Goal: Task Accomplishment & Management: Manage account settings

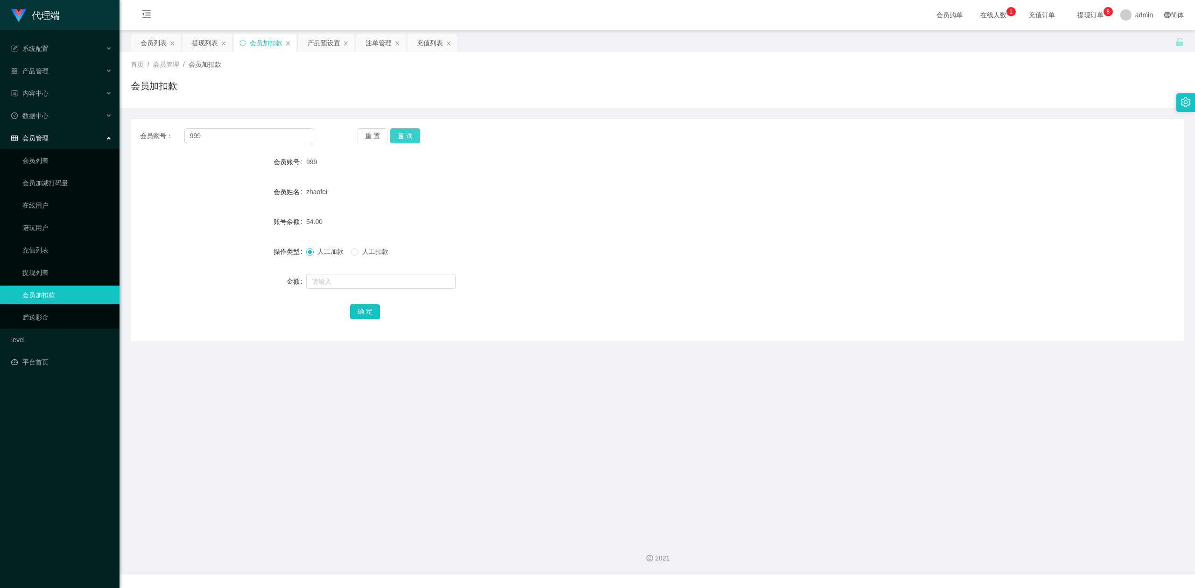
click at [402, 135] on button "查 询" at bounding box center [405, 135] width 30 height 15
drag, startPoint x: 251, startPoint y: 139, endPoint x: 1, endPoint y: 101, distance: 253.0
click at [0, 101] on section "代理端 系统配置 产品管理 产品列表 产品预设置 开奖记录 注单管理 即时注单 内容中心 数据中心 会员管理 会员列表 会员加减打码量 在线用户 陪玩用户 充…" at bounding box center [597, 287] width 1195 height 575
type input "999"
click at [410, 137] on button "查 询" at bounding box center [405, 135] width 30 height 15
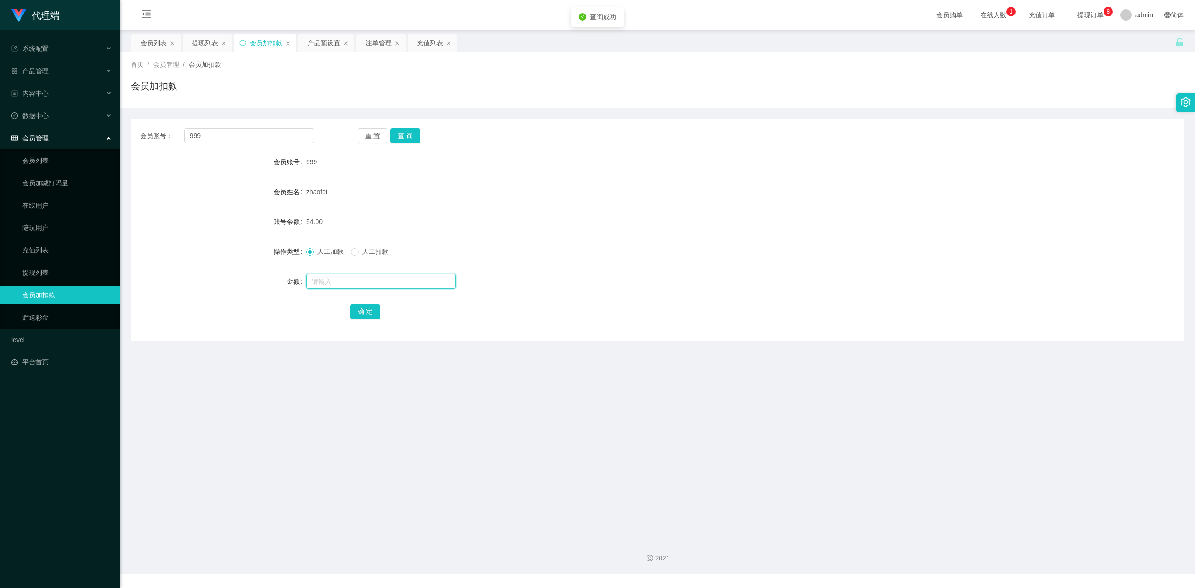
click at [346, 278] on input "text" at bounding box center [380, 281] width 149 height 15
type input "16"
click at [367, 311] on button "确 定" at bounding box center [365, 311] width 30 height 15
drag, startPoint x: 927, startPoint y: 282, endPoint x: 1099, endPoint y: 28, distance: 306.0
click at [931, 279] on div "金额" at bounding box center [657, 281] width 1053 height 19
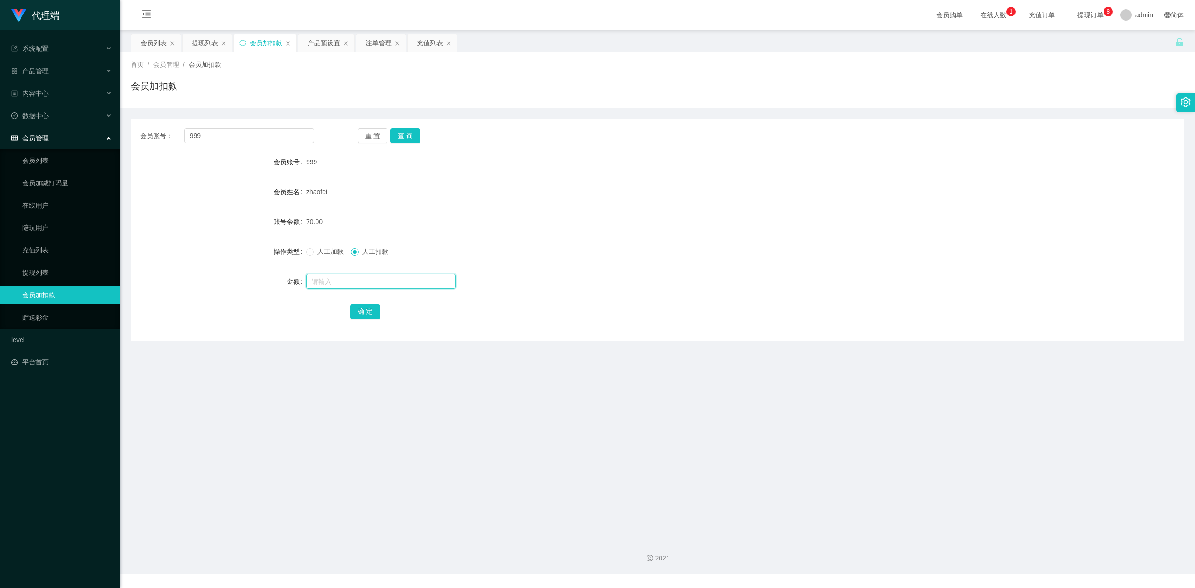
click at [332, 286] on input "text" at bounding box center [380, 281] width 149 height 15
type input "8"
click at [369, 311] on button "确 定" at bounding box center [365, 311] width 30 height 15
click at [488, 216] on div "62.00" at bounding box center [613, 221] width 614 height 19
click at [207, 42] on div "提现列表" at bounding box center [205, 43] width 26 height 18
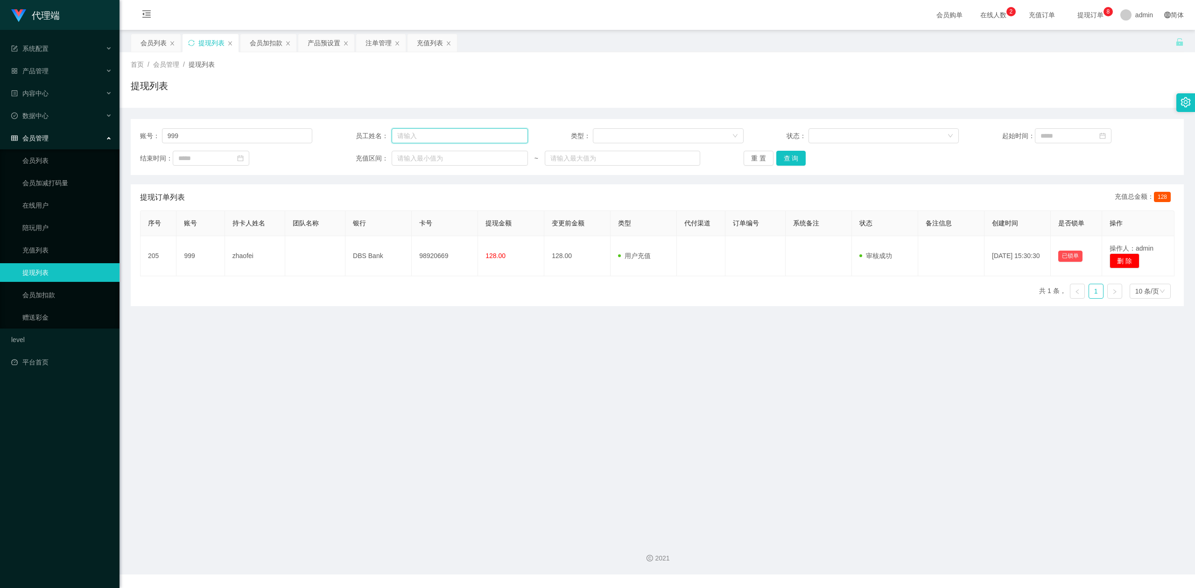
click at [421, 134] on input "text" at bounding box center [460, 135] width 136 height 15
click at [787, 157] on button "查 询" at bounding box center [792, 158] width 30 height 15
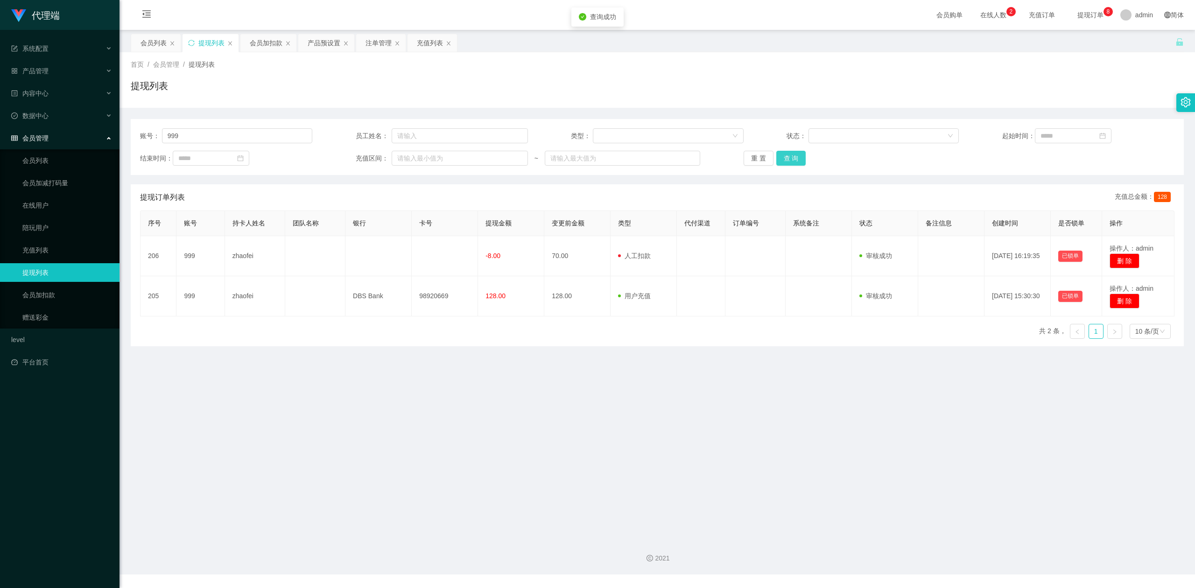
click at [787, 157] on button "查 询" at bounding box center [792, 158] width 30 height 15
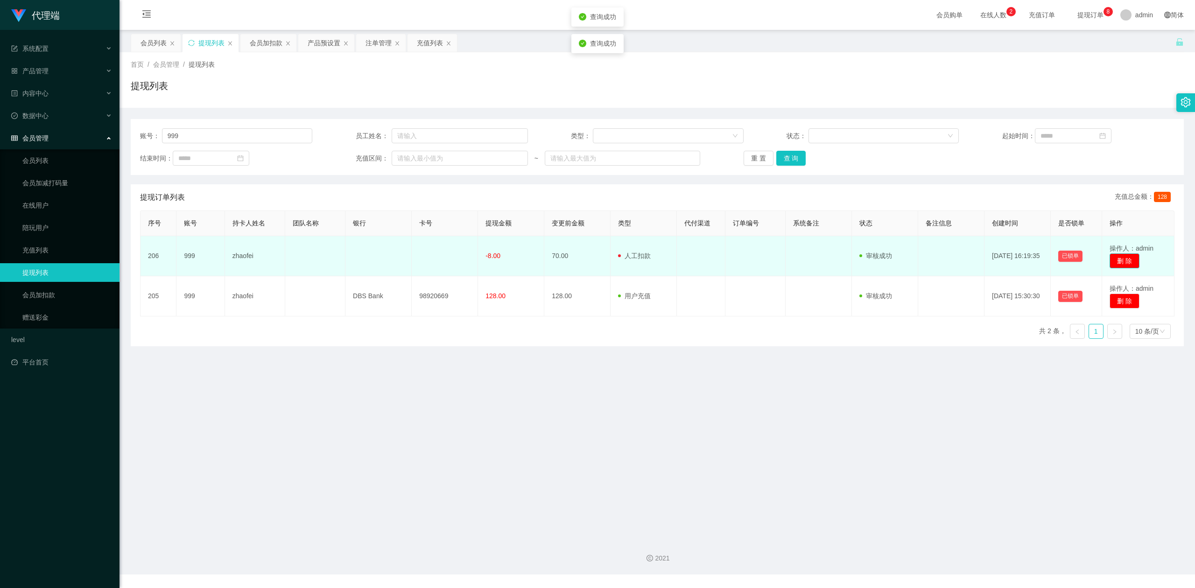
click at [1112, 258] on button "删 除" at bounding box center [1125, 261] width 30 height 15
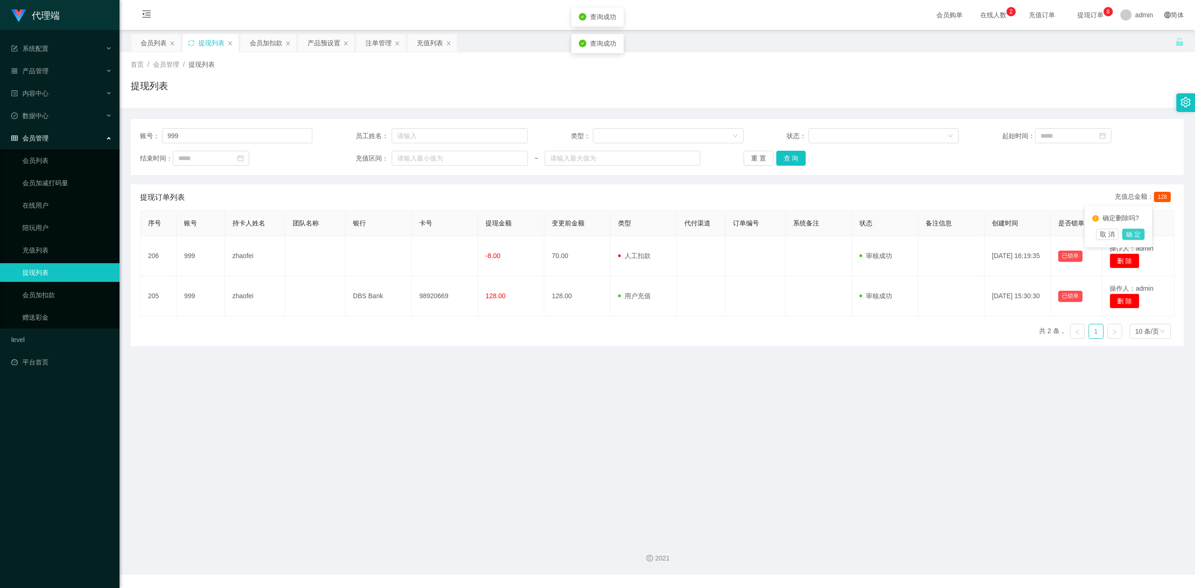
click at [1130, 234] on button "确 定" at bounding box center [1134, 234] width 22 height 11
click at [1106, 80] on div "提现列表" at bounding box center [657, 89] width 1053 height 21
click at [383, 484] on main "关闭左侧 关闭右侧 关闭其它 刷新页面 会员列表 提现列表 会员加扣款 产品预设置 注单管理 充值列表 首页 / 会员管理 / 提现列表 / 提现列表 账号：…" at bounding box center [658, 280] width 1076 height 501
click at [977, 107] on div "首页 / 会员管理 / 提现列表 / 提现列表" at bounding box center [658, 80] width 1076 height 56
click at [360, 85] on div "提现列表" at bounding box center [657, 89] width 1053 height 21
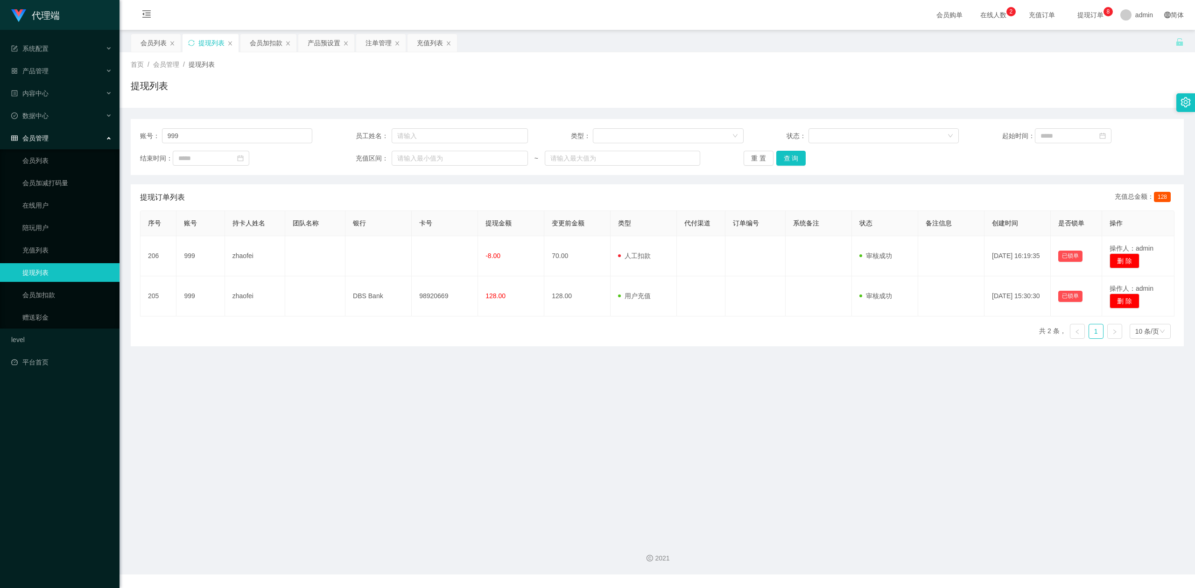
click at [288, 77] on div "首页 / 会员管理 / 提现列表 / 提现列表" at bounding box center [657, 80] width 1053 height 41
click at [918, 94] on div "提现列表" at bounding box center [657, 89] width 1053 height 21
click at [1112, 103] on div "首页 / 会员管理 / 提现列表 / 提现列表" at bounding box center [658, 80] width 1076 height 56
click at [268, 46] on div "会员加扣款" at bounding box center [266, 43] width 33 height 18
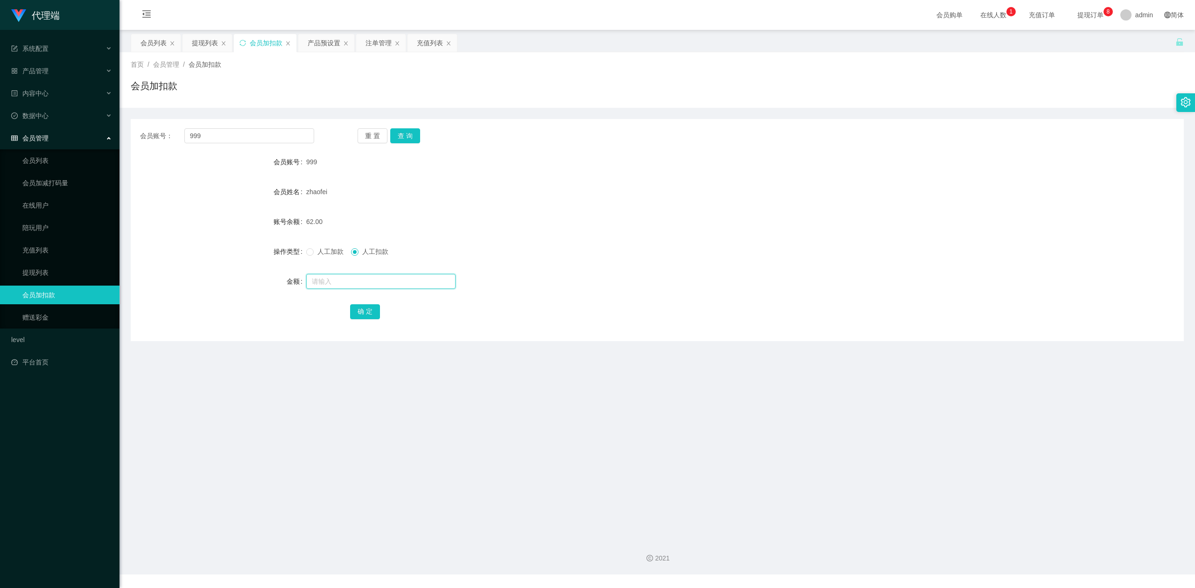
click at [320, 284] on input "text" at bounding box center [380, 281] width 149 height 15
type input "8"
click at [314, 252] on span "人工加款" at bounding box center [331, 251] width 34 height 7
click at [369, 315] on button "确 定" at bounding box center [365, 311] width 30 height 15
click at [839, 275] on div at bounding box center [613, 281] width 614 height 19
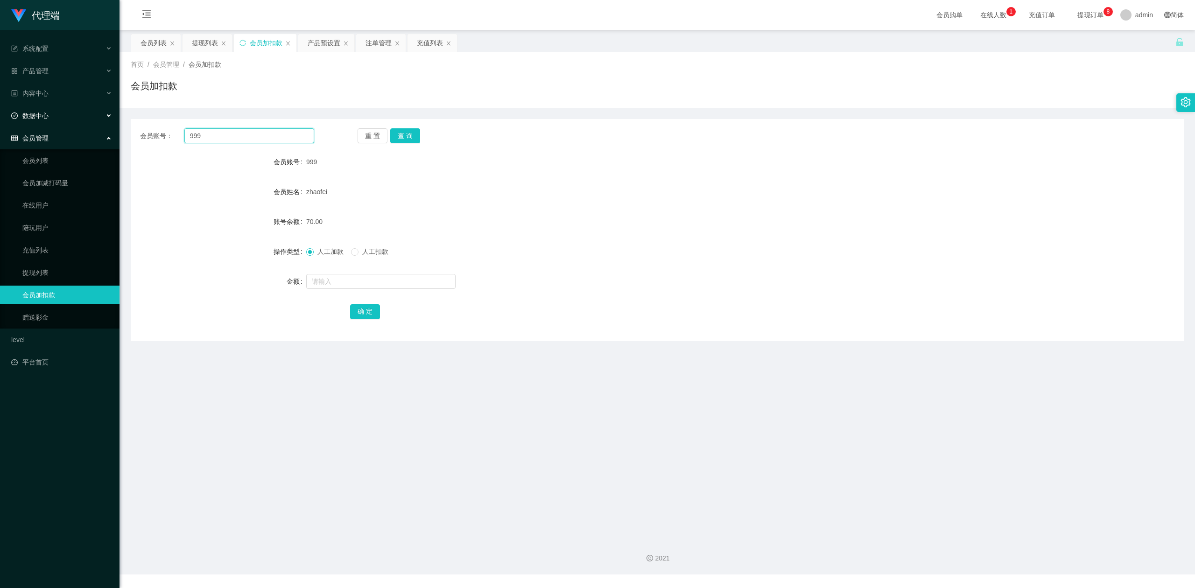
drag, startPoint x: 6, startPoint y: 117, endPoint x: 0, endPoint y: 111, distance: 8.6
click at [0, 111] on section "代理端 系统配置 产品管理 产品列表 产品预设置 开奖记录 注单管理 即时注单 内容中心 数据中心 会员管理 会员列表 会员加减打码量 在线用户 陪玩用户 充…" at bounding box center [597, 287] width 1195 height 575
paste input "659424672"
click at [400, 135] on button "查 询" at bounding box center [405, 135] width 30 height 15
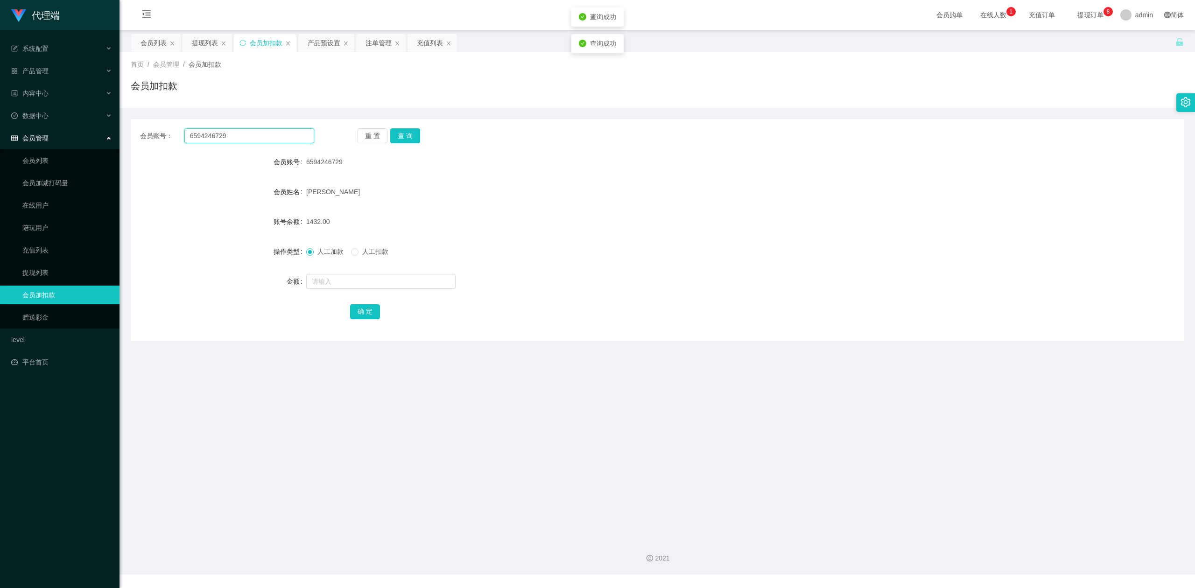
click at [253, 134] on input "6594246729" at bounding box center [249, 135] width 130 height 15
type input "6594246729"
click at [374, 221] on div "1432.00" at bounding box center [613, 221] width 614 height 19
click at [324, 282] on input "text" at bounding box center [380, 281] width 149 height 15
type input "2568"
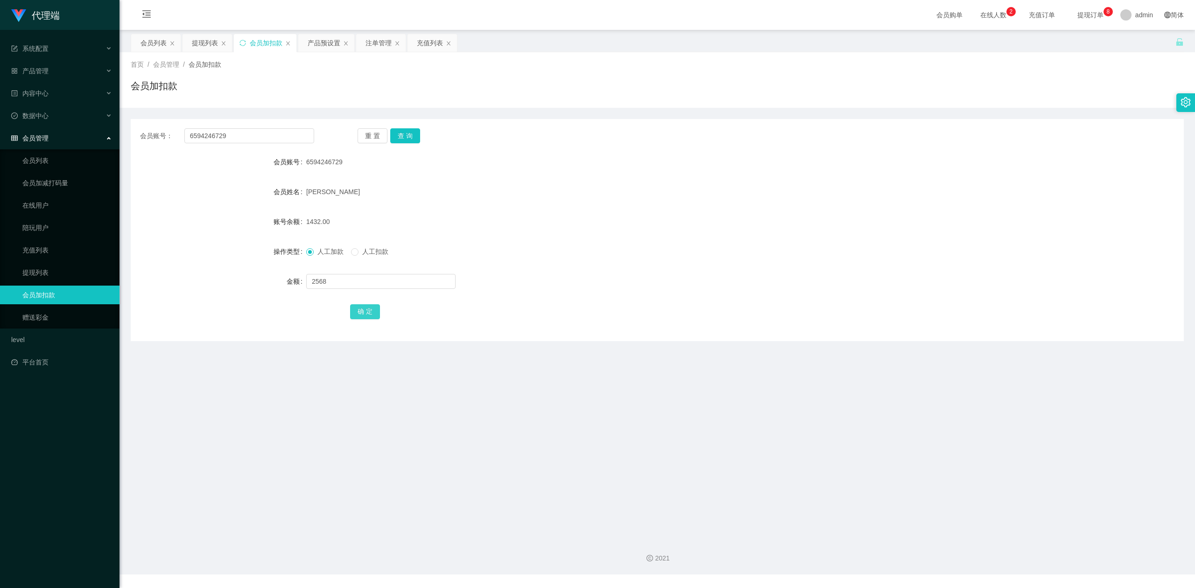
click at [365, 314] on button "确 定" at bounding box center [365, 311] width 30 height 15
click at [630, 223] on div "4000.00" at bounding box center [613, 221] width 614 height 19
drag, startPoint x: 843, startPoint y: 266, endPoint x: 918, endPoint y: 200, distance: 99.2
click at [852, 261] on form "会员账号 6594246729 会员姓名 [PERSON_NAME] 账号余额 4000.00 操作类型 人工加款 人工扣款 金额 确 定" at bounding box center [657, 237] width 1053 height 168
click at [329, 510] on main "关闭左侧 关闭右侧 关闭其它 刷新页面 会员列表 提现列表 会员加扣款 产品预设置 注单管理 充值列表 首页 / 会员管理 / 会员加扣款 / 会员加扣款 会…" at bounding box center [658, 280] width 1076 height 501
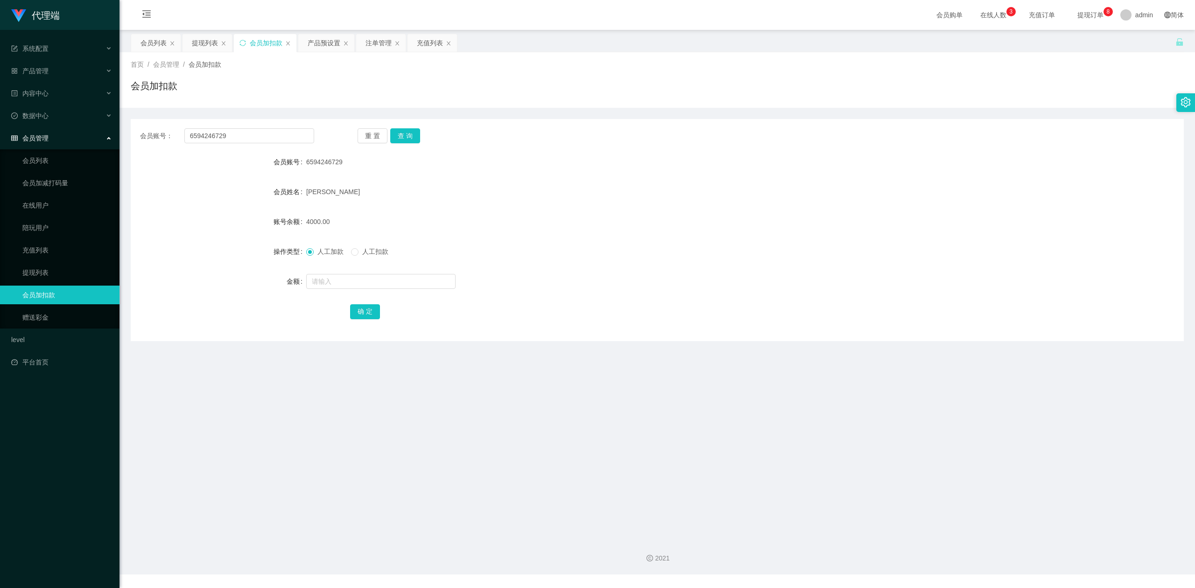
click at [635, 305] on div "确 定" at bounding box center [657, 311] width 614 height 19
click at [716, 276] on div at bounding box center [613, 281] width 614 height 19
click at [381, 45] on div "注单管理" at bounding box center [379, 43] width 26 height 18
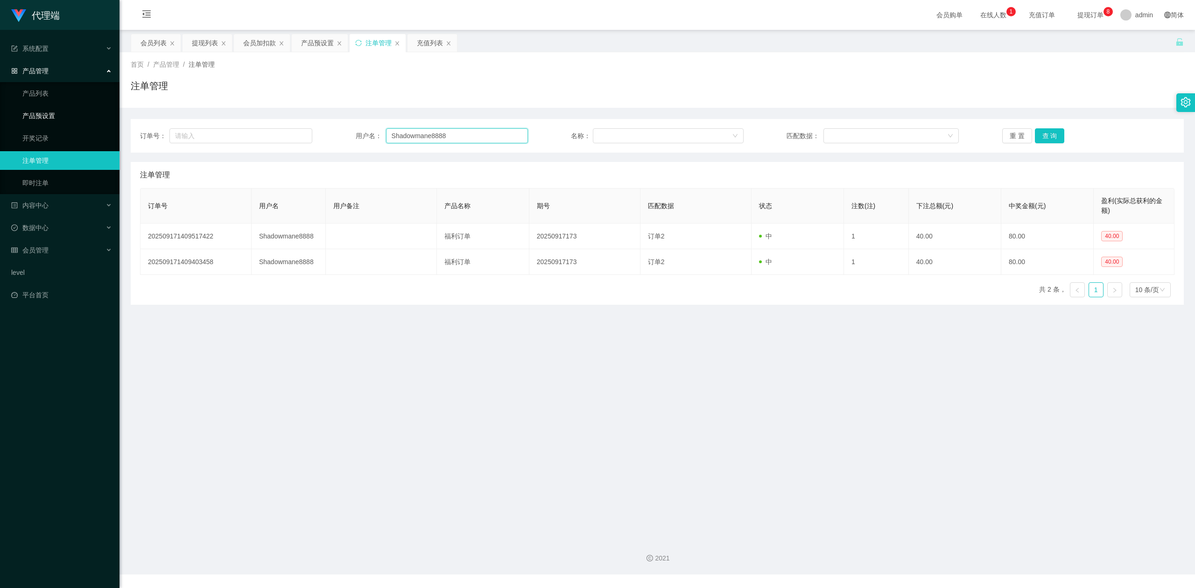
drag, startPoint x: 500, startPoint y: 135, endPoint x: 28, endPoint y: 107, distance: 472.0
click at [0, 107] on section "代理端 系统配置 产品管理 产品列表 产品预设置 开奖记录 注单管理 即时注单 内容中心 数据中心 会员管理 会员列表 会员加减打码量 在线用户 陪玩用户 充…" at bounding box center [597, 287] width 1195 height 575
paste input "6594246729"
type input "6594246729"
click at [1054, 135] on button "查 询" at bounding box center [1050, 135] width 30 height 15
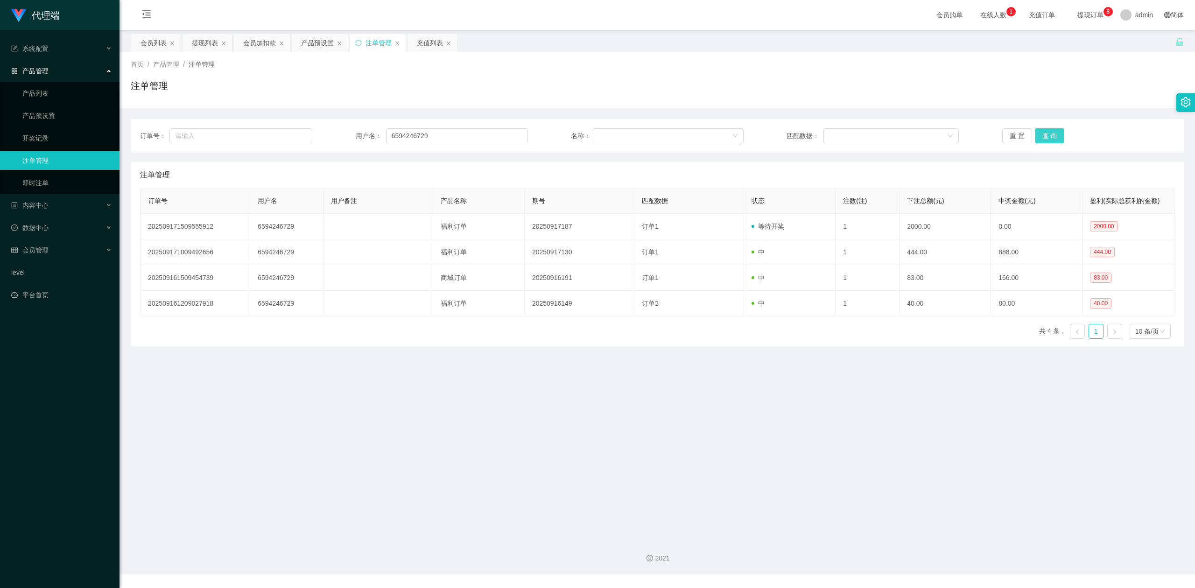
click at [1054, 135] on button "查 询" at bounding box center [1050, 135] width 30 height 15
click at [946, 91] on div "注单管理" at bounding box center [657, 89] width 1053 height 21
click at [1041, 137] on button "查 询" at bounding box center [1050, 135] width 30 height 15
click at [1010, 85] on div "注单管理" at bounding box center [657, 89] width 1053 height 21
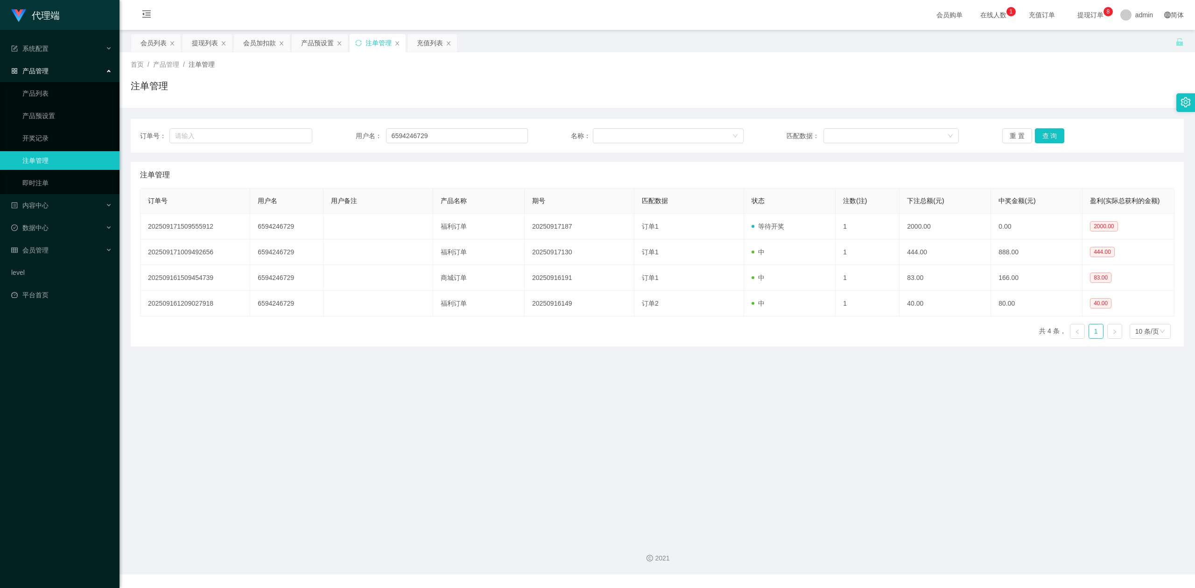
click at [462, 73] on div "首页 / 产品管理 / 注单管理 / 注单管理" at bounding box center [657, 80] width 1053 height 41
click at [360, 40] on icon "图标: sync" at bounding box center [358, 43] width 7 height 7
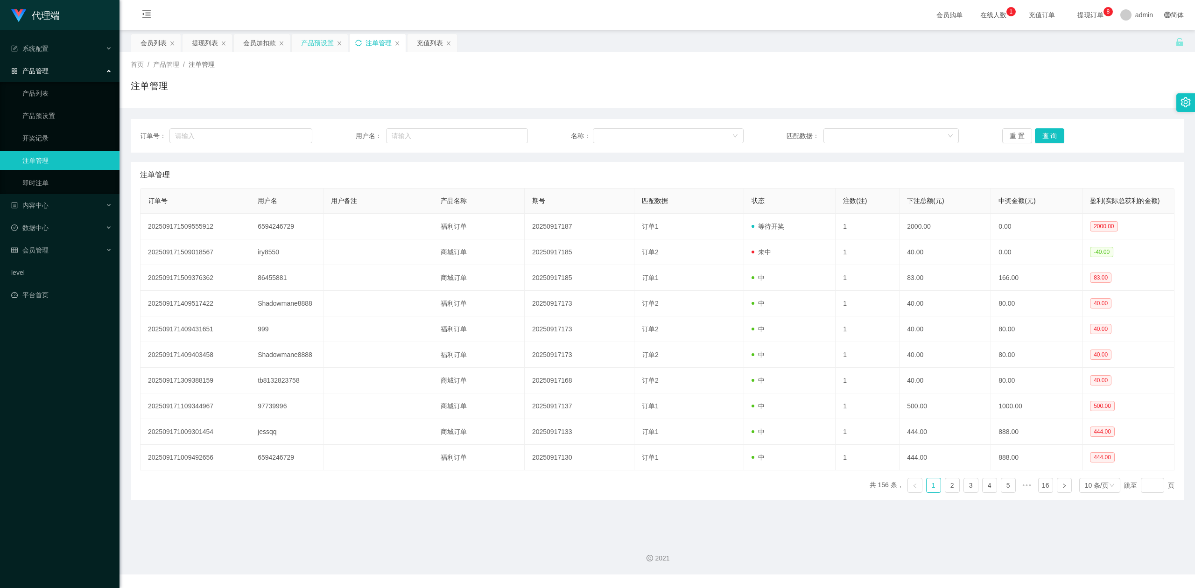
click at [309, 43] on div "产品预设置" at bounding box center [317, 43] width 33 height 18
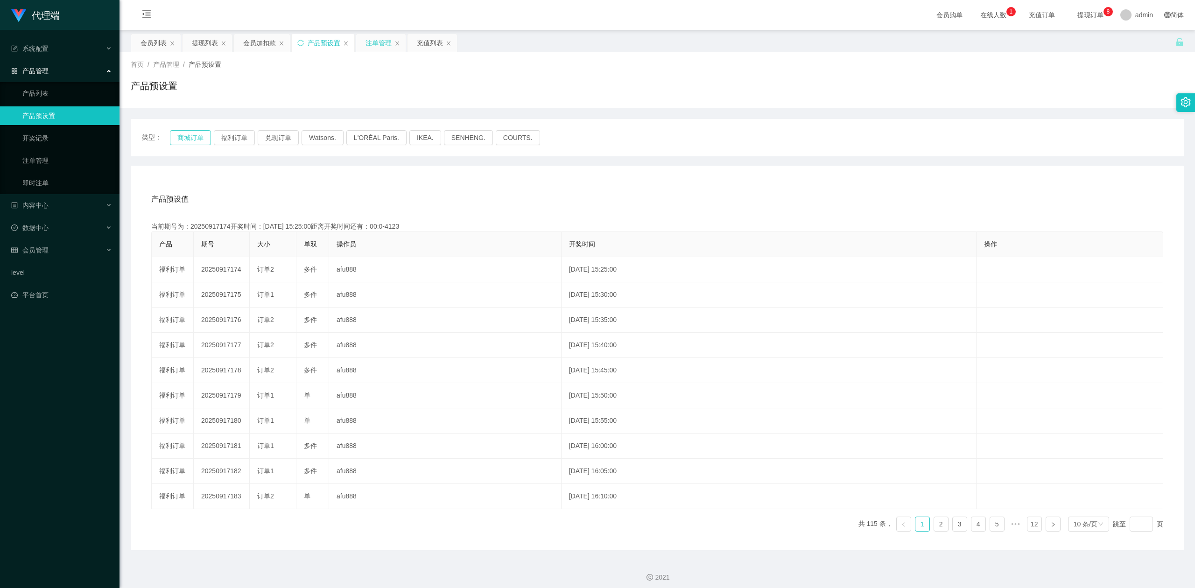
click at [187, 140] on button "商城订单" at bounding box center [190, 137] width 41 height 15
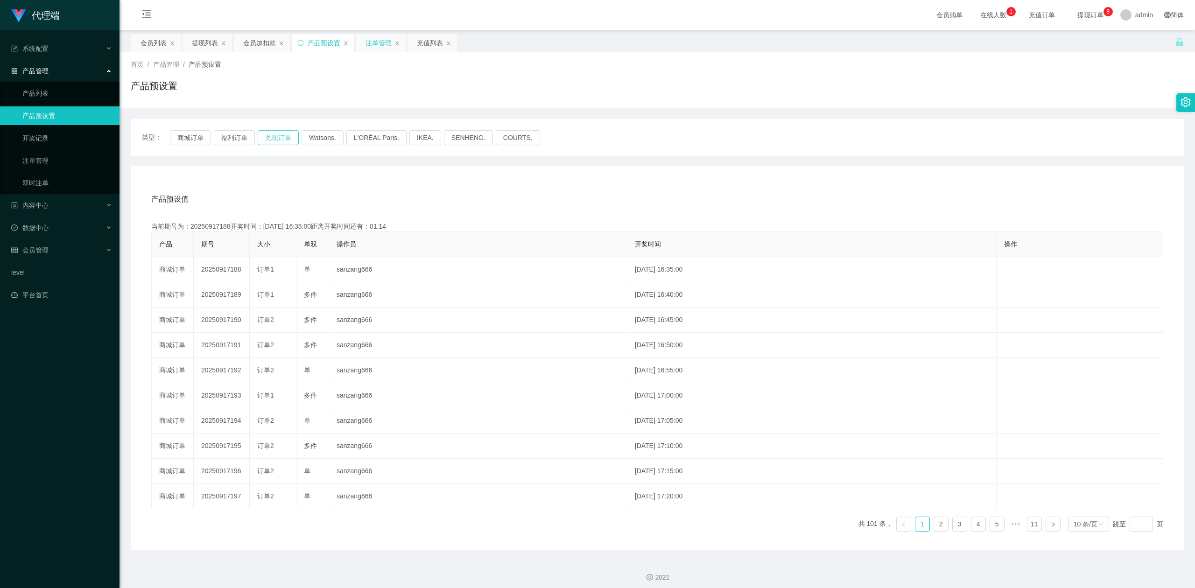
click at [281, 136] on button "兑现订单" at bounding box center [278, 137] width 41 height 15
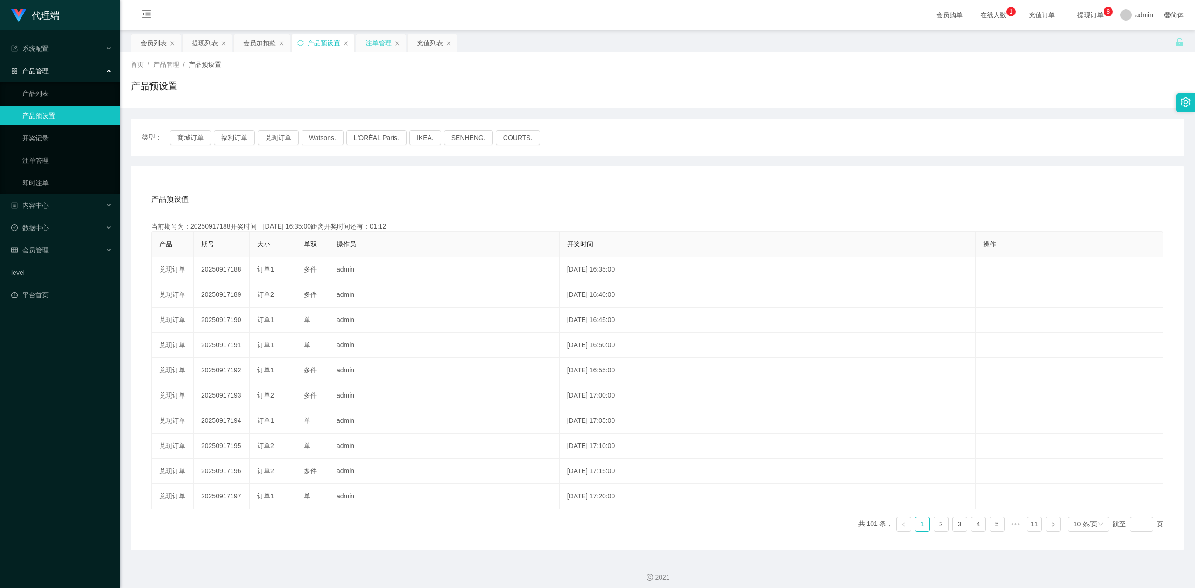
click at [837, 129] on div "类型： 商城订单 福利订单 兑现订单 Watsons. L'ORÉAL Paris. IKEA. [GEOGRAPHIC_DATA]. COURTS." at bounding box center [657, 137] width 1053 height 37
click at [259, 42] on div "会员加扣款" at bounding box center [259, 43] width 33 height 18
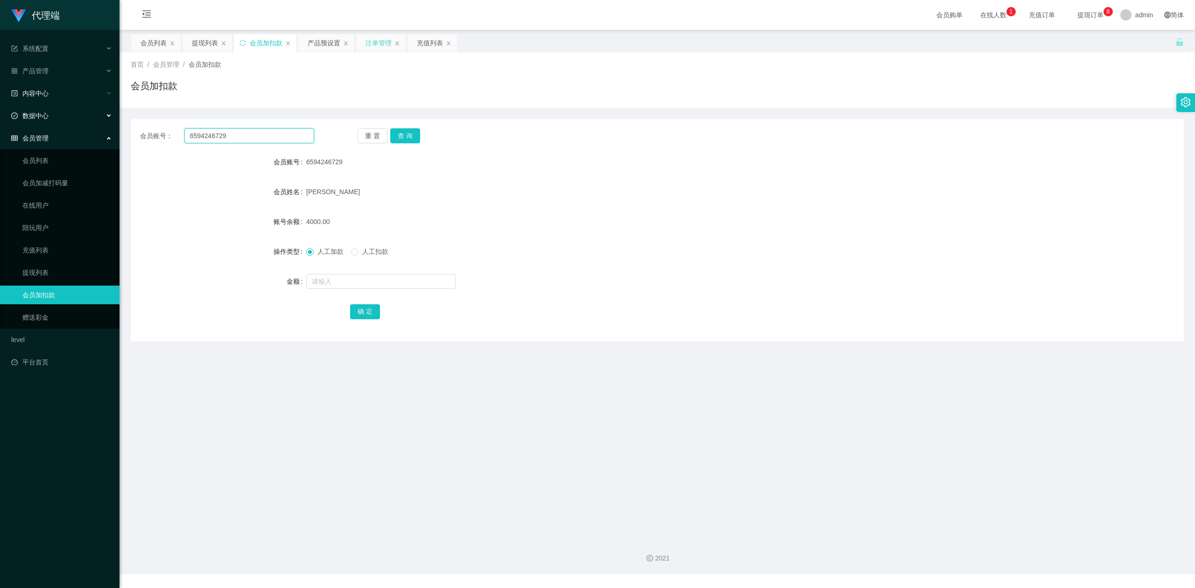
drag, startPoint x: 254, startPoint y: 137, endPoint x: 0, endPoint y: 91, distance: 258.6
click at [0, 91] on section "代理端 系统配置 产品管理 产品列表 产品预设置 开奖记录 注单管理 即时注单 内容中心 数据中心 会员管理 会员列表 会员加减打码量 在线用户 陪玩用户 充…" at bounding box center [597, 287] width 1195 height 575
click at [404, 132] on button "查 询" at bounding box center [405, 135] width 30 height 15
click at [404, 140] on button "查 询" at bounding box center [405, 135] width 30 height 15
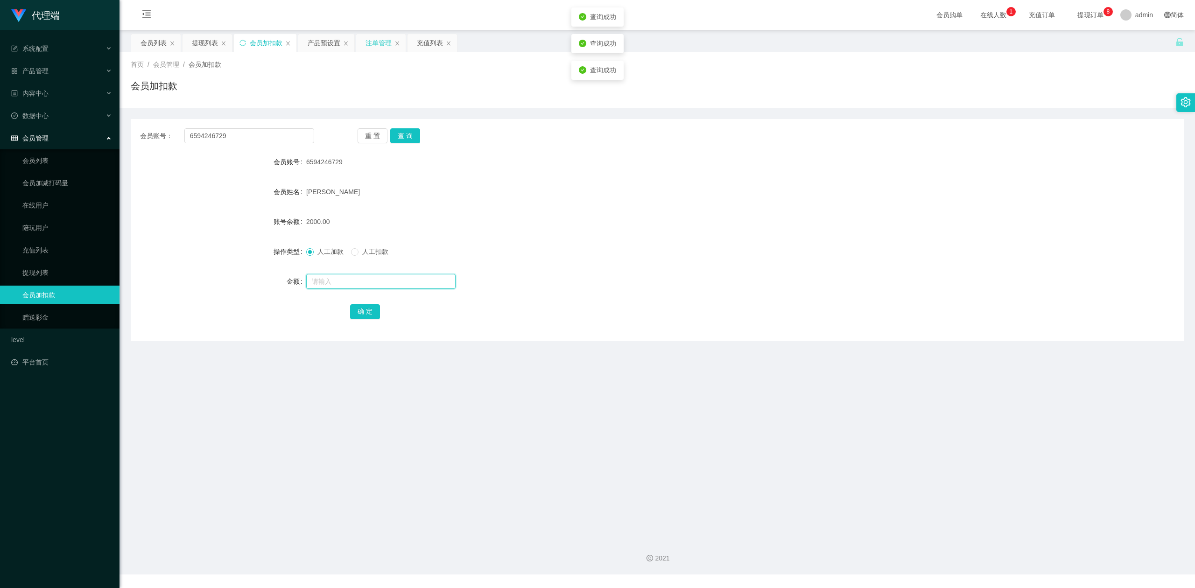
click at [333, 277] on input "text" at bounding box center [380, 281] width 149 height 15
type input "4000"
click at [363, 320] on div "确 定" at bounding box center [657, 311] width 614 height 19
click at [363, 313] on button "确 定" at bounding box center [365, 311] width 30 height 15
click at [614, 245] on div "人工加款 人工扣款" at bounding box center [613, 251] width 614 height 19
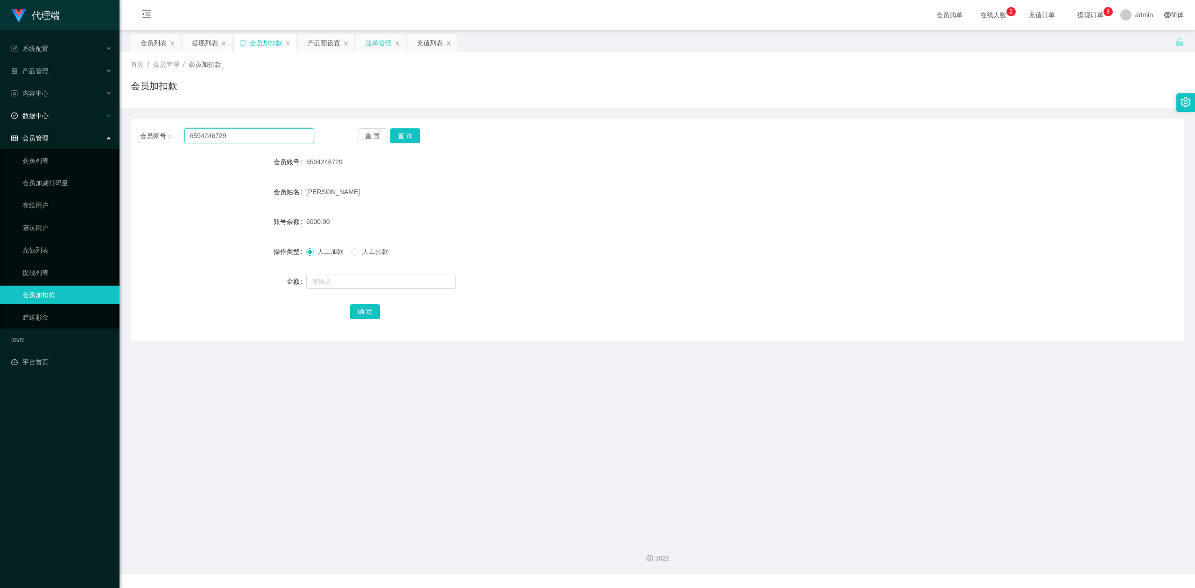
drag, startPoint x: 0, startPoint y: 127, endPoint x: 1, endPoint y: 111, distance: 16.8
click at [0, 111] on section "代理端 系统配置 产品管理 产品列表 产品预设置 开奖记录 注单管理 即时注单 内容中心 数据中心 会员管理 会员列表 会员加减打码量 在线用户 陪玩用户 充…" at bounding box center [597, 287] width 1195 height 575
click at [378, 42] on div "注单管理" at bounding box center [379, 43] width 26 height 18
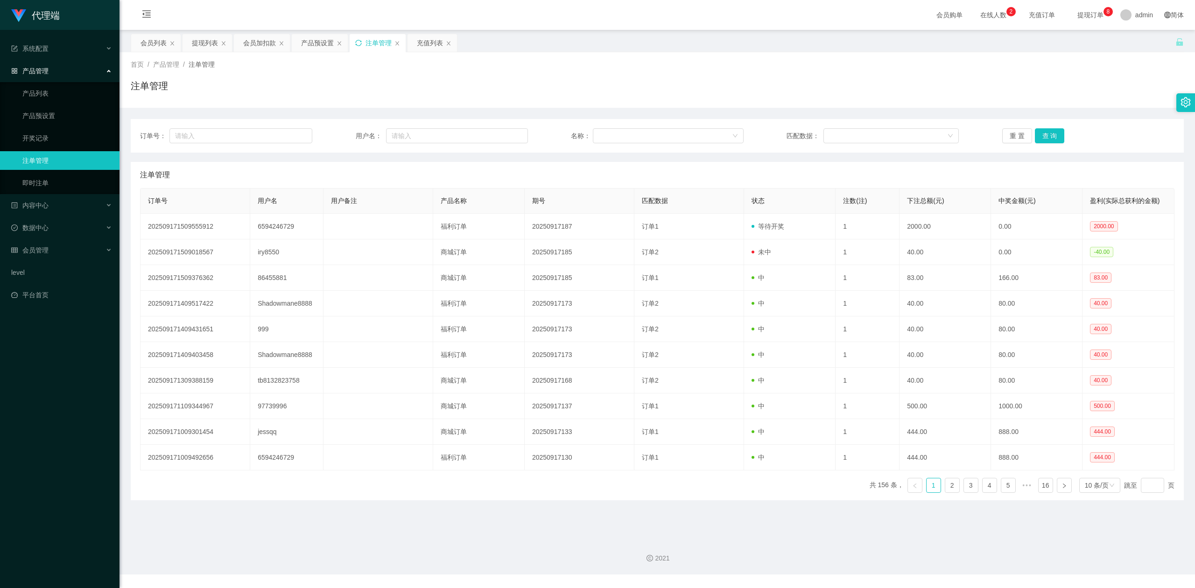
click at [359, 40] on icon "图标: sync" at bounding box center [358, 43] width 7 height 7
click at [406, 133] on input "text" at bounding box center [457, 135] width 142 height 15
paste input "6594246729"
type input "6594246729"
click at [1052, 131] on button "查 询" at bounding box center [1050, 135] width 30 height 15
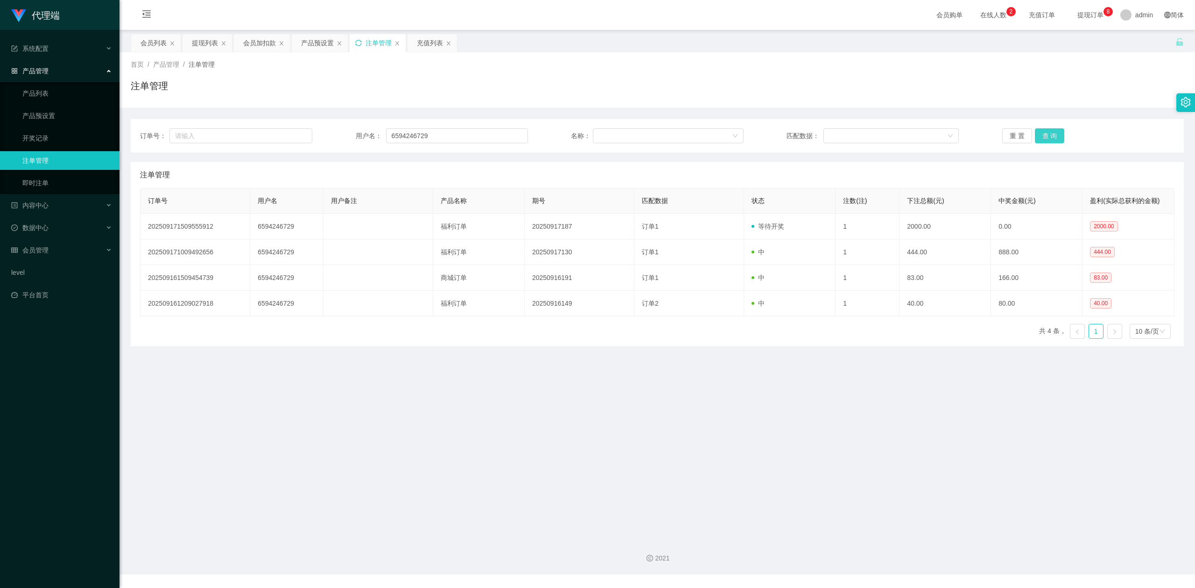
click at [1052, 131] on button "查 询" at bounding box center [1050, 135] width 30 height 15
click at [1063, 82] on div "注单管理" at bounding box center [657, 89] width 1053 height 21
click at [322, 434] on main "关闭左侧 关闭右侧 关闭其它 刷新页面 会员列表 提现列表 会员加扣款 产品预设置 注单管理 充值列表 首页 / 产品管理 / 注单管理 / 注单管理 订单号…" at bounding box center [658, 280] width 1076 height 501
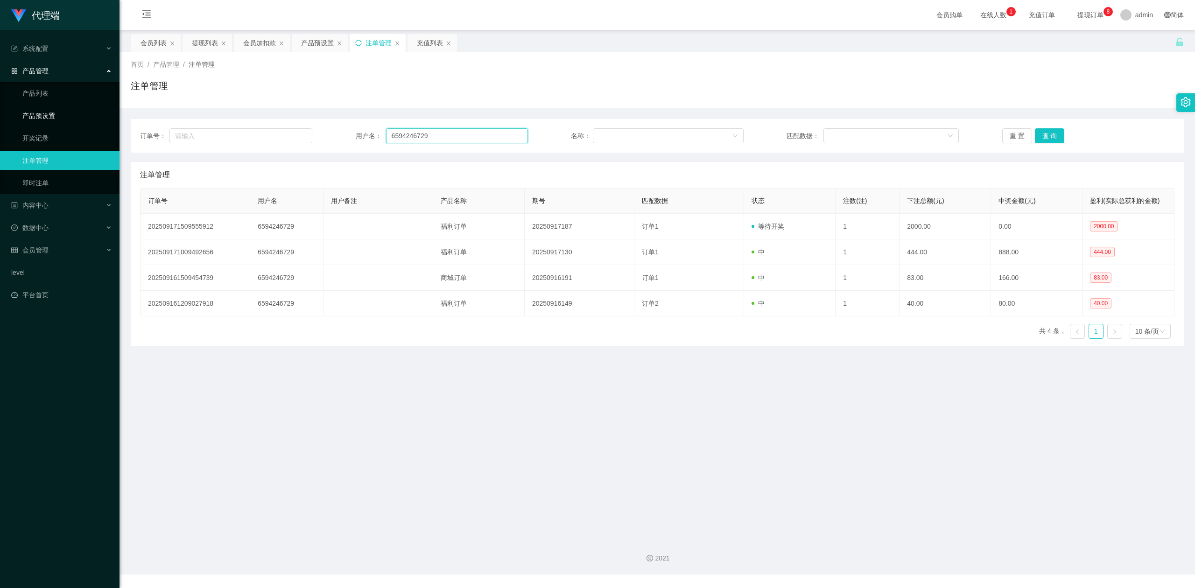
drag, startPoint x: 452, startPoint y: 135, endPoint x: 0, endPoint y: 105, distance: 453.5
click at [0, 105] on section "代理端 系统配置 产品管理 产品列表 产品预设置 开奖记录 注单管理 即时注单 内容中心 数据中心 会员管理 会员列表 会员加减打码量 在线用户 陪玩用户 充…" at bounding box center [597, 287] width 1195 height 575
click at [1041, 132] on button "查 询" at bounding box center [1050, 135] width 30 height 15
click at [1046, 132] on button "查 询" at bounding box center [1050, 135] width 30 height 15
click at [1047, 133] on button "查 询" at bounding box center [1050, 135] width 30 height 15
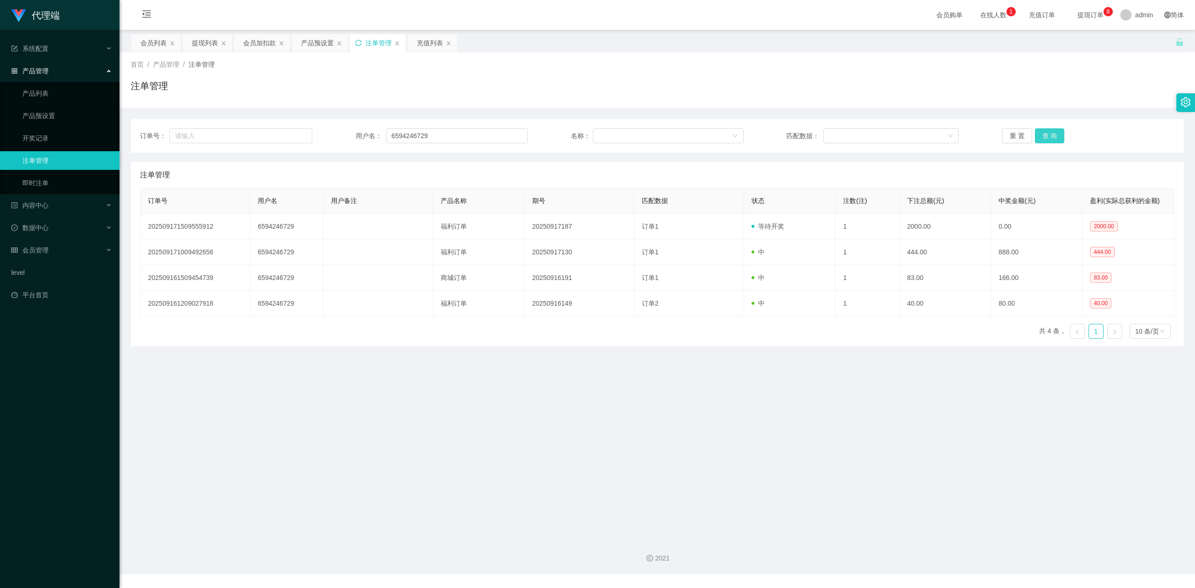
click at [1047, 133] on button "查 询" at bounding box center [1050, 135] width 30 height 15
click at [878, 85] on div "注单管理" at bounding box center [657, 89] width 1053 height 21
click at [856, 81] on div "注单管理" at bounding box center [657, 89] width 1053 height 21
click at [613, 66] on div "首页 / 产品管理 / 注单管理 /" at bounding box center [657, 65] width 1053 height 10
click at [262, 37] on div "会员加扣款" at bounding box center [259, 43] width 33 height 18
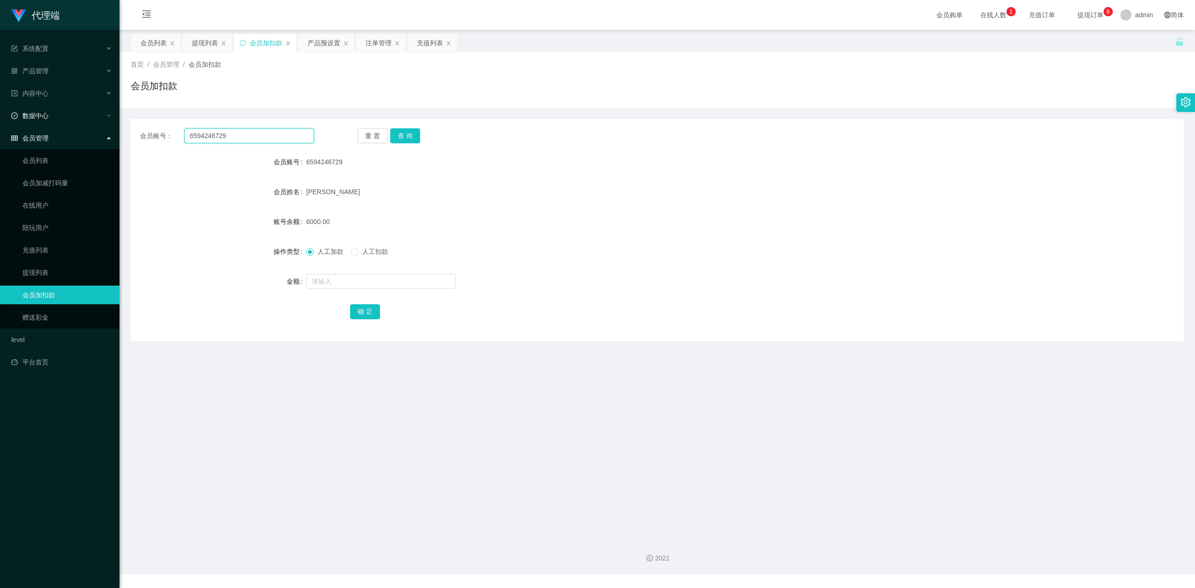
drag, startPoint x: 290, startPoint y: 134, endPoint x: 0, endPoint y: 102, distance: 292.3
click at [0, 102] on section "代理端 系统配置 产品管理 产品列表 产品预设置 开奖记录 注单管理 即时注单 内容中心 数据中心 会员管理 会员列表 会员加减打码量 在线用户 陪玩用户 充…" at bounding box center [597, 287] width 1195 height 575
click at [393, 131] on button "查 询" at bounding box center [405, 135] width 30 height 15
click at [391, 86] on div "会员加扣款" at bounding box center [657, 89] width 1053 height 21
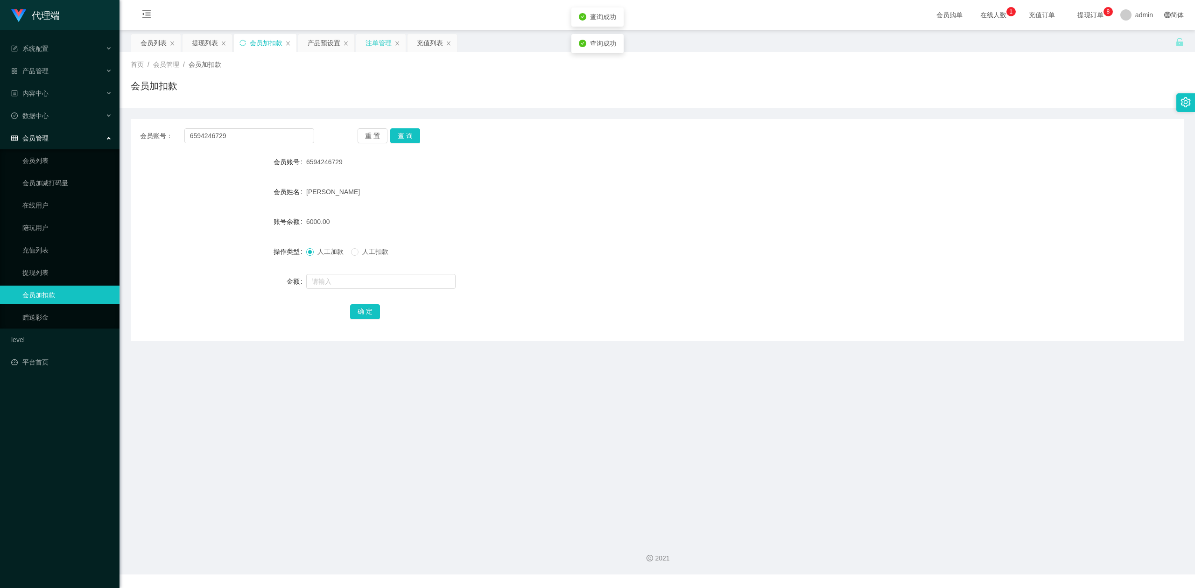
click at [384, 46] on div "注单管理" at bounding box center [379, 43] width 26 height 18
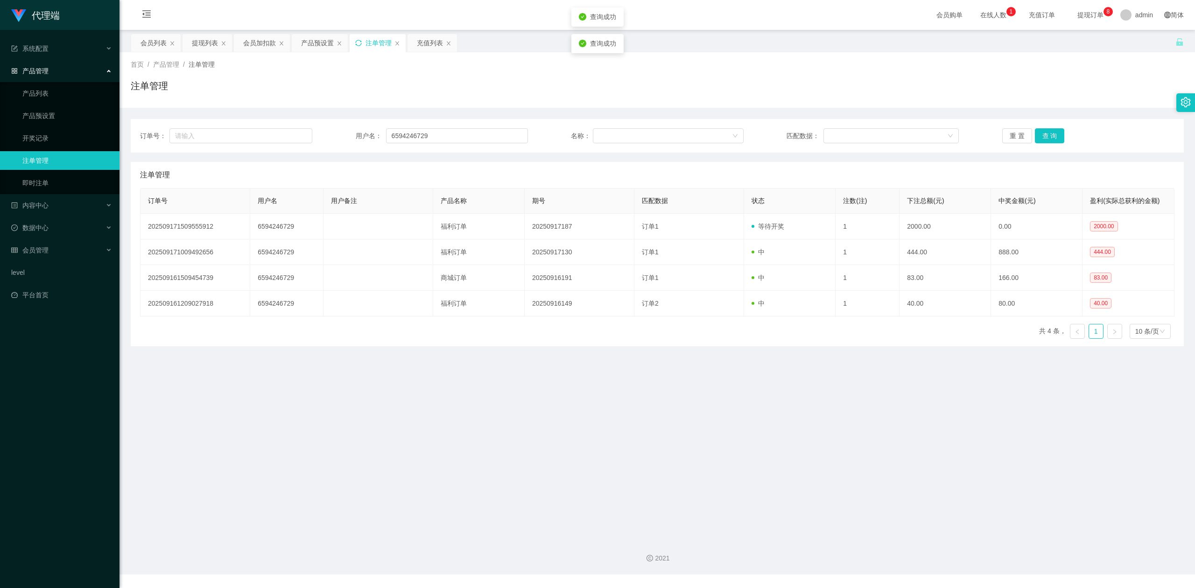
click at [361, 41] on icon "图标: sync" at bounding box center [358, 43] width 7 height 7
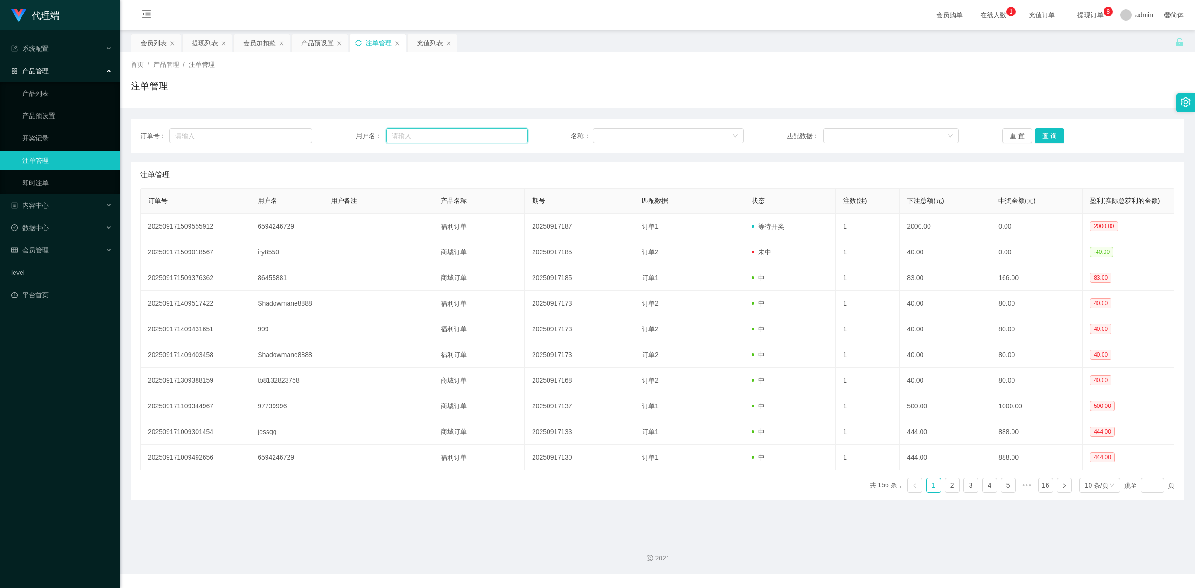
click at [394, 137] on input "text" at bounding box center [457, 135] width 142 height 15
paste input "6594246729"
type input "6594246729"
click at [1046, 133] on button "查 询" at bounding box center [1050, 135] width 30 height 15
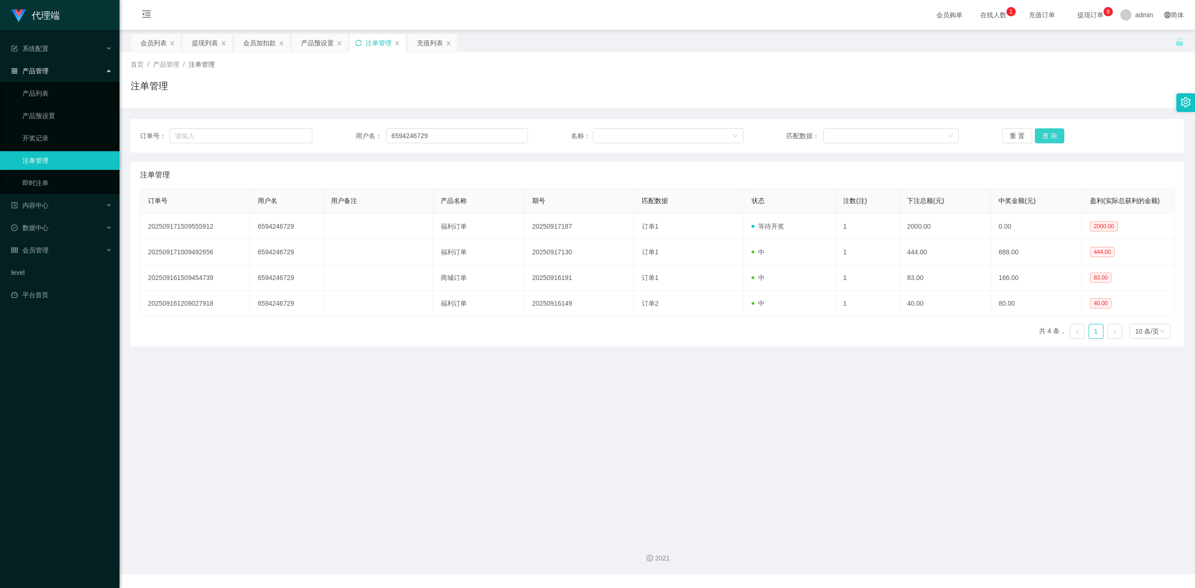
click at [1046, 133] on button "查 询" at bounding box center [1050, 135] width 30 height 15
click at [990, 92] on div "注单管理" at bounding box center [657, 89] width 1053 height 21
click at [996, 92] on div "注单管理" at bounding box center [657, 89] width 1053 height 21
drag, startPoint x: 456, startPoint y: 129, endPoint x: 2, endPoint y: 108, distance: 454.3
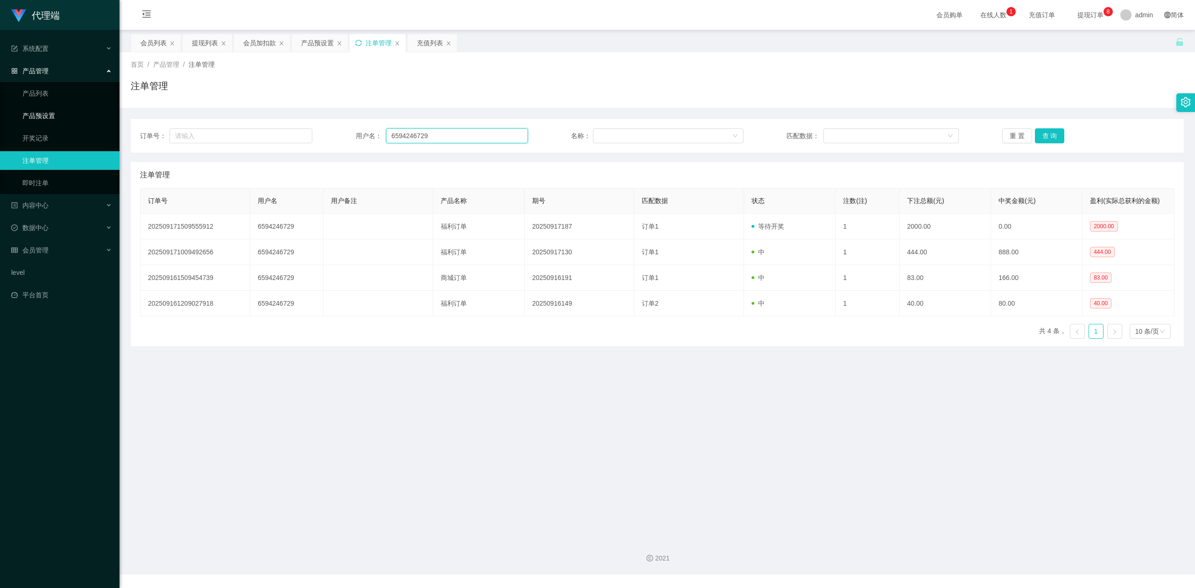
click at [0, 107] on section "代理端 系统配置 产品管理 产品列表 产品预设置 开奖记录 注单管理 即时注单 内容中心 数据中心 会员管理 会员列表 会员加减打码量 在线用户 陪玩用户 充…" at bounding box center [597, 287] width 1195 height 575
click at [1040, 137] on button "查 询" at bounding box center [1050, 135] width 30 height 15
click at [1038, 138] on button "查 询" at bounding box center [1050, 135] width 30 height 15
click at [854, 105] on div "首页 / 产品管理 / 注单管理 / 注单管理" at bounding box center [658, 80] width 1076 height 56
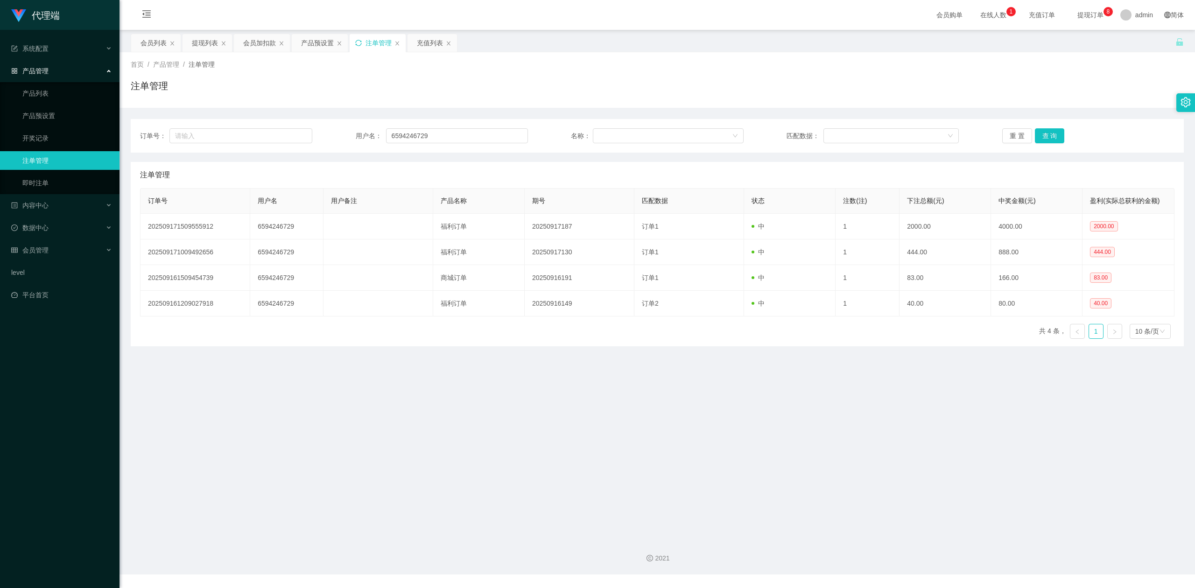
click at [639, 83] on div "注单管理" at bounding box center [657, 89] width 1053 height 21
drag, startPoint x: 348, startPoint y: 66, endPoint x: 381, endPoint y: 75, distance: 34.7
click at [353, 69] on div "首页 / 产品管理 / 注单管理 /" at bounding box center [657, 65] width 1053 height 10
click at [785, 92] on div "注单管理" at bounding box center [657, 89] width 1053 height 21
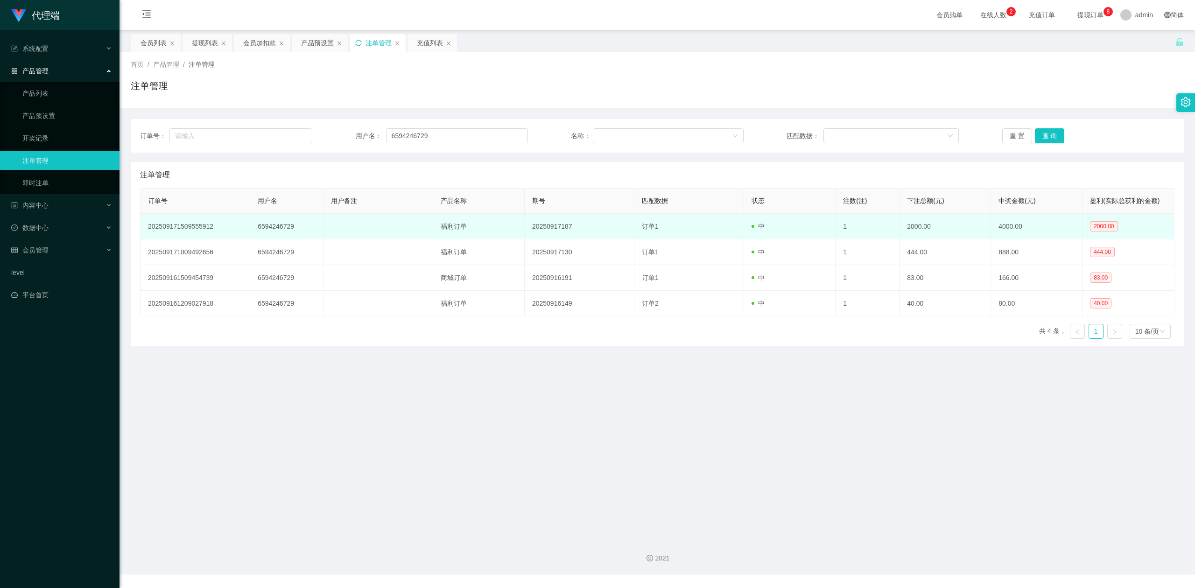
click at [266, 219] on td "6594246729" at bounding box center [286, 227] width 73 height 26
copy td "6594246729"
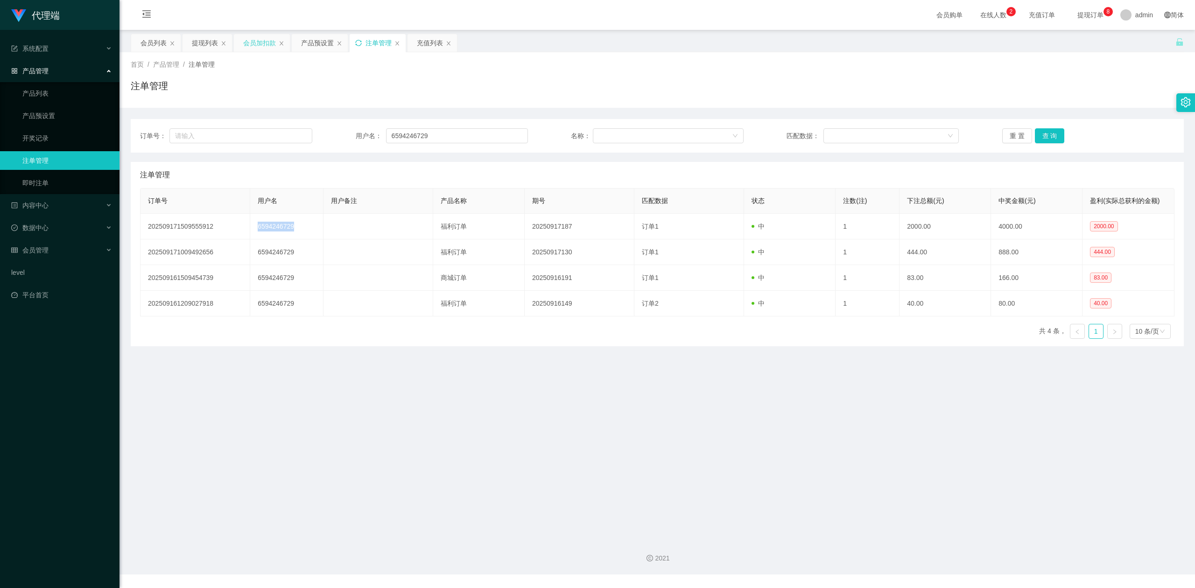
click at [265, 43] on div "会员加扣款" at bounding box center [259, 43] width 33 height 18
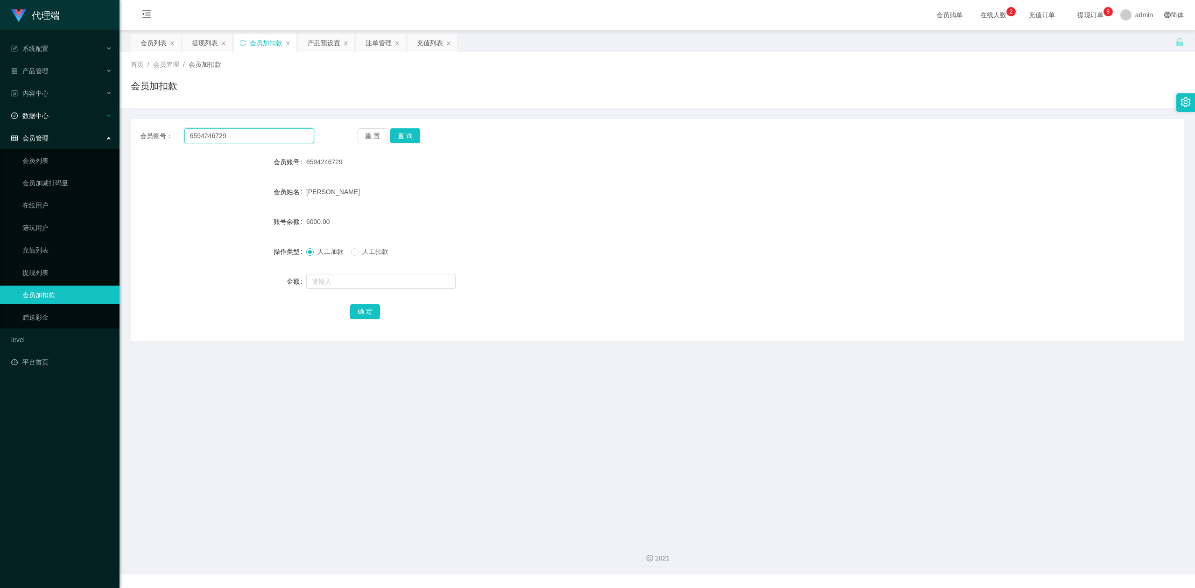
click at [0, 103] on section "代理端 系统配置 产品管理 产品列表 产品预设置 开奖记录 注单管理 即时注单 内容中心 数据中心 会员管理 会员列表 会员加减打码量 在线用户 陪玩用户 充…" at bounding box center [597, 287] width 1195 height 575
click at [402, 137] on button "查 询" at bounding box center [405, 135] width 30 height 15
click at [325, 279] on input "text" at bounding box center [380, 281] width 149 height 15
type input "4000"
click at [371, 314] on button "确 定" at bounding box center [365, 311] width 30 height 15
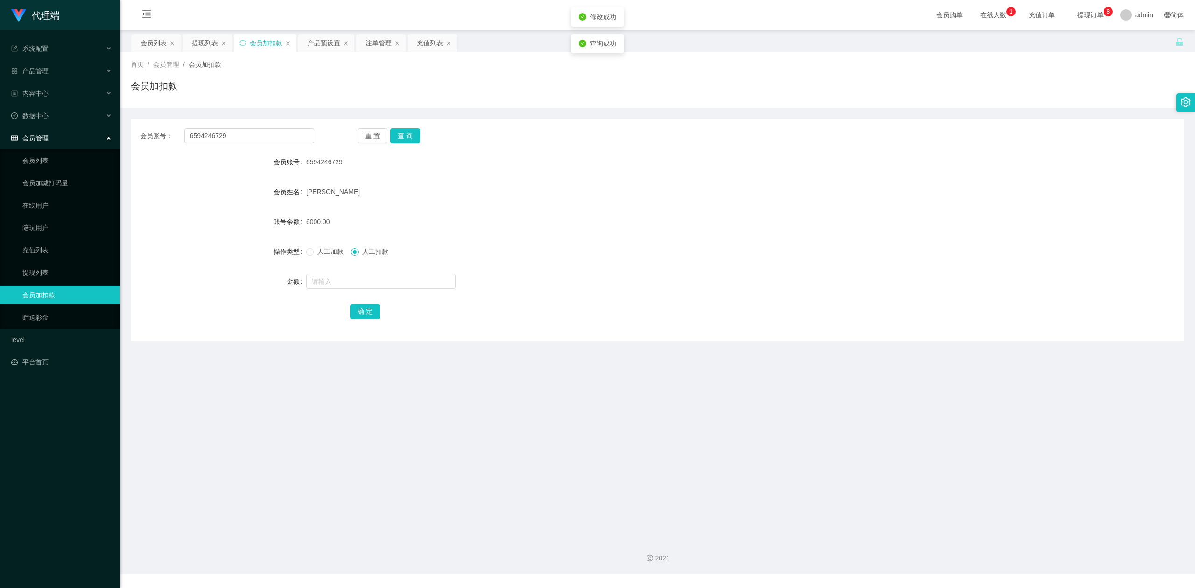
click at [664, 258] on div "人工加款 人工扣款" at bounding box center [613, 251] width 614 height 19
click at [555, 271] on form "会员账号 6594246729 会员姓名 [PERSON_NAME] 账号余额 6000.00 操作类型 人工加款 人工扣款 金额 确 定" at bounding box center [657, 237] width 1053 height 168
click at [199, 48] on div "提现列表" at bounding box center [205, 43] width 26 height 18
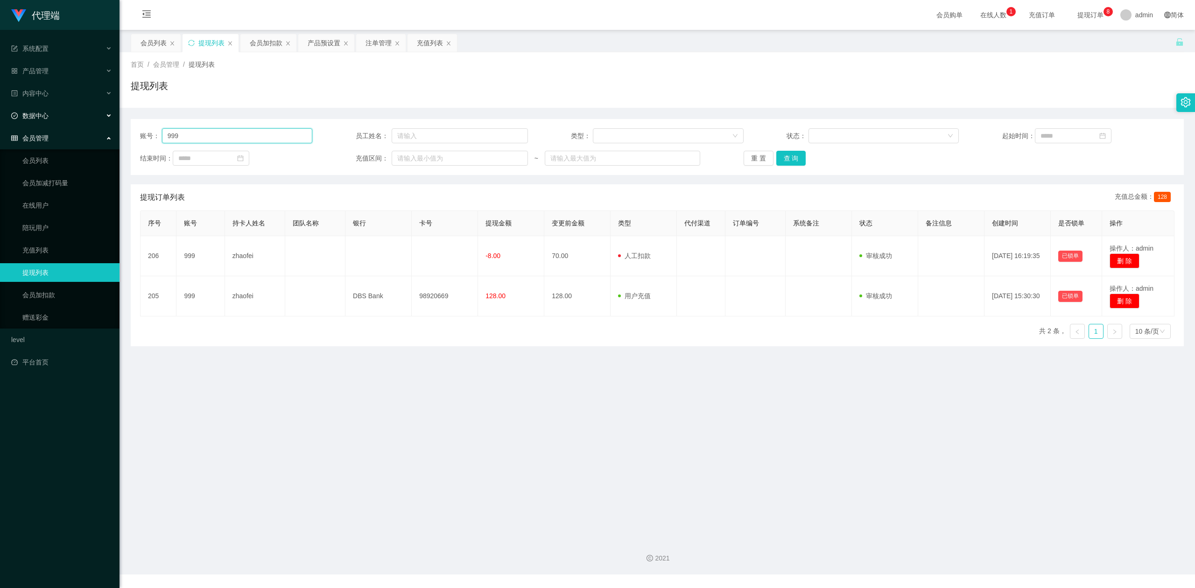
drag, startPoint x: 247, startPoint y: 132, endPoint x: 310, endPoint y: 159, distance: 69.2
click at [0, 101] on section "代理端 系统配置 产品管理 产品列表 产品预设置 开奖记录 注单管理 即时注单 内容中心 数据中心 会员管理 会员列表 会员加减打码量 在线用户 陪玩用户 充…" at bounding box center [597, 287] width 1195 height 575
paste input "659424672"
type input "6594246729"
click at [789, 163] on button "查 询" at bounding box center [792, 158] width 30 height 15
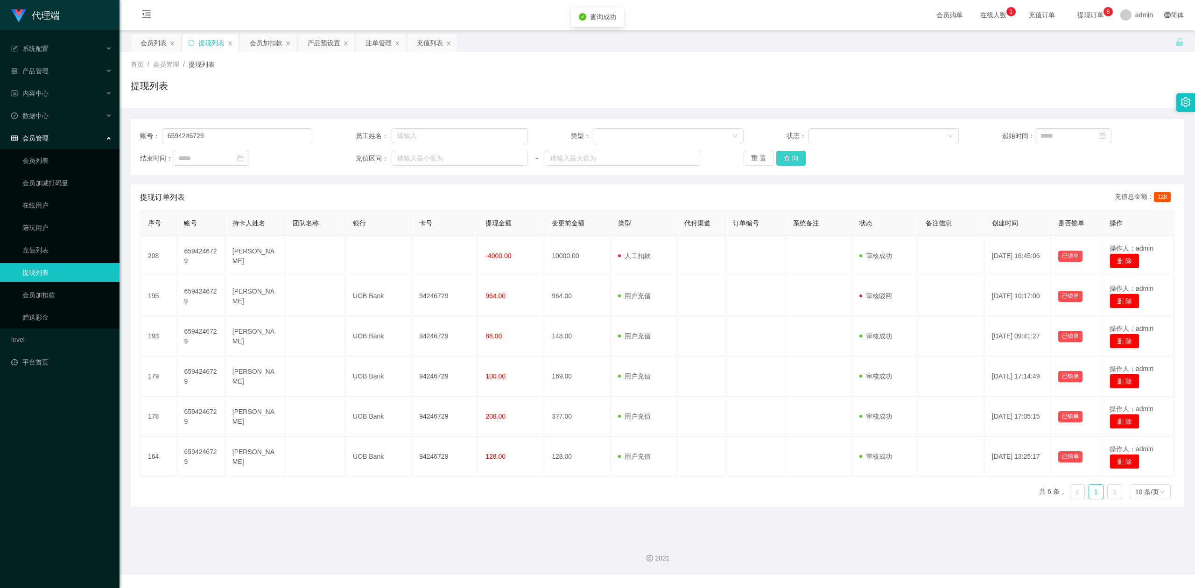
click at [789, 162] on button "查 询" at bounding box center [792, 158] width 30 height 15
click at [787, 161] on button "查 询" at bounding box center [792, 158] width 30 height 15
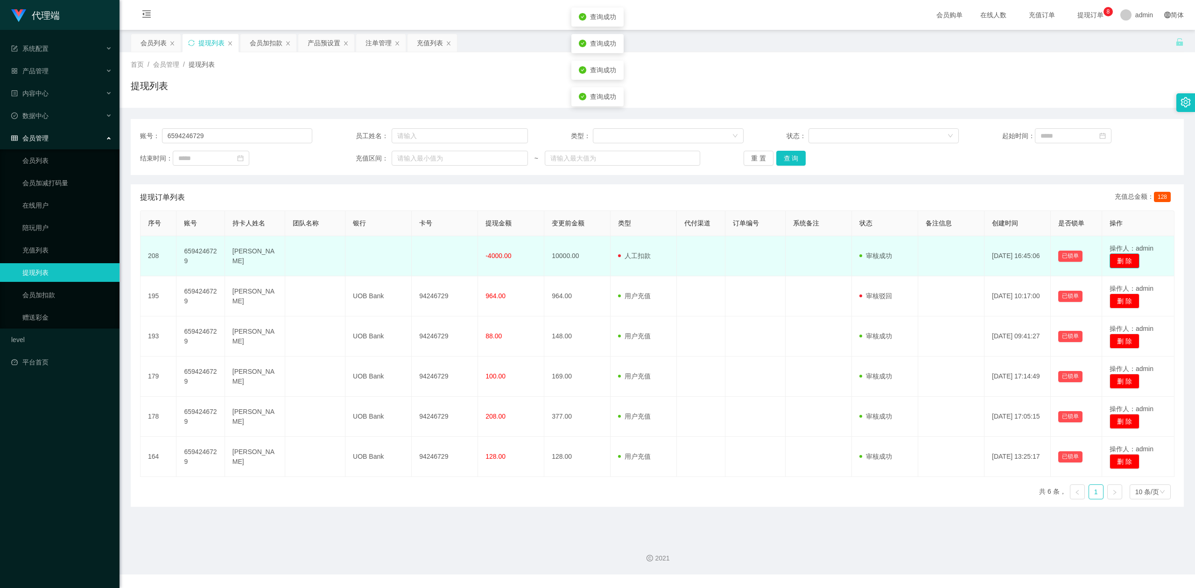
click at [1123, 260] on button "删 除" at bounding box center [1125, 261] width 30 height 15
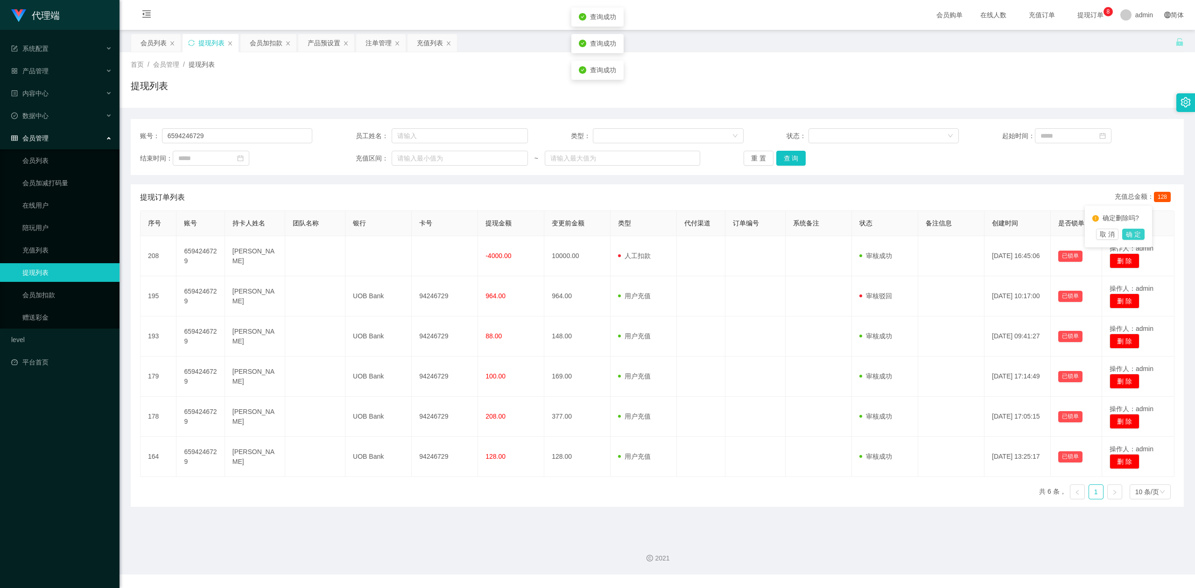
click at [1133, 233] on button "确 定" at bounding box center [1134, 234] width 22 height 11
click at [933, 93] on div "提现列表" at bounding box center [657, 89] width 1053 height 21
click at [944, 92] on div "提现列表" at bounding box center [657, 89] width 1053 height 21
drag, startPoint x: 959, startPoint y: 53, endPoint x: 1053, endPoint y: 2, distance: 107.2
click at [960, 55] on div "首页 / 会员管理 / 提现列表 / 提现列表" at bounding box center [658, 80] width 1076 height 56
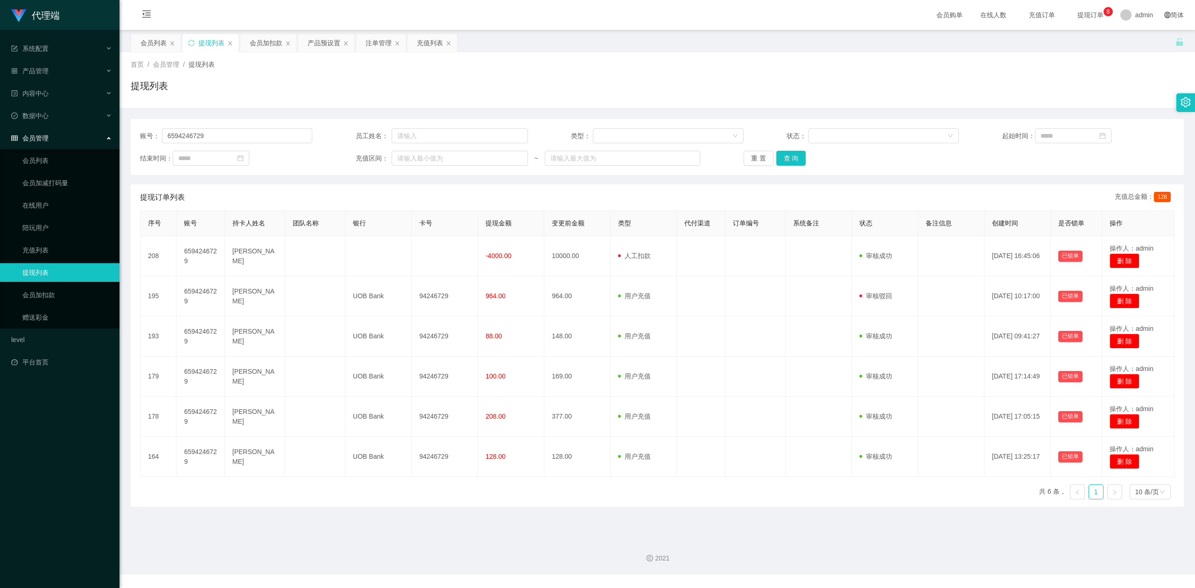
click at [352, 91] on div "提现列表" at bounding box center [657, 89] width 1053 height 21
click at [271, 45] on div "会员加扣款" at bounding box center [266, 43] width 33 height 18
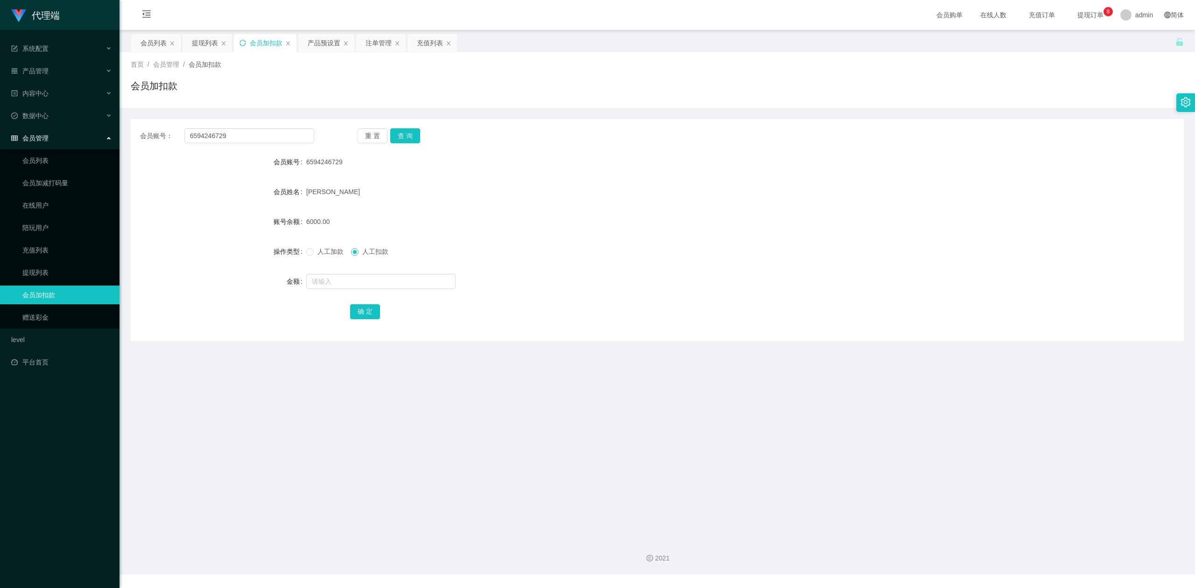
click at [243, 43] on icon "图标: sync" at bounding box center [243, 43] width 7 height 7
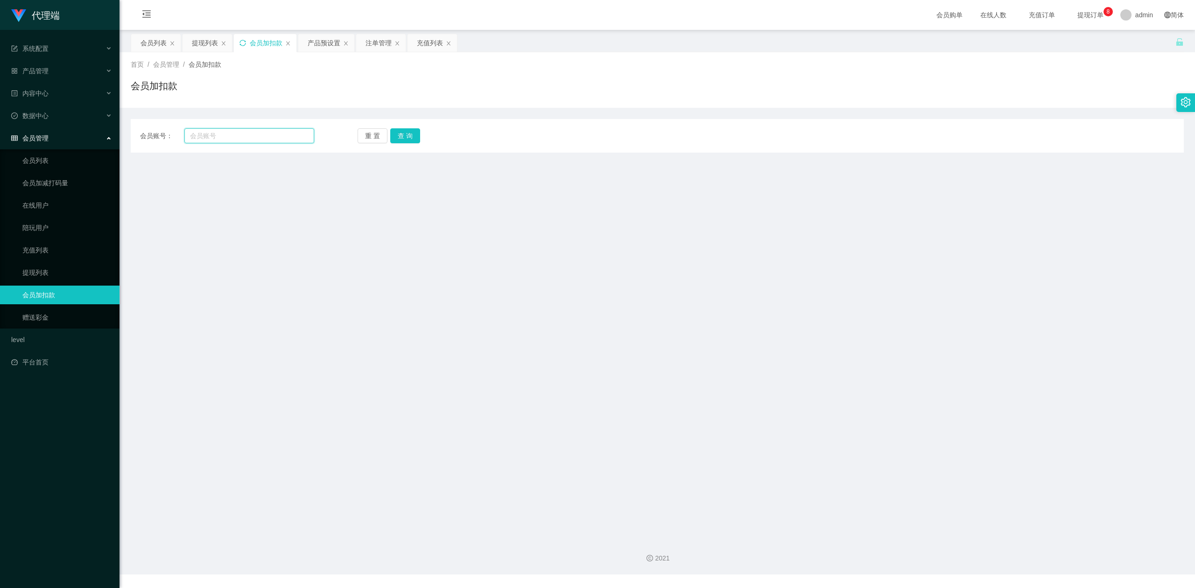
click at [232, 136] on input "text" at bounding box center [249, 135] width 130 height 15
paste input "6594246729"
type input "6594246729"
click at [399, 133] on button "查 询" at bounding box center [405, 135] width 30 height 15
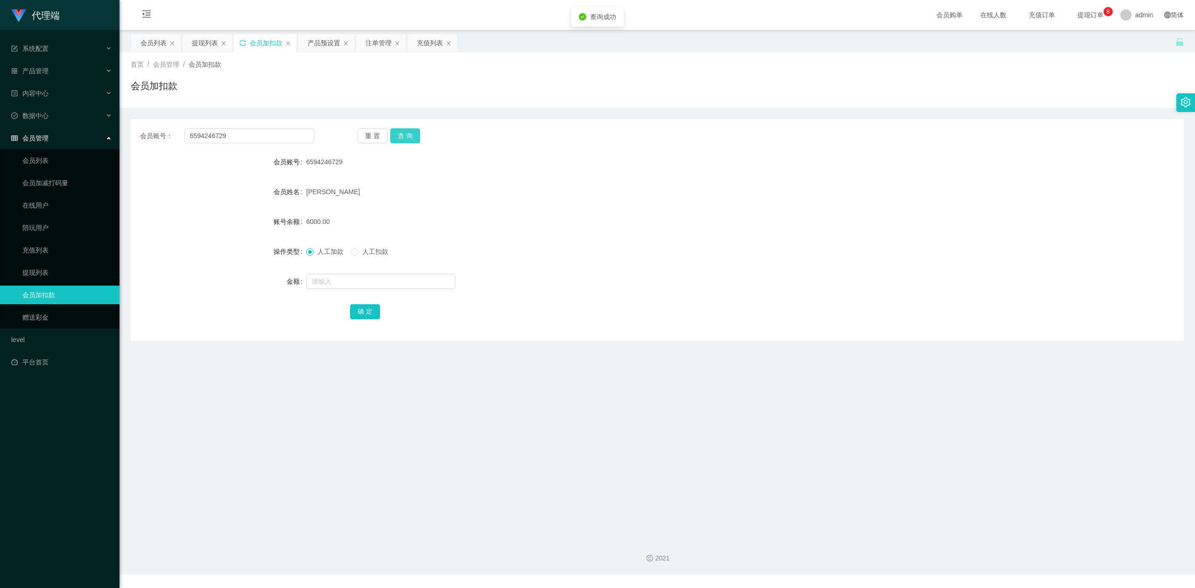
click at [399, 133] on button "查 询" at bounding box center [405, 135] width 30 height 15
click at [792, 187] on div "[PERSON_NAME]" at bounding box center [613, 192] width 614 height 19
click at [872, 107] on div "首页 / 会员管理 / 会员加扣款 / 会员加扣款" at bounding box center [658, 80] width 1076 height 56
click at [243, 42] on icon "图标: sync" at bounding box center [243, 43] width 7 height 7
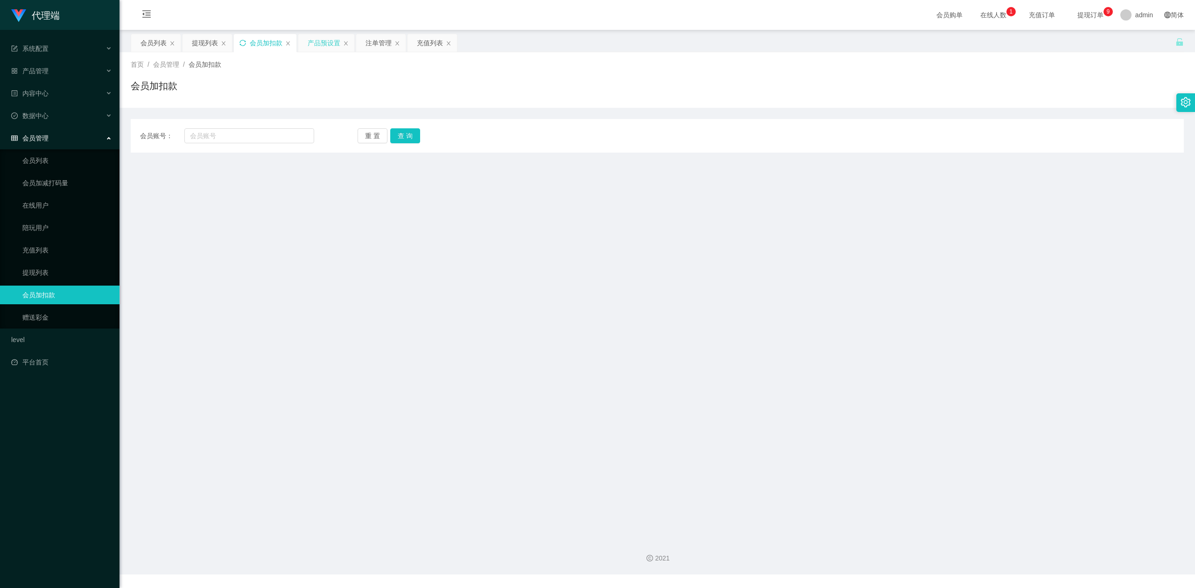
click at [320, 43] on div "产品预设置" at bounding box center [324, 43] width 33 height 18
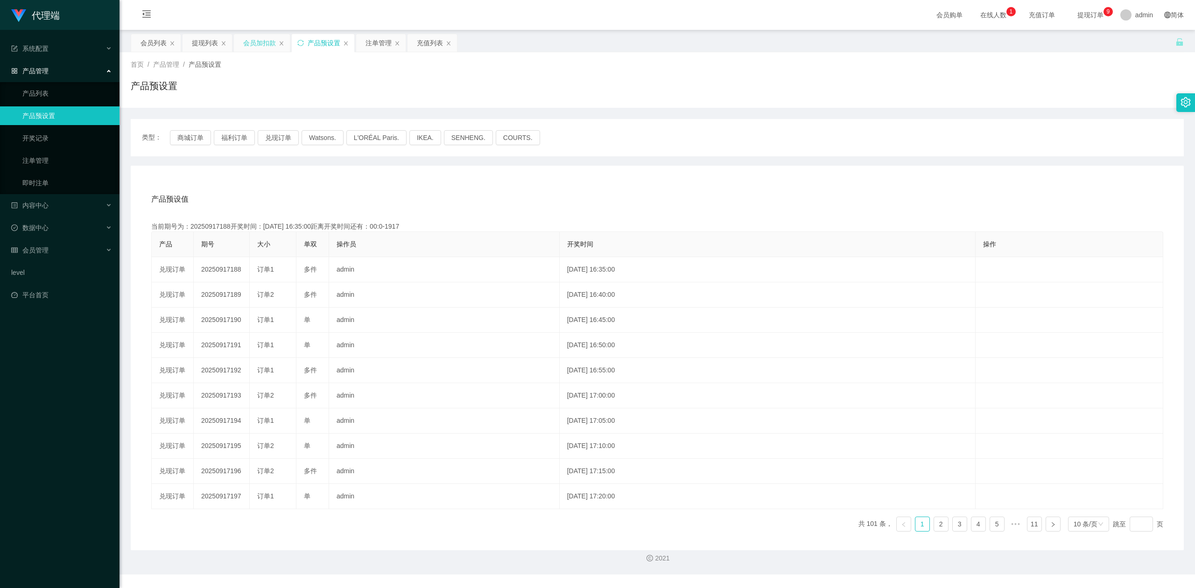
drag, startPoint x: 898, startPoint y: 192, endPoint x: 1107, endPoint y: 132, distance: 216.9
click at [899, 192] on main "关闭左侧 关闭右侧 关闭其它 刷新页面 会员列表 提现列表 会员加扣款 产品预设置 注单管理 充值列表 首页 / 产品管理 / 产品预设置 / 产品预设置 会…" at bounding box center [658, 280] width 1076 height 501
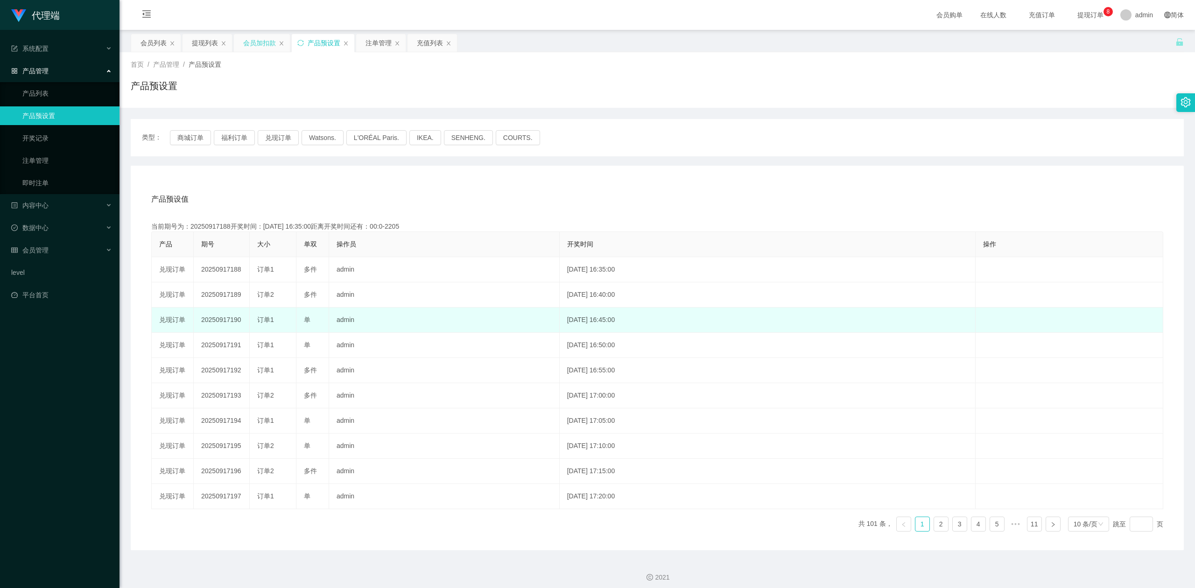
click at [404, 322] on td "admin" at bounding box center [444, 320] width 231 height 25
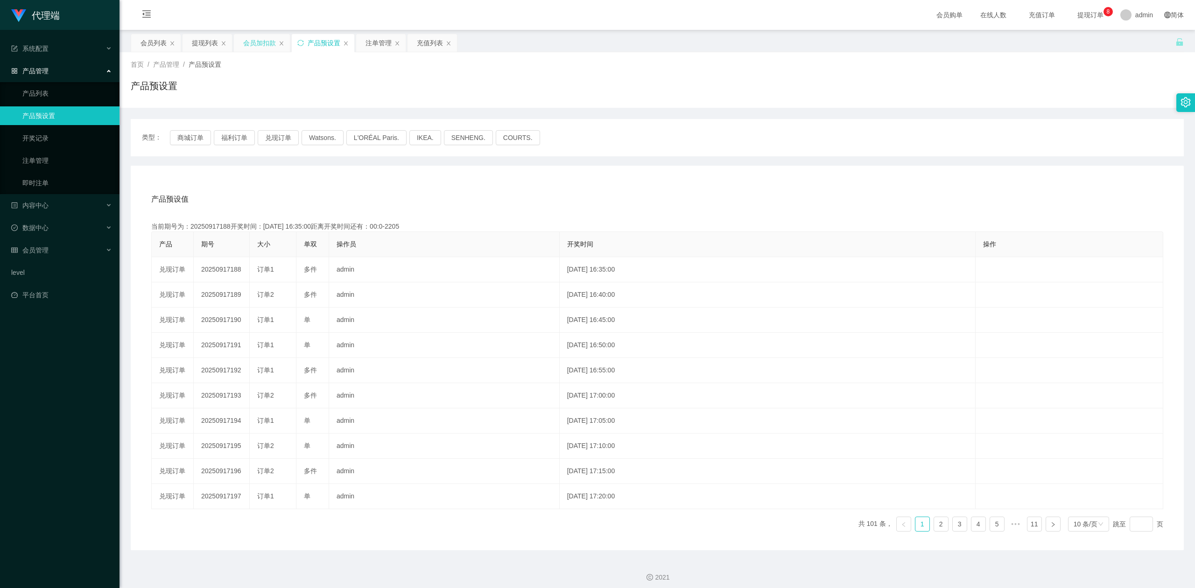
click at [408, 205] on div "产品预设值 添加期号" at bounding box center [657, 199] width 1012 height 26
click at [304, 45] on icon "图标: sync" at bounding box center [300, 43] width 7 height 7
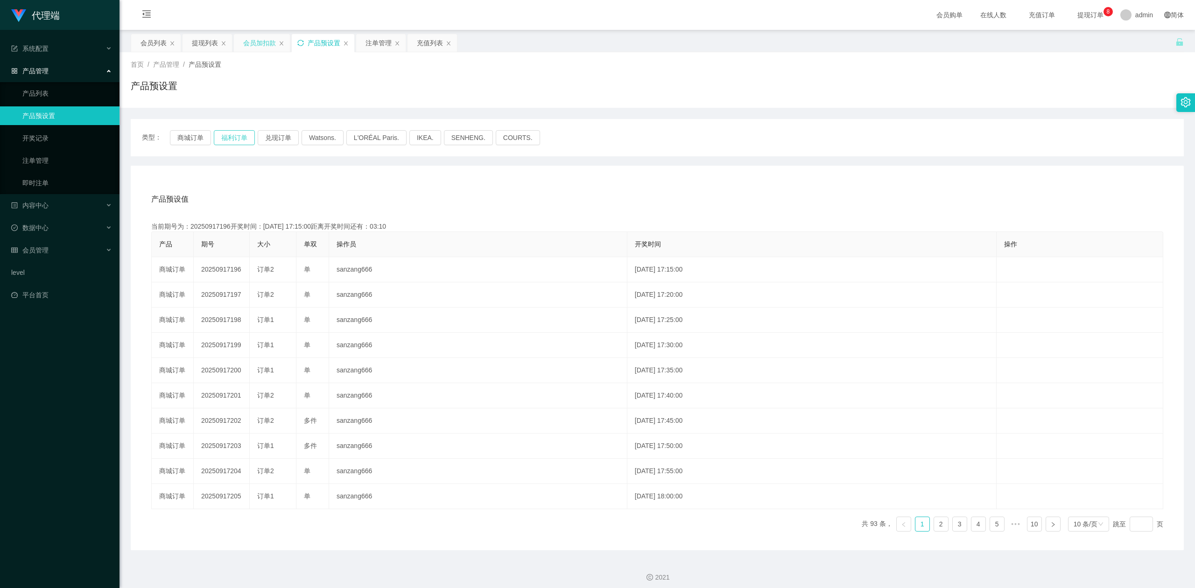
click at [234, 133] on button "福利订单" at bounding box center [234, 137] width 41 height 15
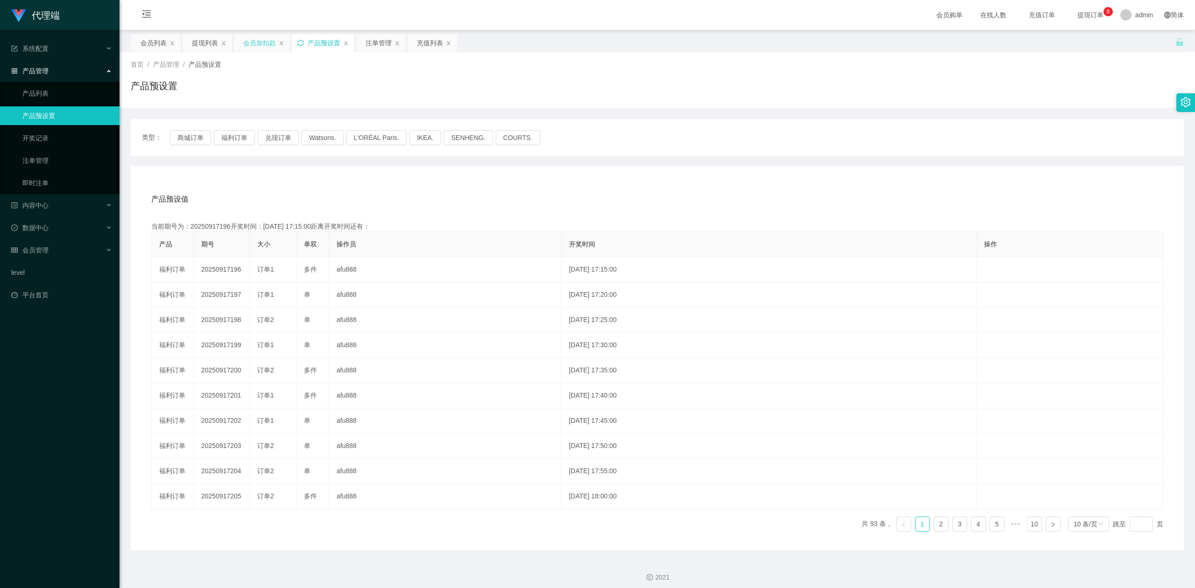
click at [879, 156] on div "类型： 商城订单 福利订单 兑现订单 Watsons. L'ORÉAL Paris. IKEA. [GEOGRAPHIC_DATA]. COURTS." at bounding box center [657, 137] width 1053 height 37
drag, startPoint x: 1020, startPoint y: 84, endPoint x: 1044, endPoint y: 49, distance: 42.2
click at [1020, 84] on div "产品预设置" at bounding box center [657, 89] width 1053 height 21
click at [261, 45] on div "会员加扣款" at bounding box center [259, 43] width 33 height 18
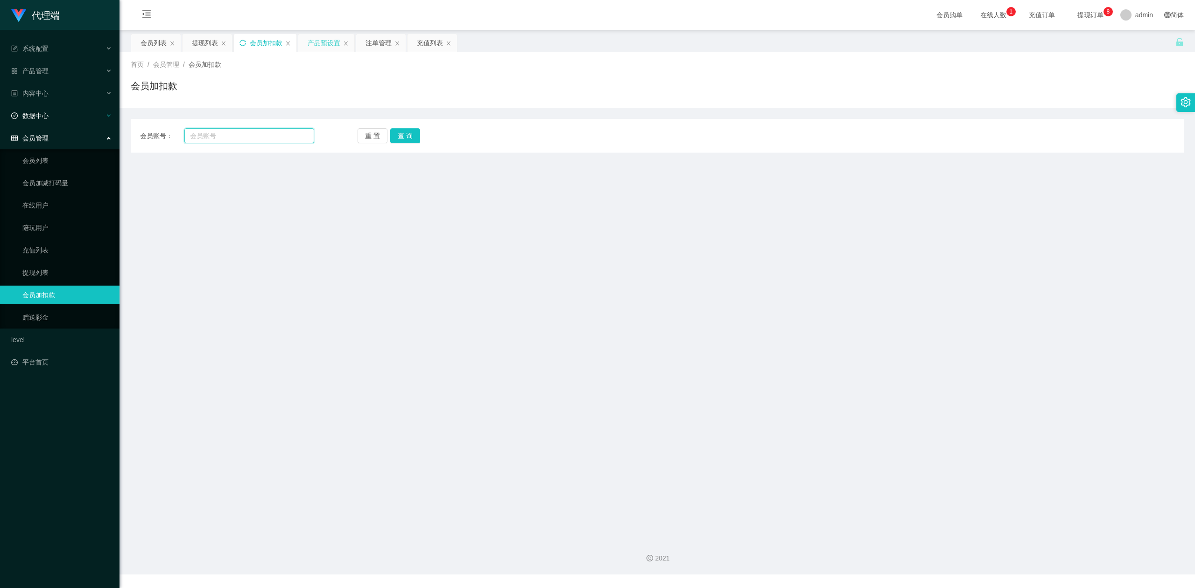
click at [0, 101] on section "代理端 系统配置 产品管理 产品列表 产品预设置 开奖记录 注单管理 即时注单 内容中心 数据中心 会员管理 会员列表 会员加减打码量 在线用户 陪玩用户 充…" at bounding box center [597, 287] width 1195 height 575
paste input "98920669"
type input "98920669"
click at [398, 135] on button "查 询" at bounding box center [405, 135] width 30 height 15
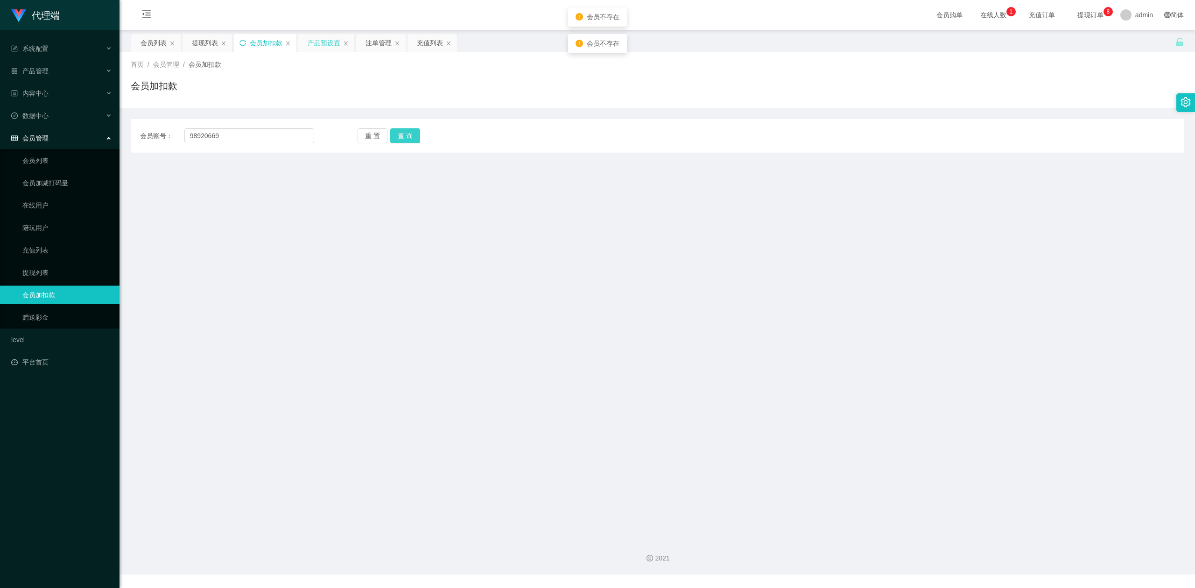
click at [398, 135] on button "查 询" at bounding box center [405, 135] width 30 height 15
click at [822, 174] on main "关闭左侧 关闭右侧 关闭其它 刷新页面 会员列表 提现列表 会员加扣款 产品预设置 注单管理 充值列表 首页 / 会员管理 / 会员加扣款 / 会员加扣款 会…" at bounding box center [658, 280] width 1076 height 501
drag, startPoint x: 1098, startPoint y: 1, endPoint x: 873, endPoint y: 530, distance: 575.5
click at [873, 531] on div "2021" at bounding box center [658, 552] width 1076 height 43
click at [1188, 94] on div at bounding box center [1186, 102] width 19 height 19
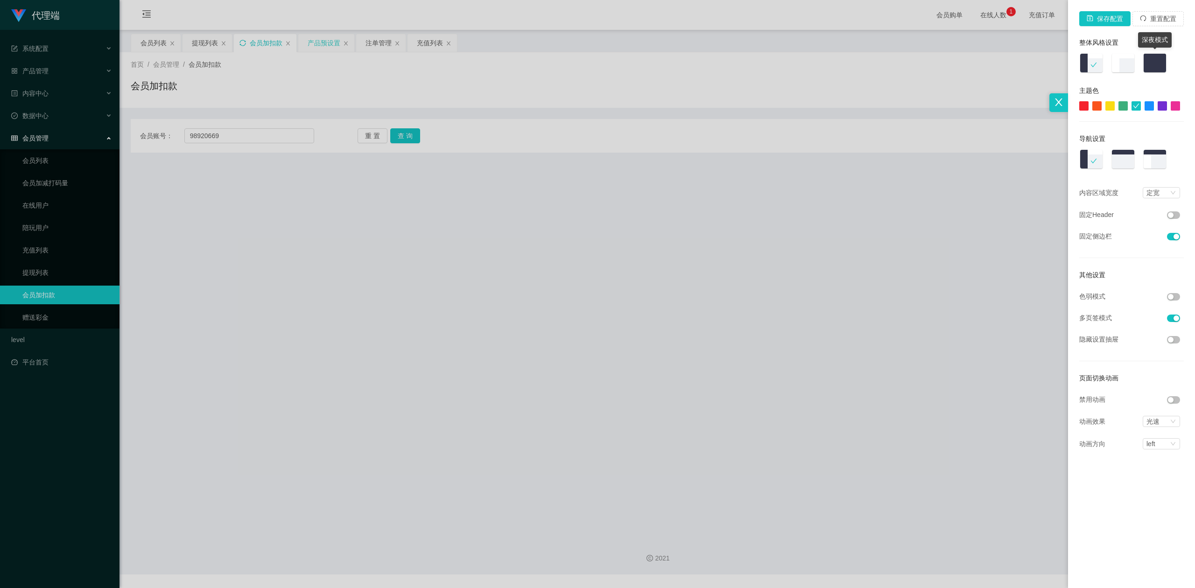
click at [1149, 64] on img at bounding box center [1155, 63] width 24 height 21
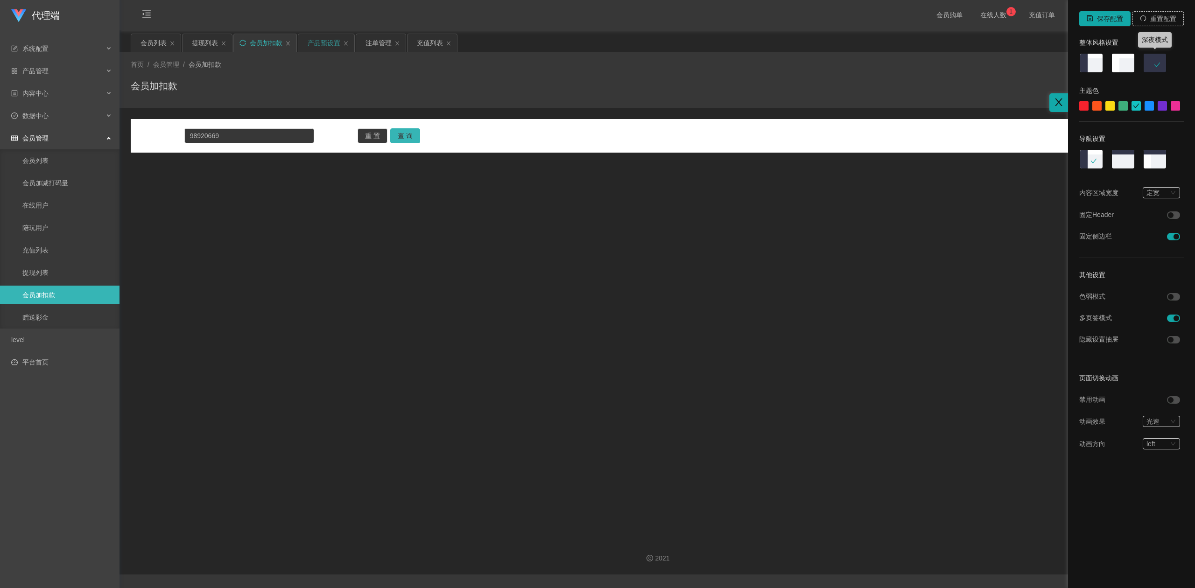
click at [1119, 64] on img at bounding box center [1123, 63] width 24 height 21
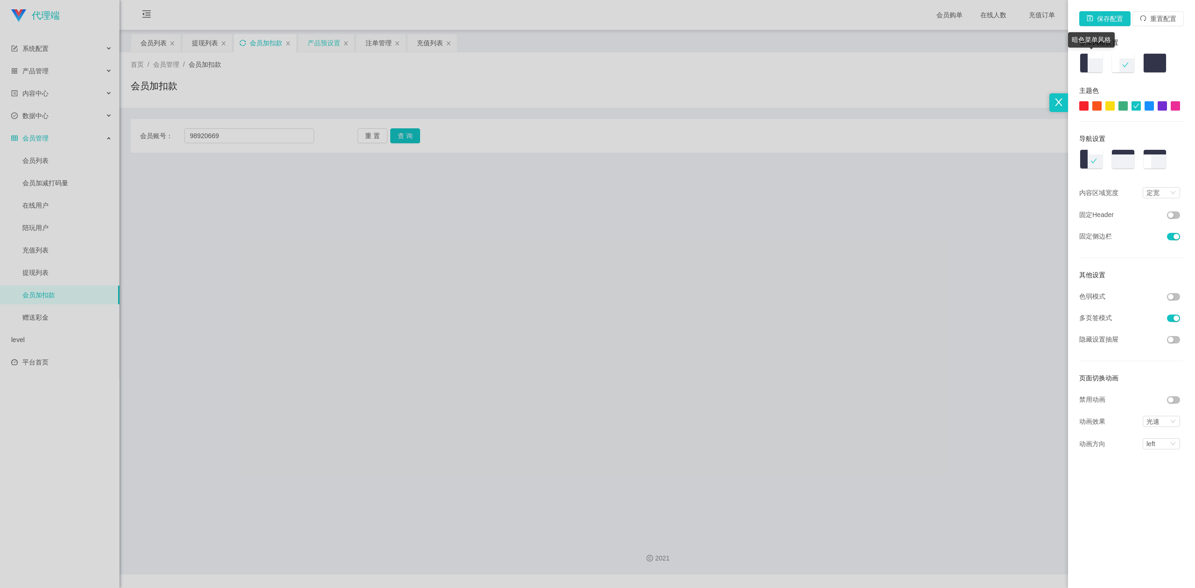
click at [1093, 64] on img at bounding box center [1092, 63] width 24 height 21
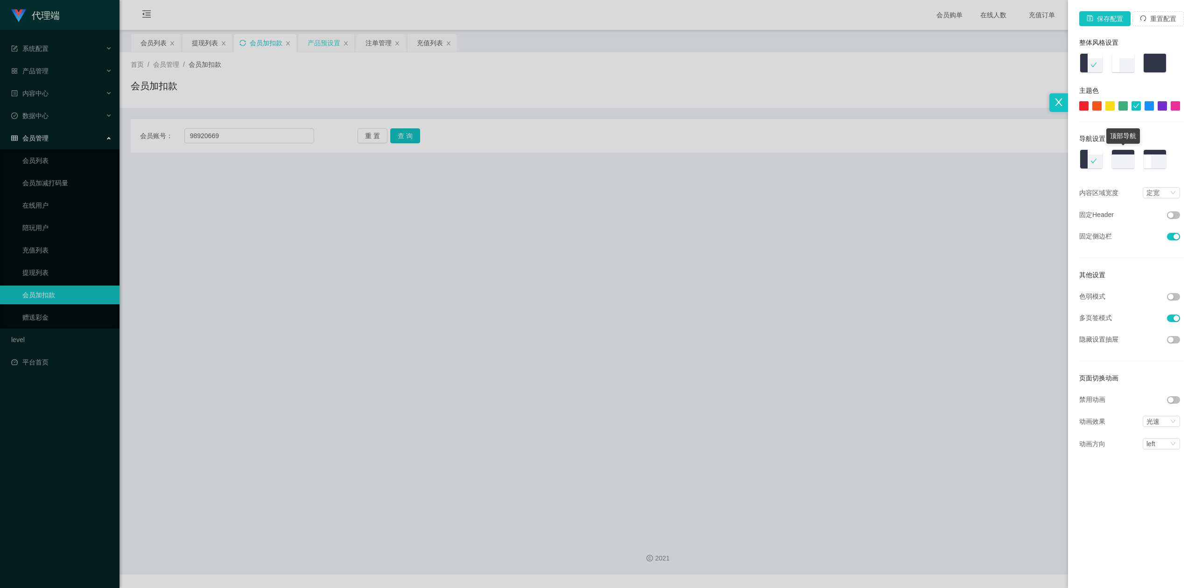
click at [1121, 162] on img at bounding box center [1123, 159] width 24 height 21
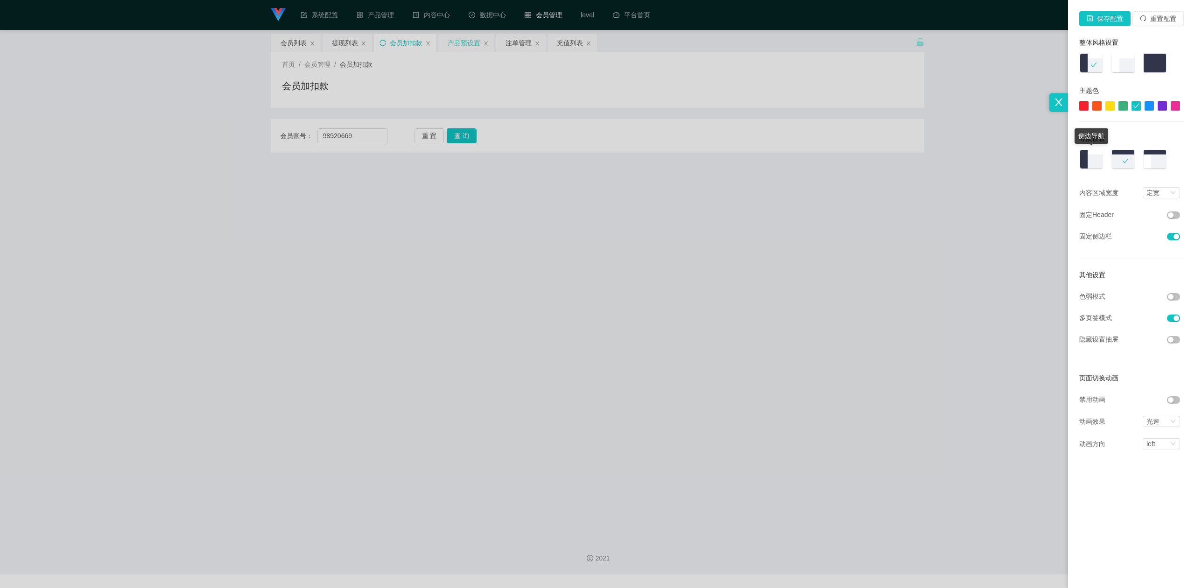
click at [1089, 162] on img at bounding box center [1092, 159] width 24 height 21
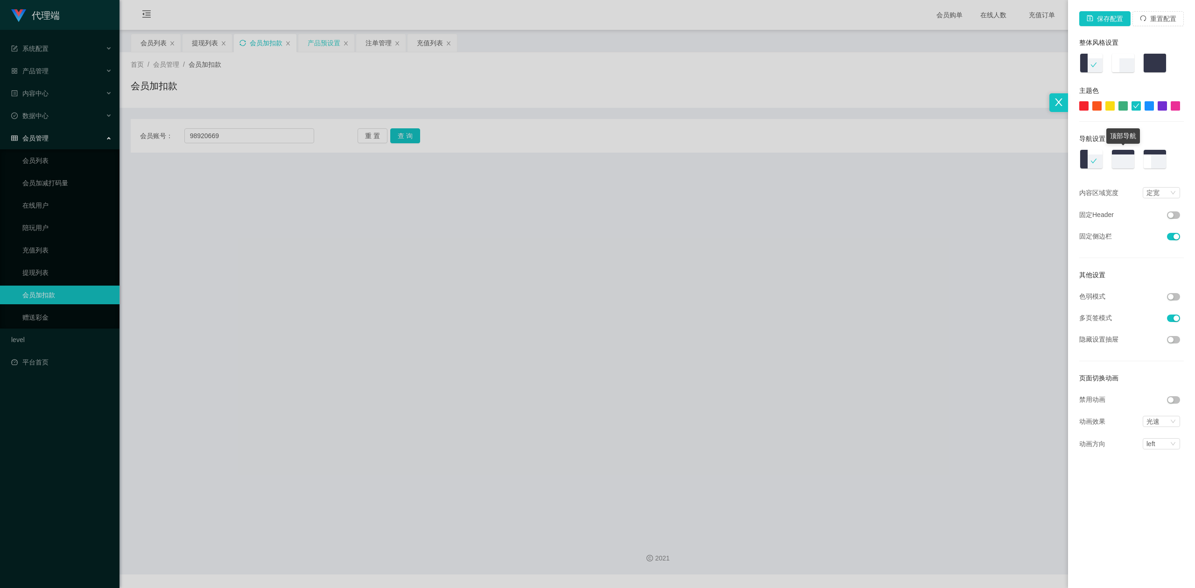
click at [1123, 157] on img at bounding box center [1123, 159] width 24 height 21
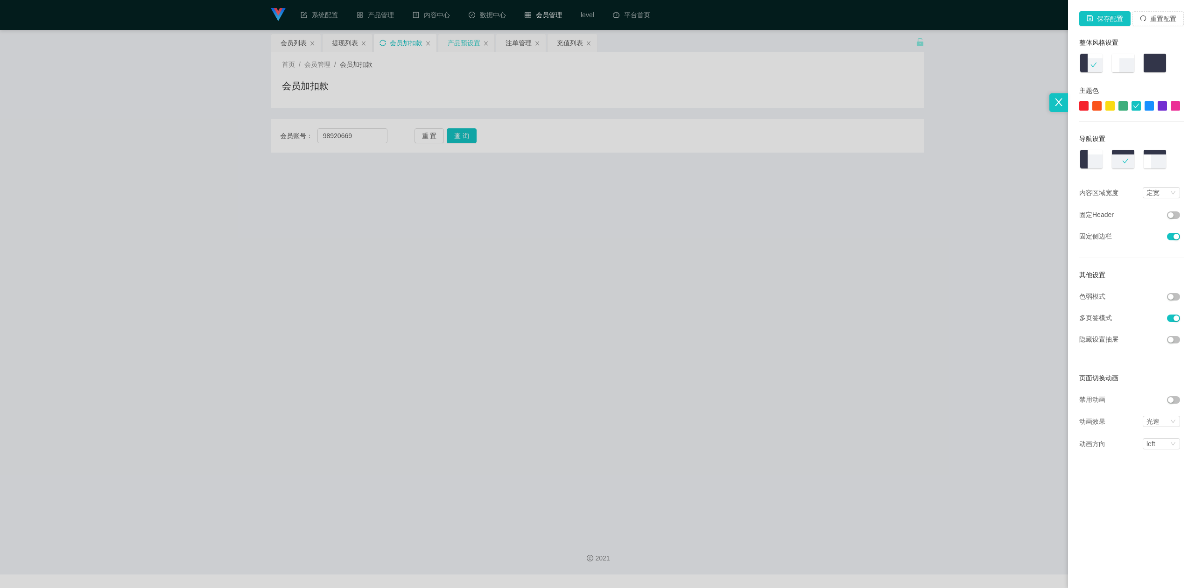
click at [600, 190] on div at bounding box center [597, 294] width 1195 height 588
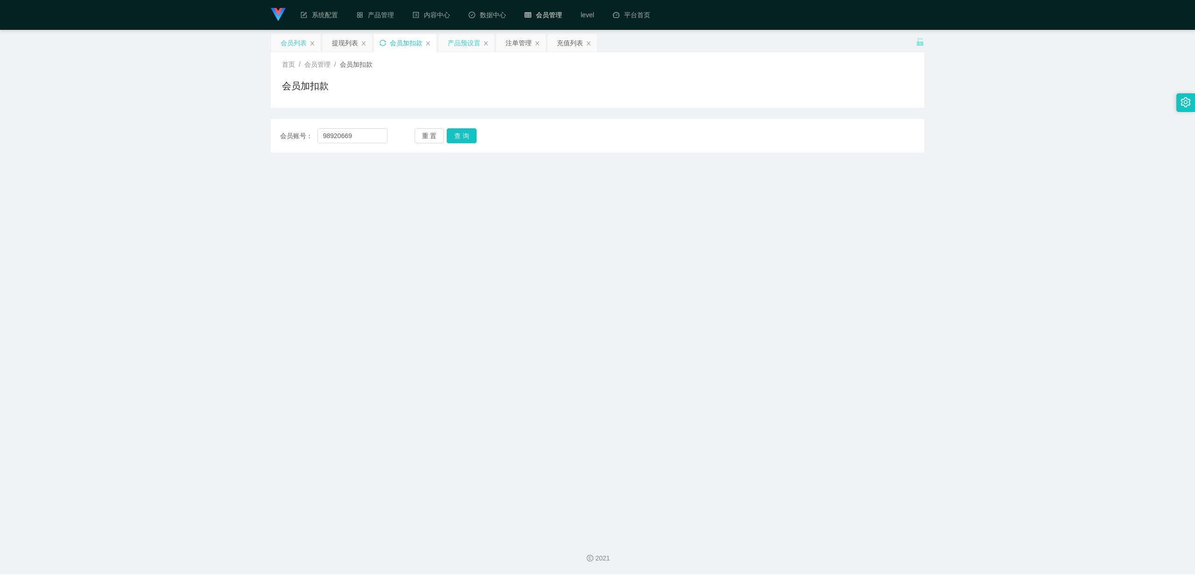
click at [292, 43] on div "会员列表" at bounding box center [294, 43] width 26 height 18
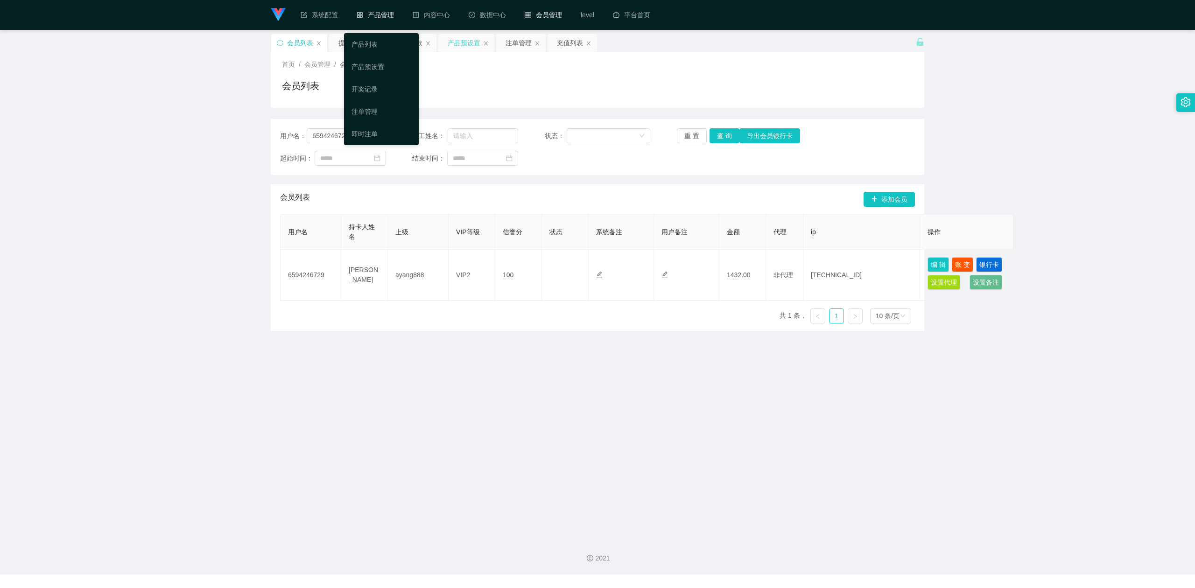
click at [378, 7] on div "产品管理" at bounding box center [375, 15] width 56 height 30
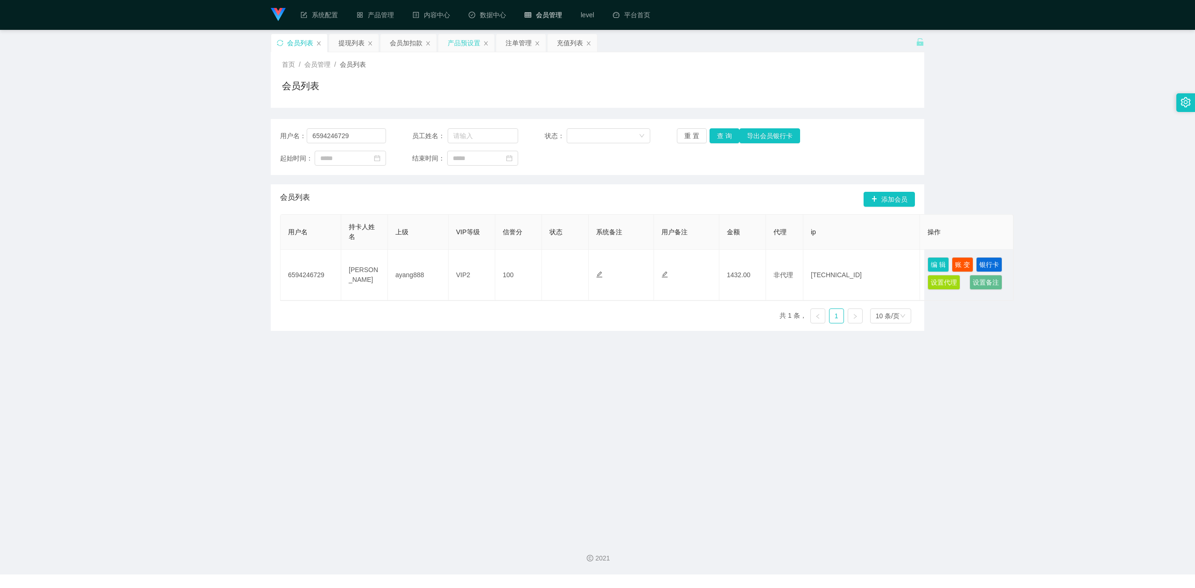
click at [486, 451] on main "关闭左侧 关闭右侧 关闭其它 刷新页面 会员列表 提现列表 会员加扣款 产品预设置 注单管理 充值列表 首页 / 会员管理 / 会员列表 / 会员列表 用户名…" at bounding box center [597, 280] width 1195 height 501
drag, startPoint x: 911, startPoint y: 388, endPoint x: 962, endPoint y: 376, distance: 52.6
click at [911, 388] on main "关闭左侧 关闭右侧 关闭其它 刷新页面 会员列表 提现列表 会员加扣款 产品预设置 注单管理 充值列表 首页 / 会员管理 / 会员列表 / 会员列表 用户名…" at bounding box center [597, 280] width 1195 height 501
click at [1072, 224] on div "关闭左侧 关闭右侧 关闭其它 刷新页面 会员列表 提现列表 会员加扣款 产品预设置 注单管理 充值列表 首页 / 会员管理 / 会员列表 / 会员列表 用户名…" at bounding box center [597, 182] width 1173 height 297
drag, startPoint x: 1060, startPoint y: 136, endPoint x: 1087, endPoint y: 63, distance: 78.6
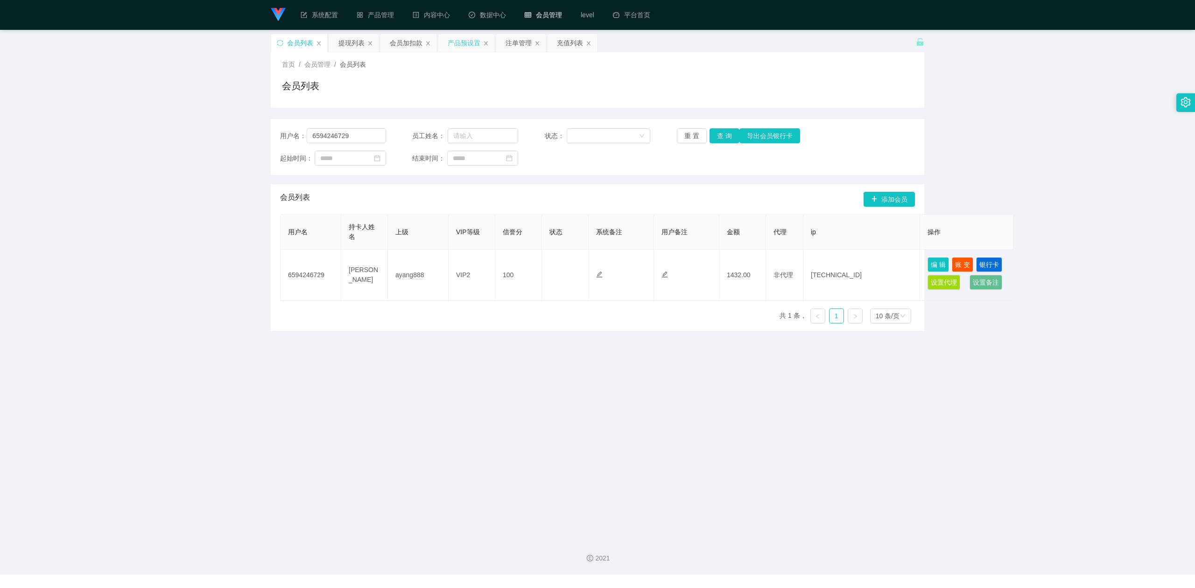
click at [1061, 135] on div "关闭左侧 关闭右侧 关闭其它 刷新页面 会员列表 提现列表 会员加扣款 产品预设置 注单管理 充值列表 首页 / 会员管理 / 会员列表 / 会员列表 用户名…" at bounding box center [597, 182] width 1173 height 297
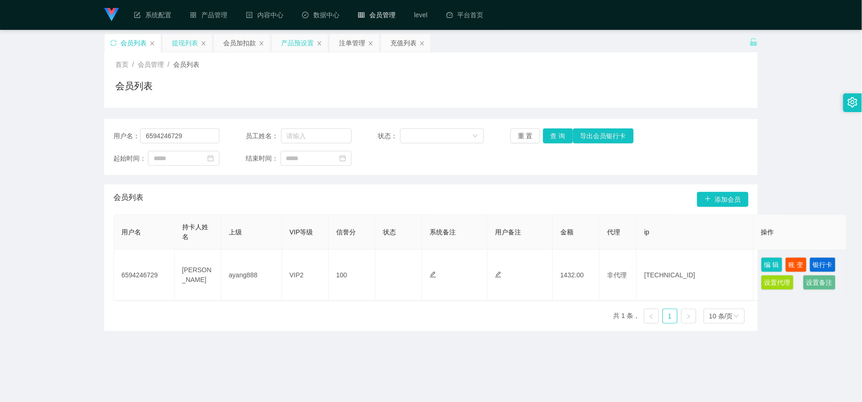
click at [178, 43] on div "提现列表" at bounding box center [185, 43] width 26 height 18
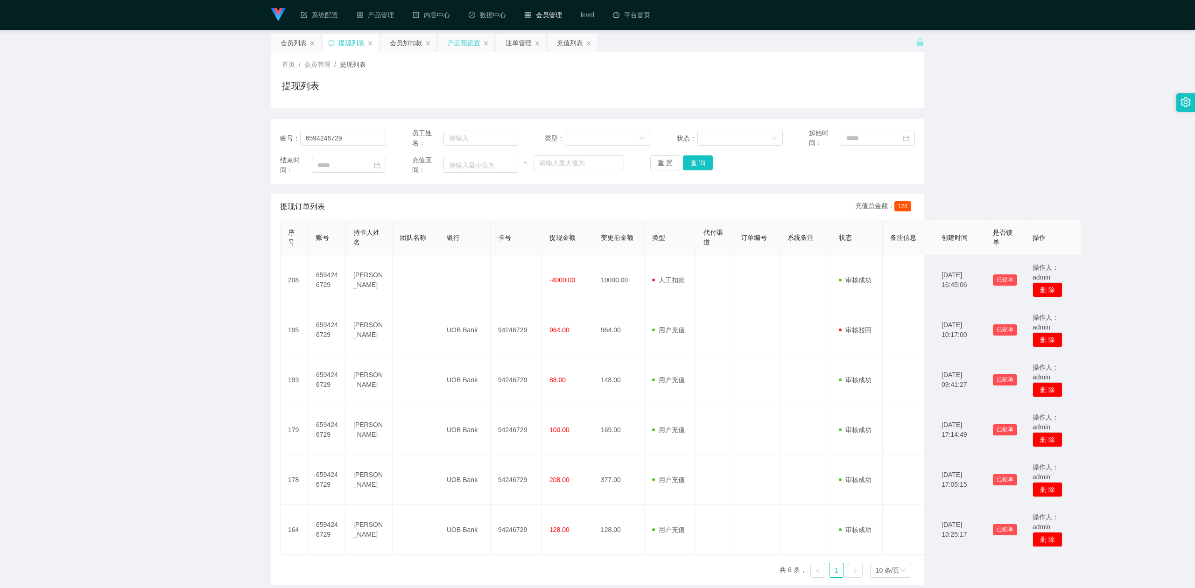
click at [1185, 101] on icon "图标: setting" at bounding box center [1186, 102] width 10 height 10
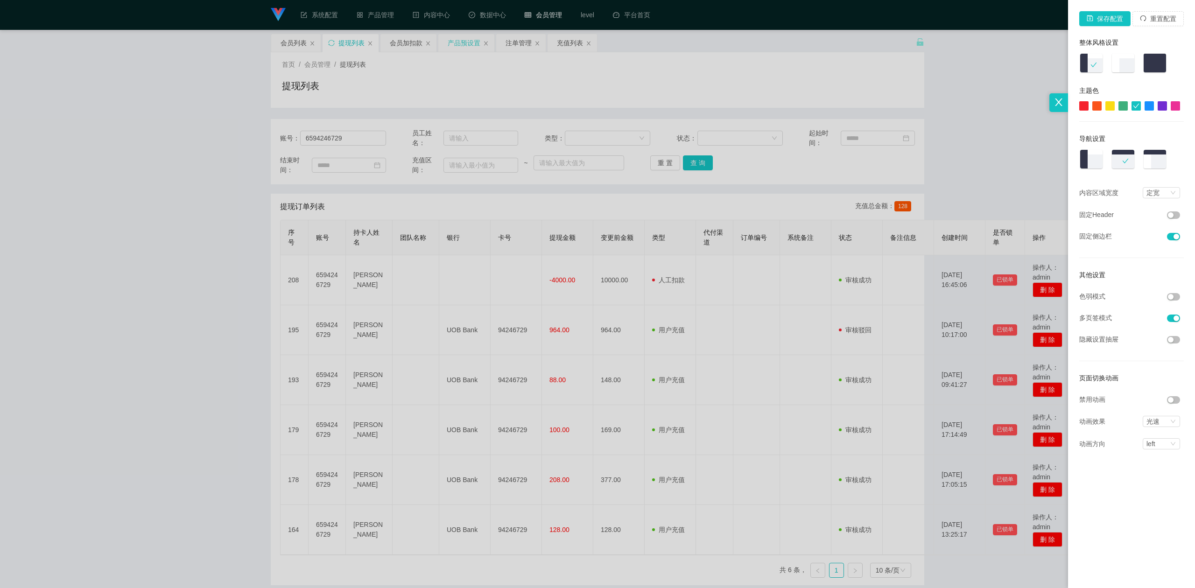
click at [1090, 157] on img at bounding box center [1092, 159] width 24 height 21
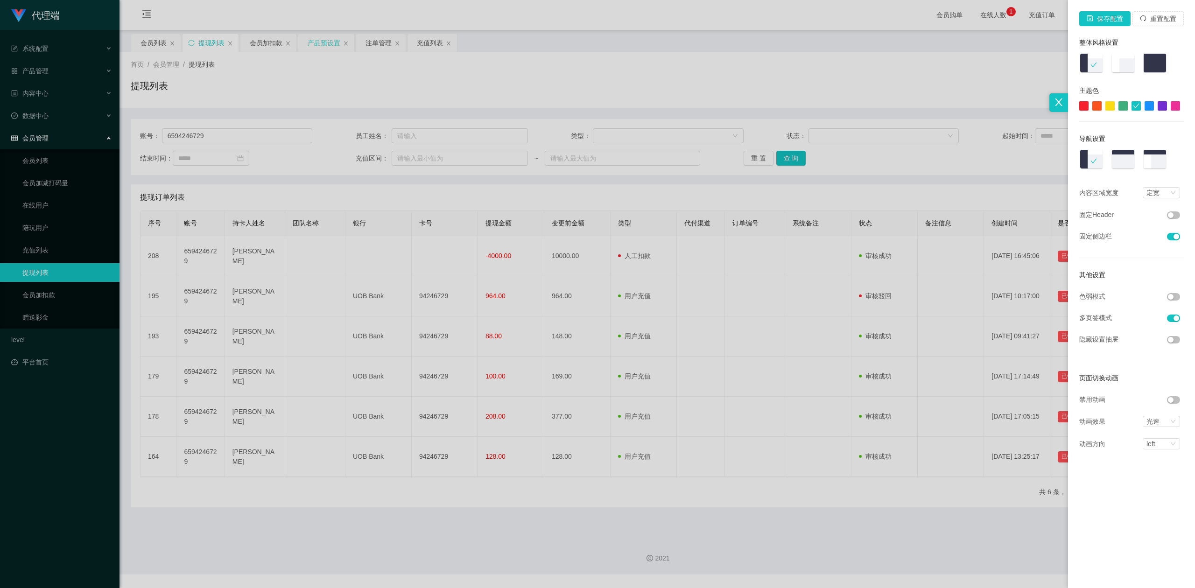
click at [1098, 107] on div at bounding box center [1097, 105] width 9 height 9
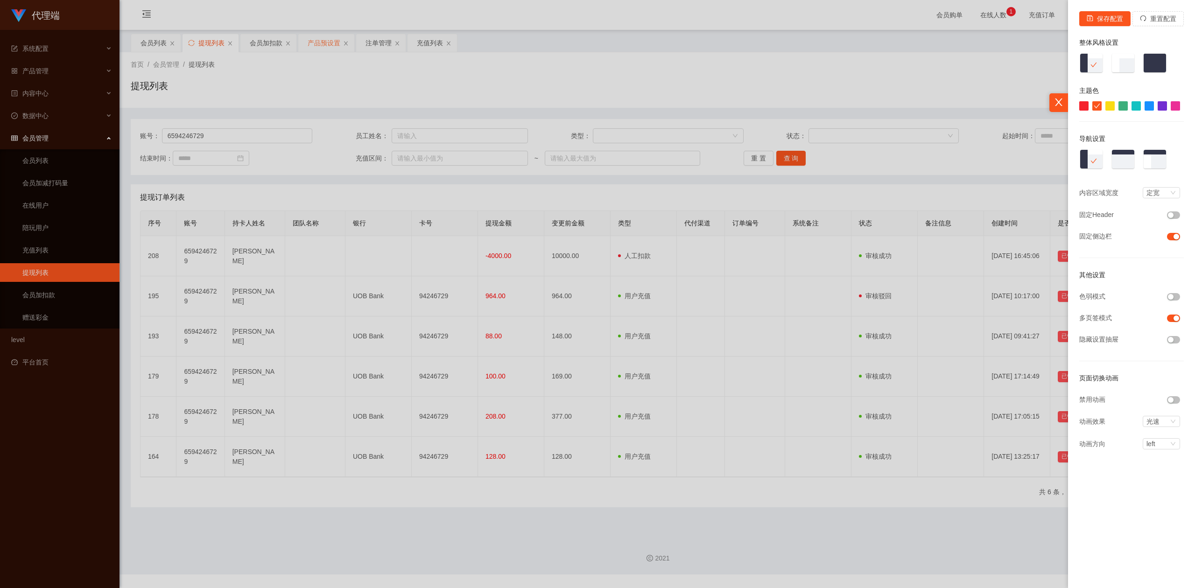
click at [1086, 104] on div at bounding box center [1084, 105] width 9 height 9
click at [1110, 107] on div at bounding box center [1110, 105] width 9 height 9
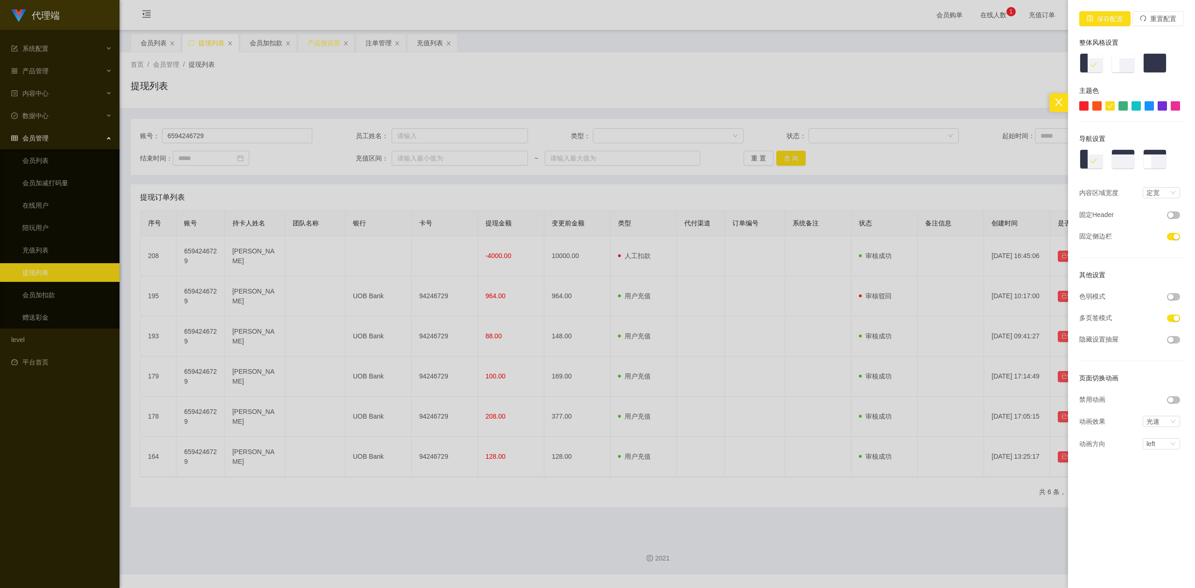
click at [1123, 107] on div at bounding box center [1123, 105] width 9 height 9
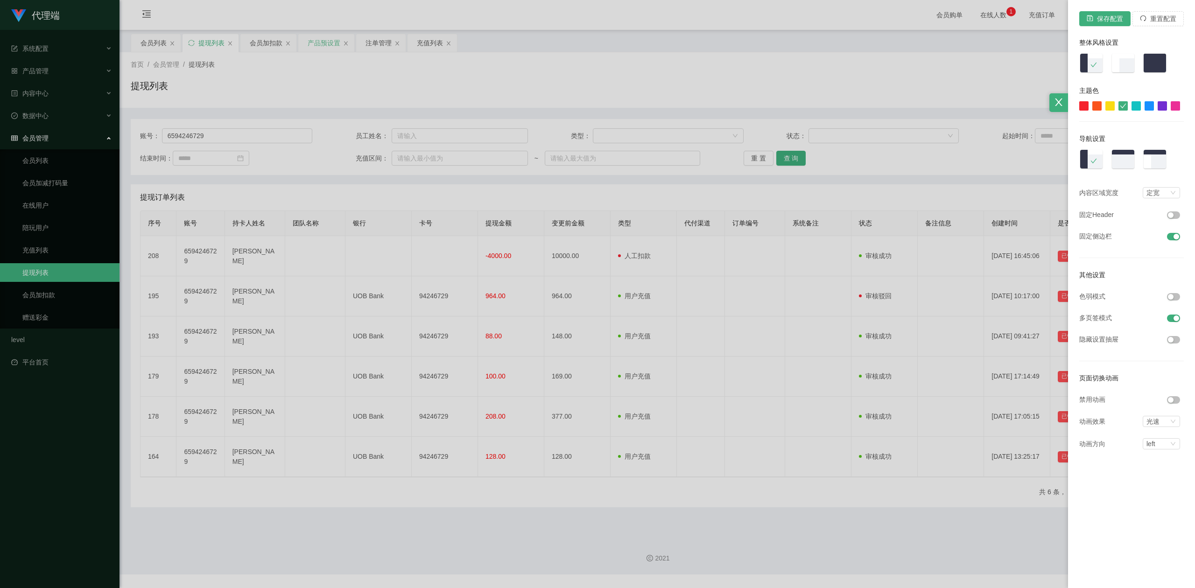
click at [1134, 106] on div at bounding box center [1136, 105] width 9 height 9
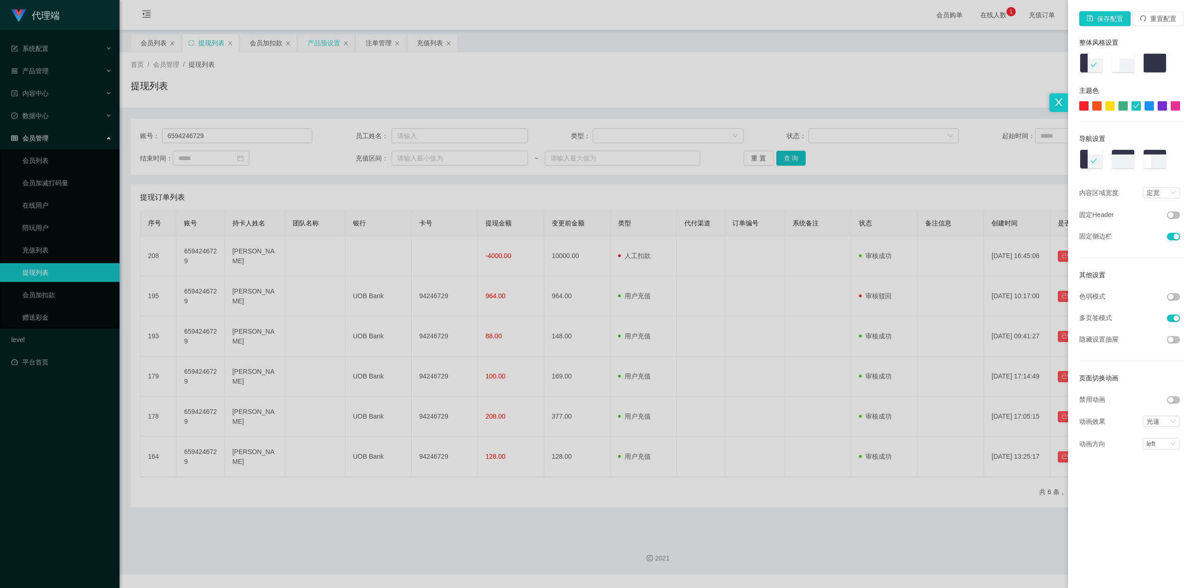
click at [1150, 107] on div at bounding box center [1149, 105] width 9 height 9
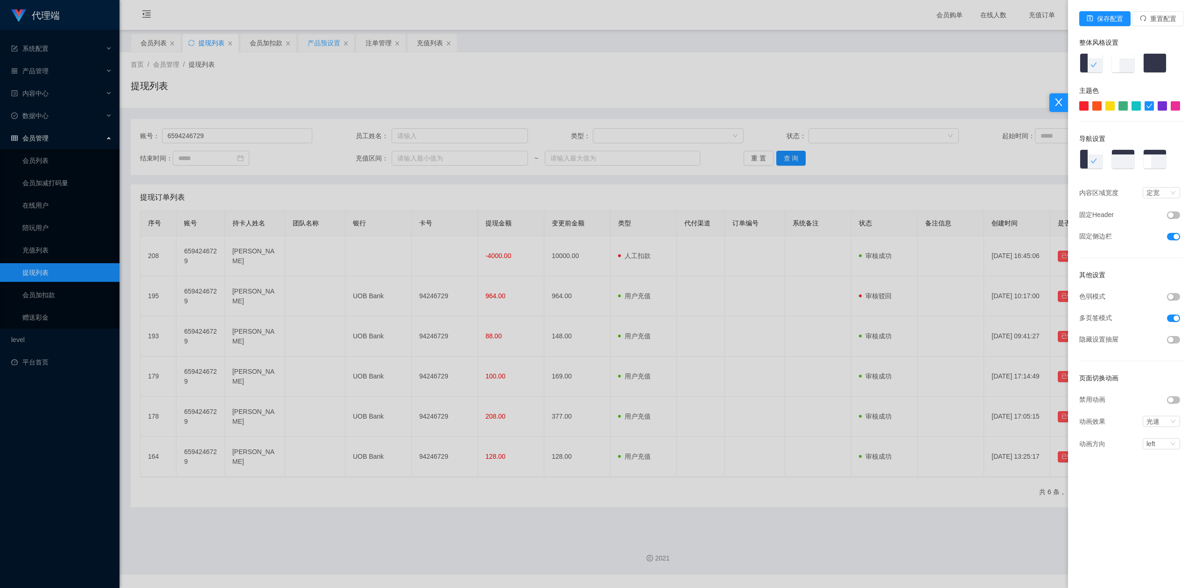
click at [1163, 107] on div at bounding box center [1162, 105] width 9 height 9
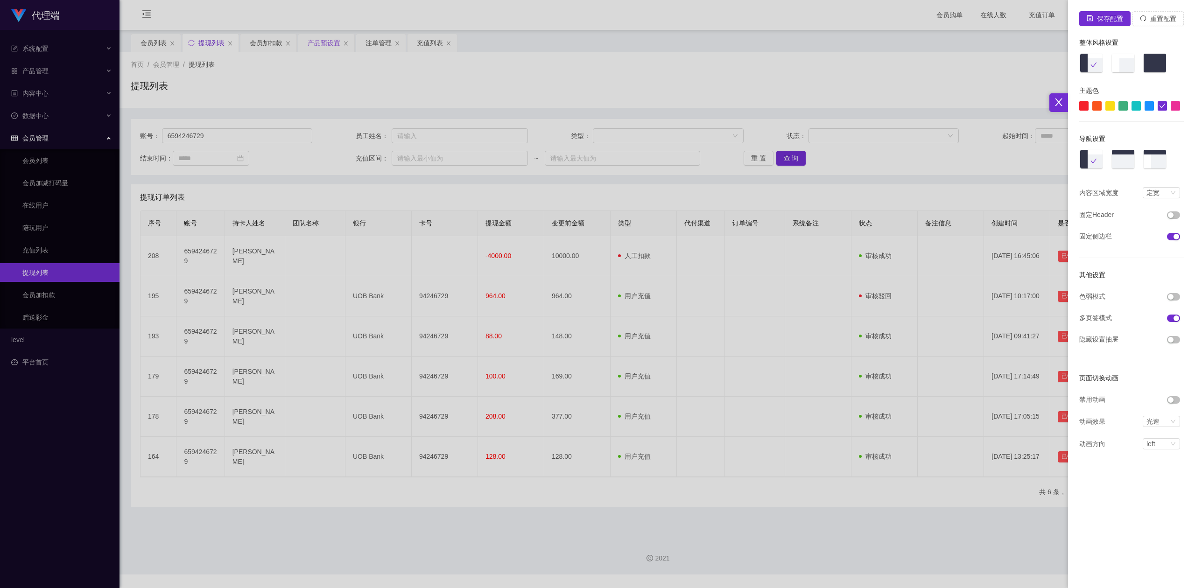
click at [1178, 106] on div at bounding box center [1175, 105] width 9 height 9
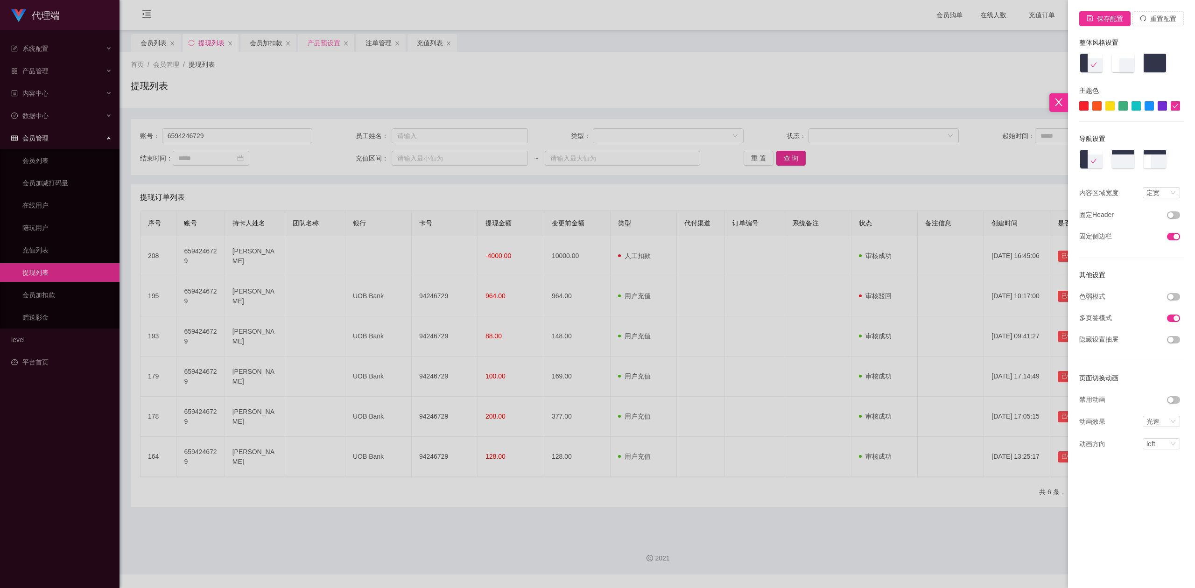
click at [734, 96] on div at bounding box center [597, 294] width 1195 height 588
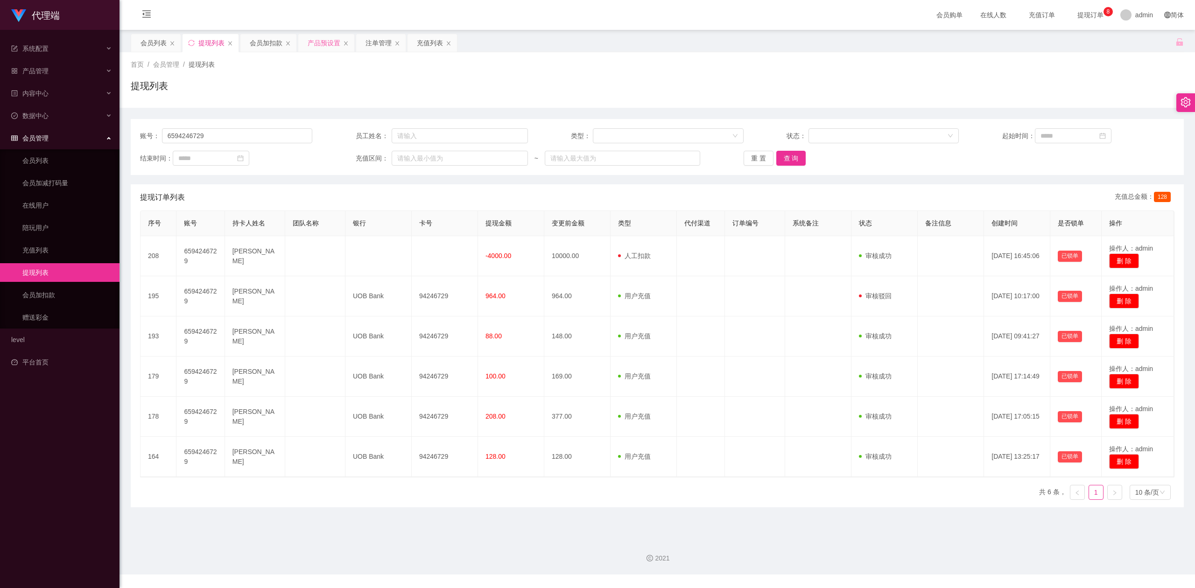
click at [968, 92] on div "提现列表" at bounding box center [657, 89] width 1053 height 21
click at [1038, 102] on div "首页 / 会员管理 / 提现列表 / 提现列表" at bounding box center [658, 80] width 1076 height 56
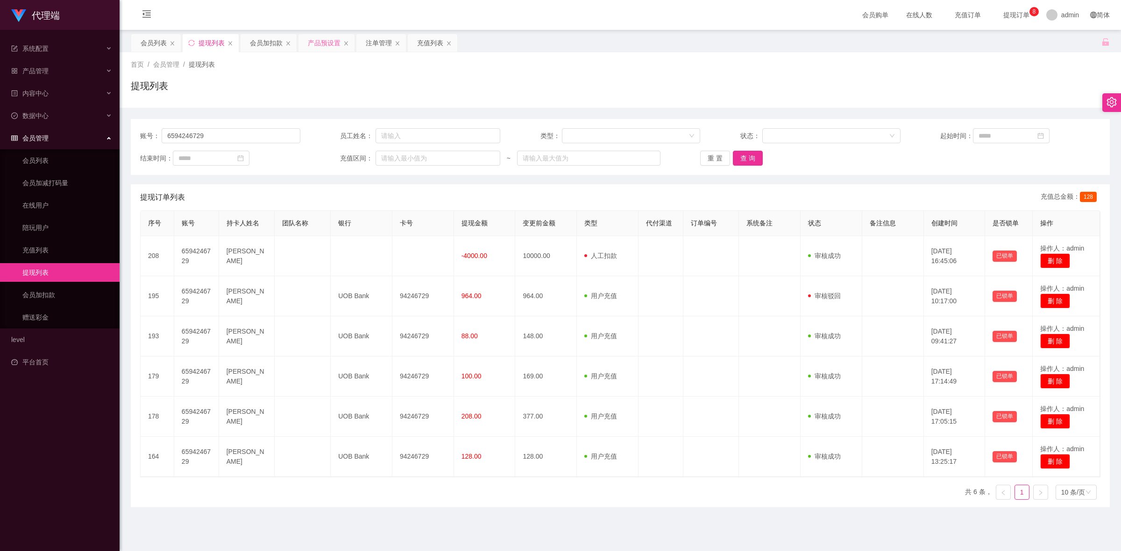
drag, startPoint x: 1175, startPoint y: 0, endPoint x: 871, endPoint y: 169, distance: 347.4
click at [871, 169] on div "账号： 6594246729 员工姓名： 类型： 状态： 起始时间： 结束时间： 充值区间： ~ 重 置 查 询" at bounding box center [620, 147] width 979 height 56
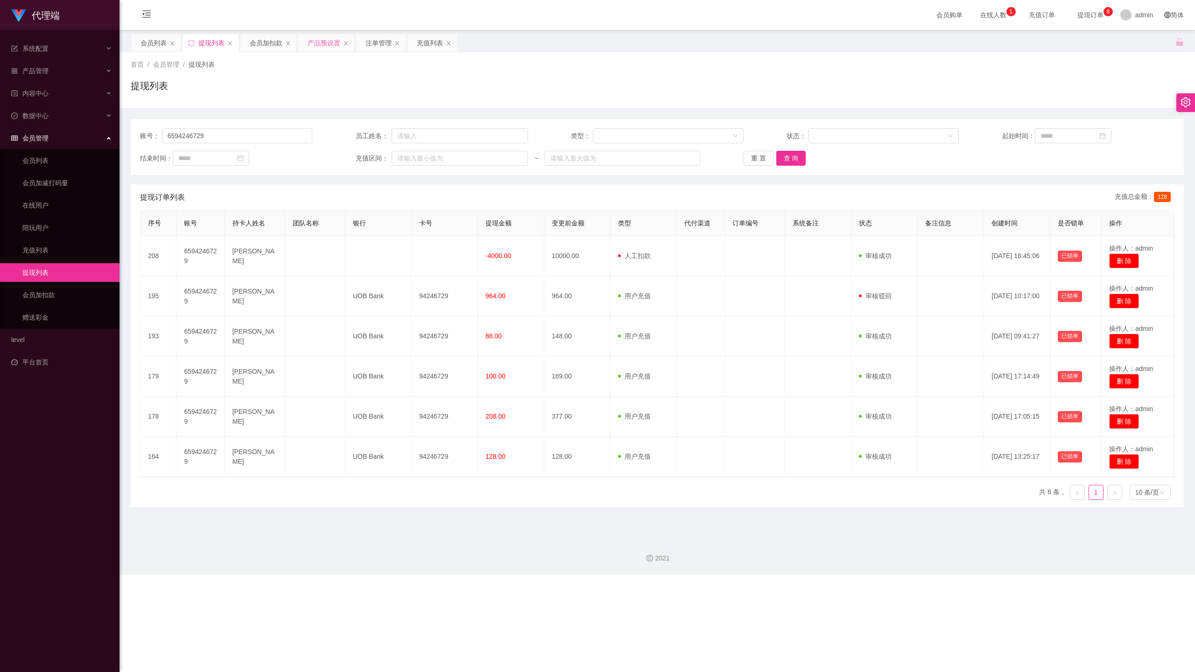
click at [1181, 101] on icon "图标: setting" at bounding box center [1186, 102] width 10 height 10
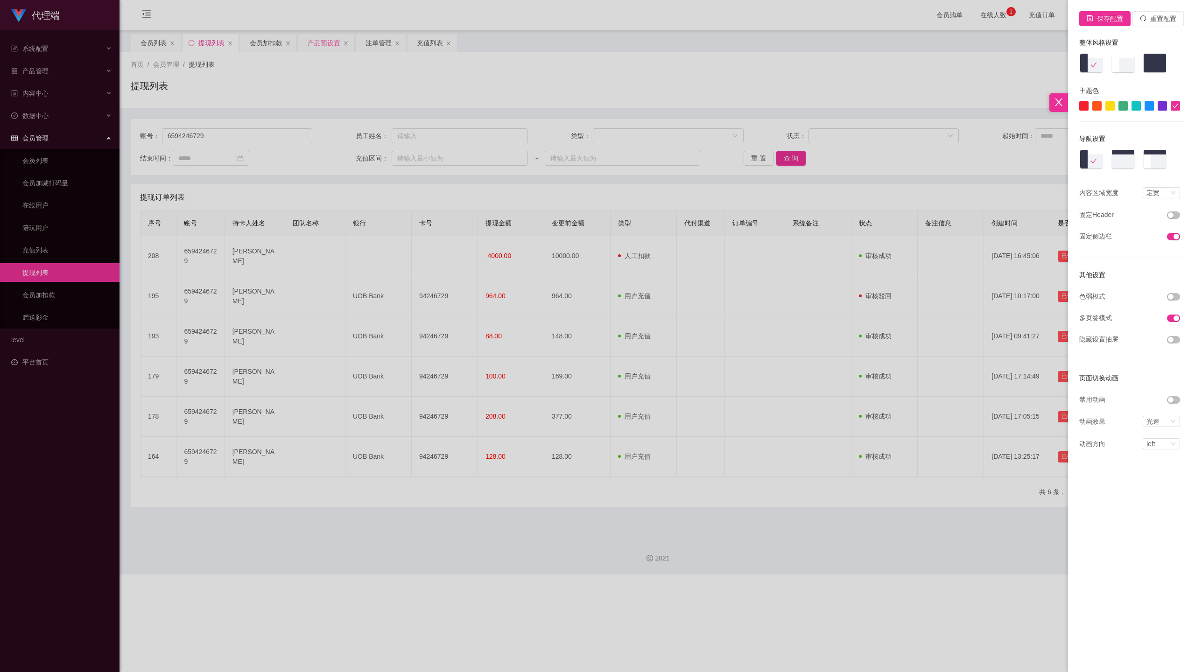
click at [988, 65] on div at bounding box center [597, 336] width 1195 height 672
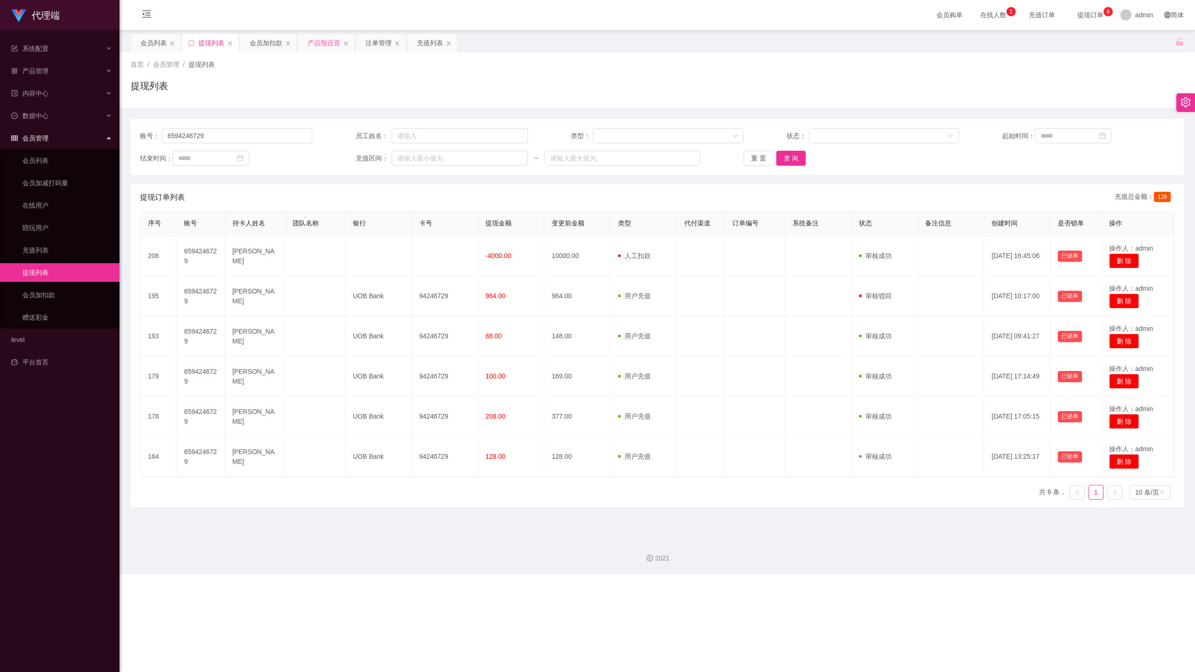
click at [1063, 84] on div "提现列表" at bounding box center [657, 89] width 1053 height 21
click at [1183, 102] on icon "图标: setting" at bounding box center [1186, 102] width 10 height 10
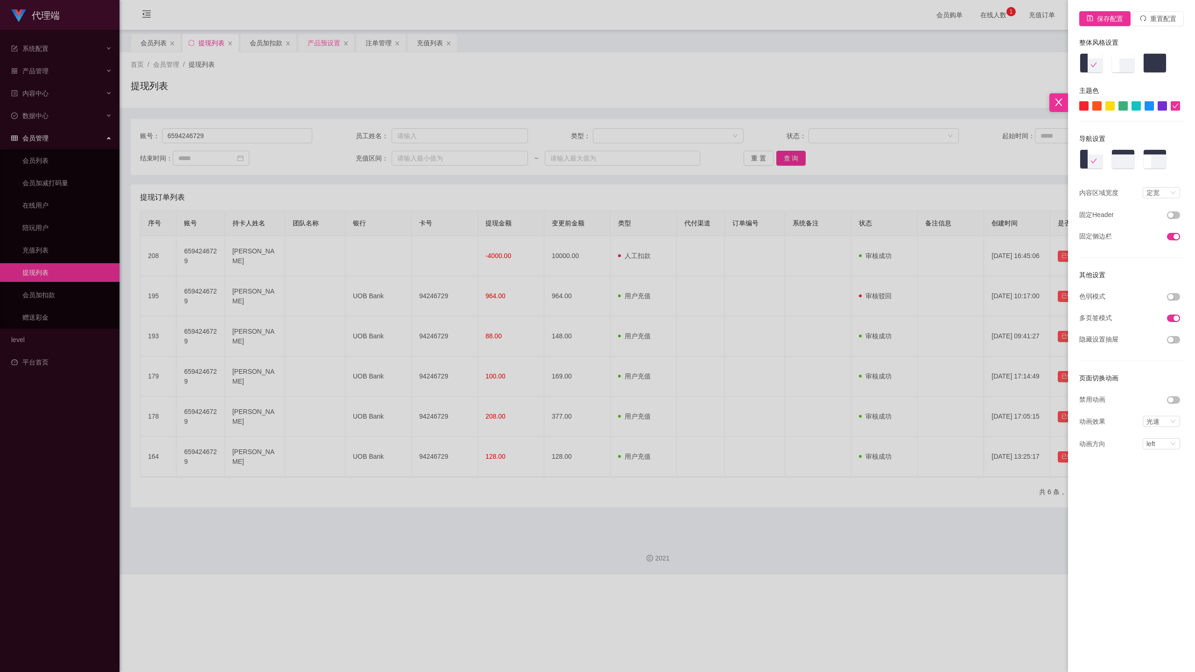
click at [896, 588] on div at bounding box center [597, 336] width 1195 height 672
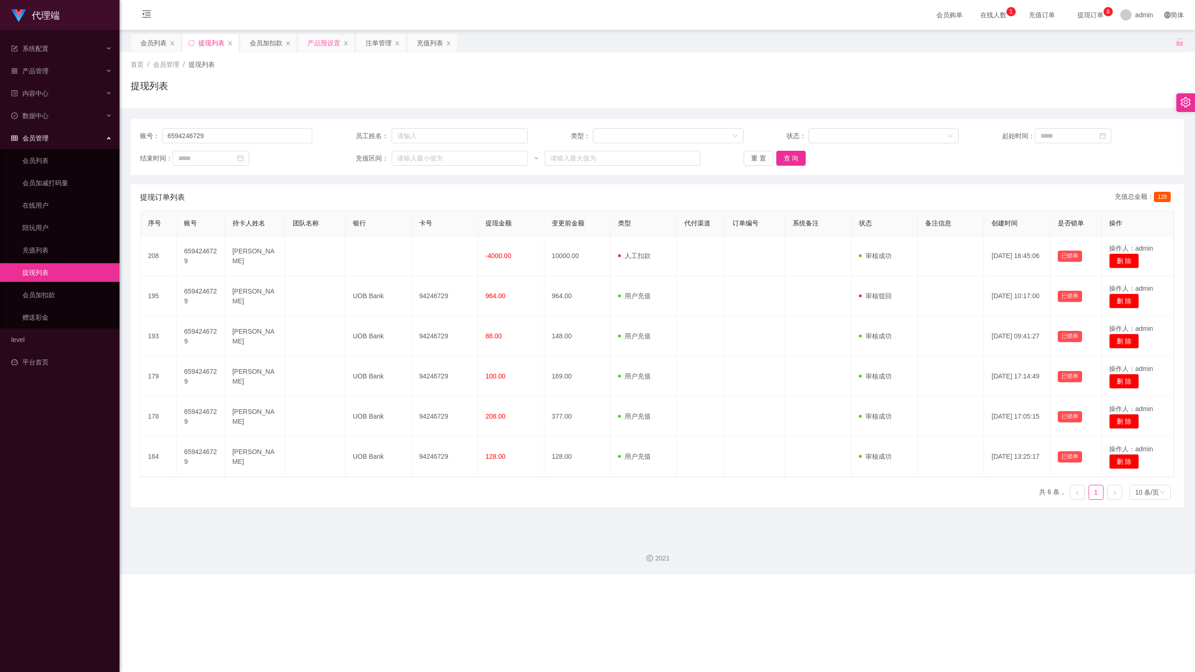
click at [718, 588] on div "代理端 系统配置 产品管理 内容中心 数据中心 会员管理 会员列表 会员加减打码量 在线用户 陪玩用户 充值列表 提现列表 会员加扣款 赠送彩金 level …" at bounding box center [597, 336] width 1195 height 672
click at [887, 15] on div "会员购单 在线人数 0 1 2 3 4 5 6 7 8 9 0 1 2 3 4 5 6 7 8 9 0 1 2 3 4 5 6 7 8 9 充值订单 提现订单…" at bounding box center [658, 15] width 1076 height 30
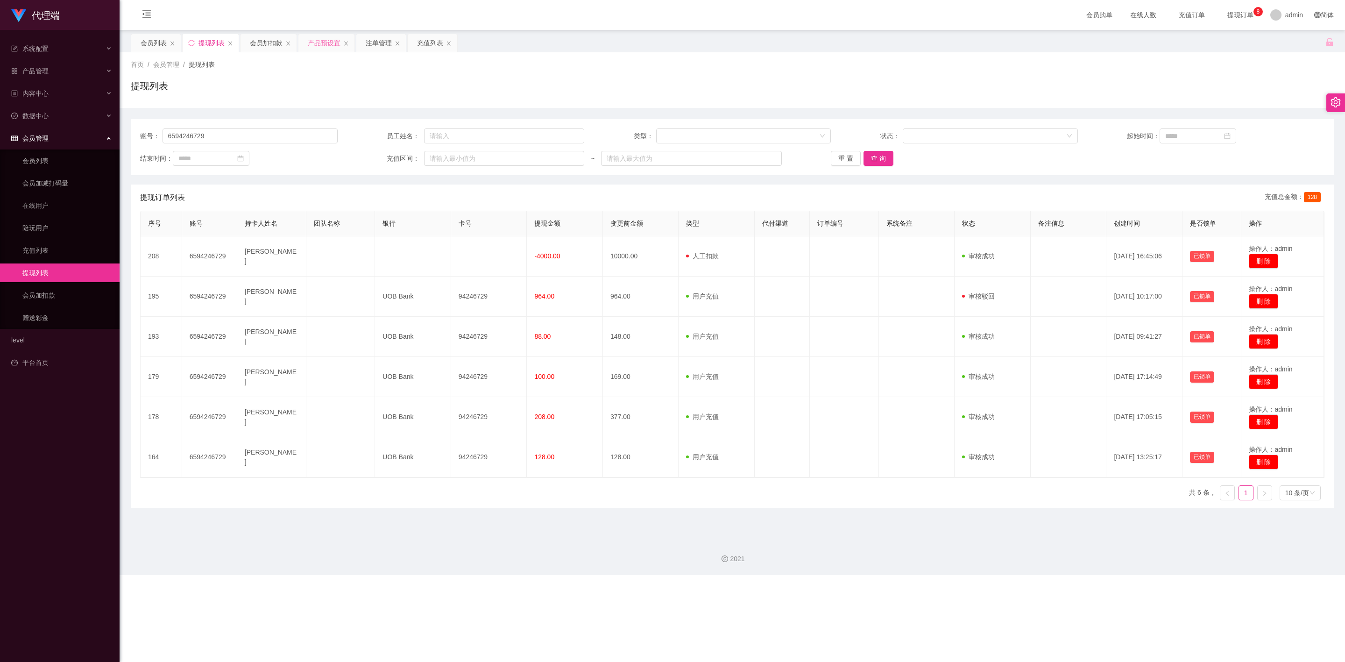
drag, startPoint x: 613, startPoint y: 38, endPoint x: 846, endPoint y: 583, distance: 593.1
click at [846, 583] on div "代理端 系统配置 产品管理 内容中心 数据中心 会员管理 会员列表 会员加减打码量 在线用户 陪玩用户 充值列表 提现列表 会员加扣款 赠送彩金 level …" at bounding box center [672, 331] width 1345 height 662
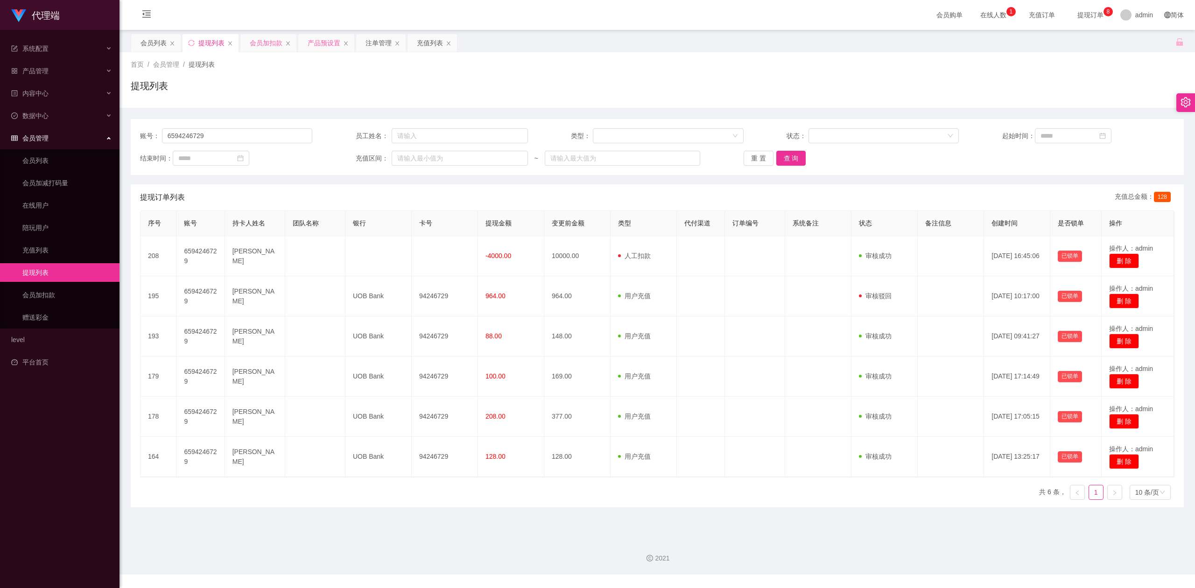
click at [266, 42] on div "会员加扣款" at bounding box center [266, 43] width 33 height 18
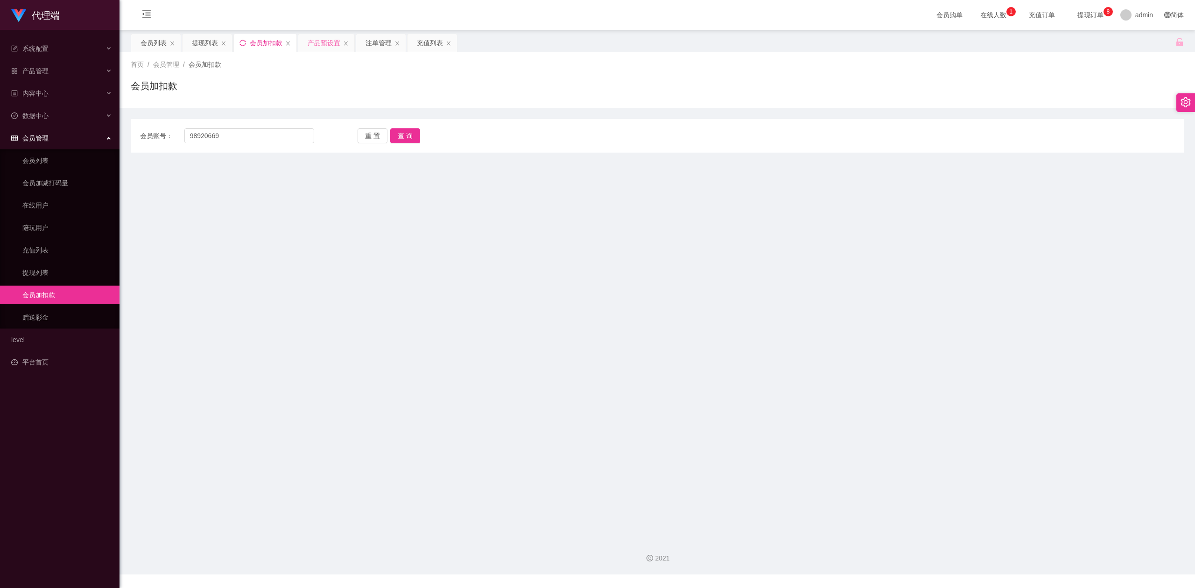
click at [324, 42] on div "产品预设置" at bounding box center [324, 43] width 33 height 18
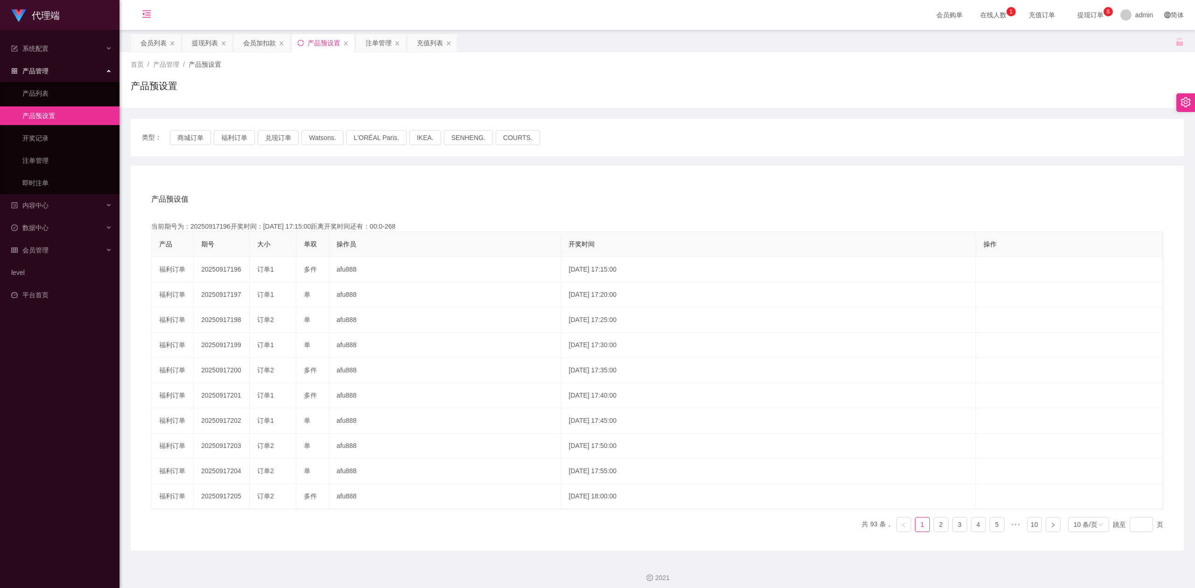
click at [138, 12] on icon "图标: menu-fold" at bounding box center [147, 15] width 32 height 30
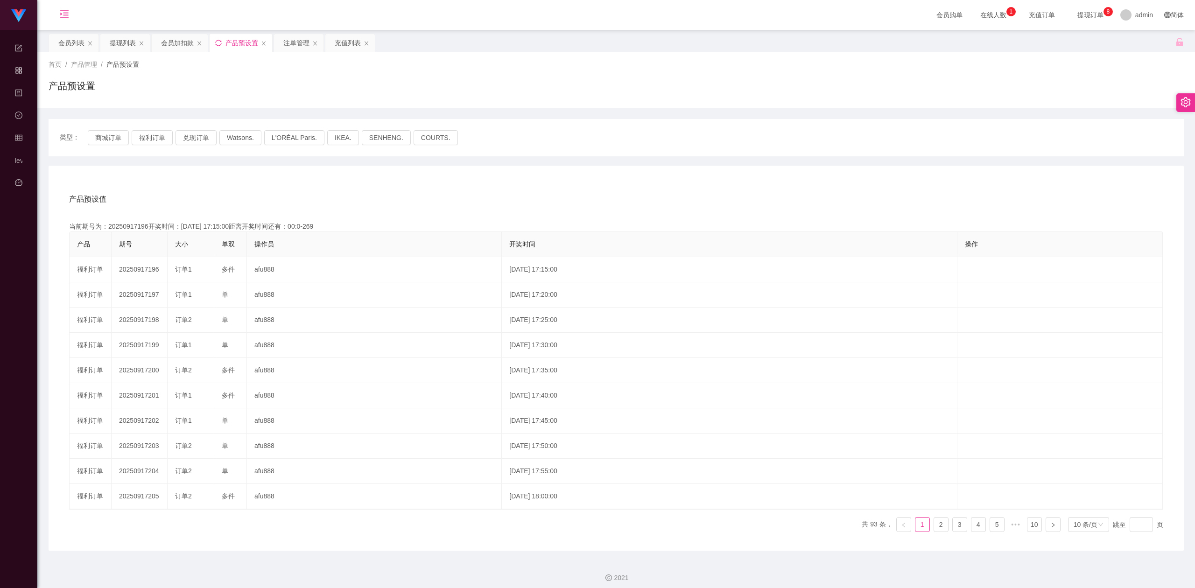
click at [68, 9] on icon "图标: menu-unfold" at bounding box center [64, 13] width 9 height 9
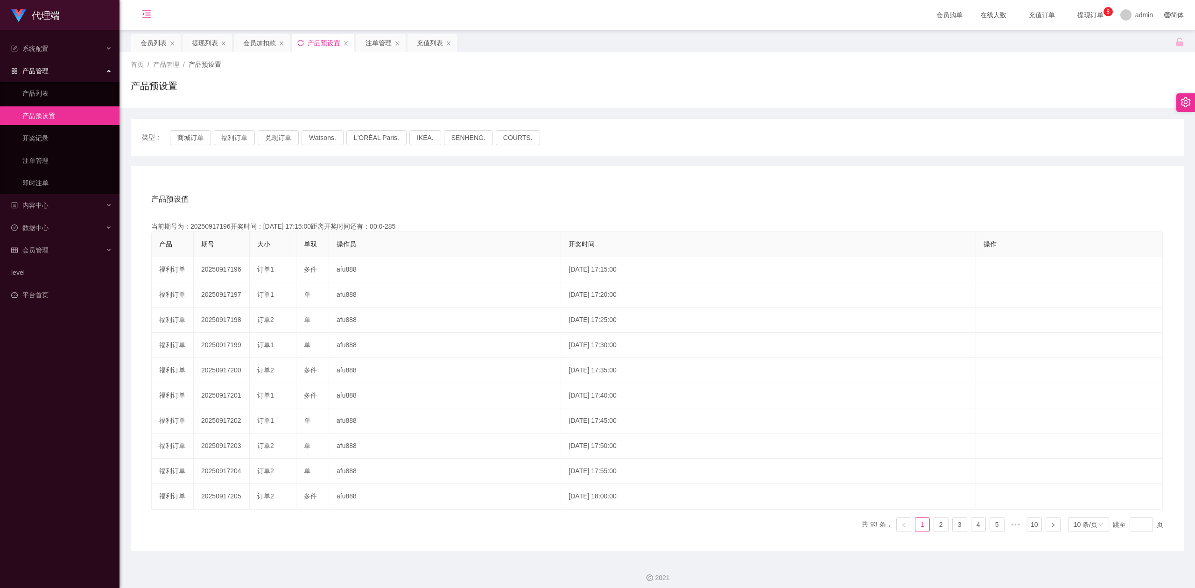
click at [1005, 83] on div "产品预设置" at bounding box center [657, 89] width 1053 height 21
click at [264, 42] on div "会员加扣款" at bounding box center [259, 43] width 33 height 18
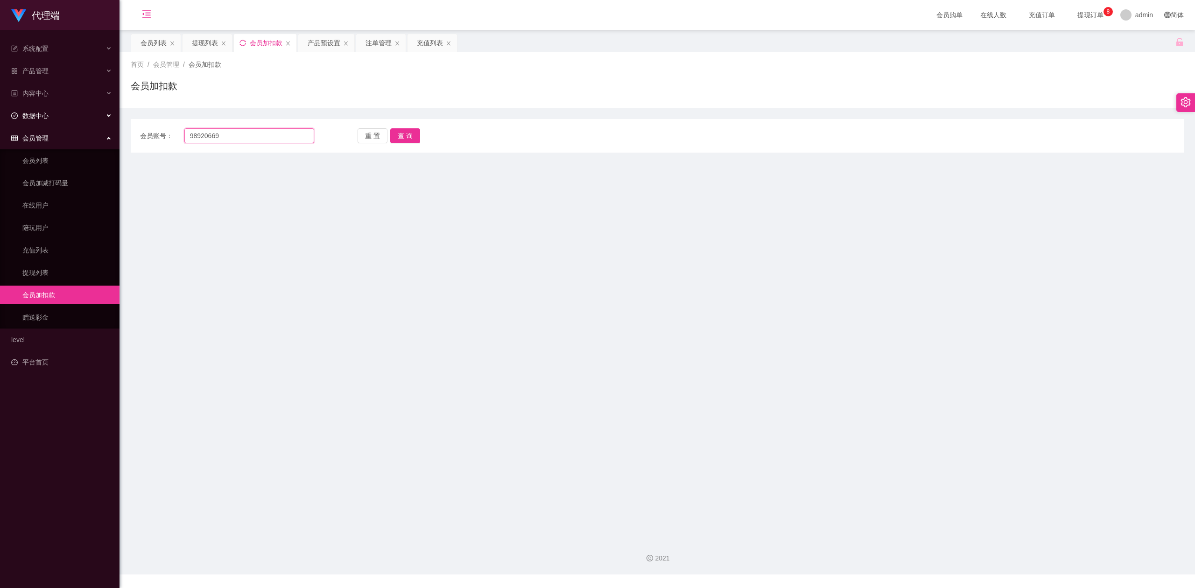
paste input "9"
drag, startPoint x: 248, startPoint y: 138, endPoint x: 0, endPoint y: 115, distance: 249.5
click at [0, 115] on section "代理端 系统配置 产品管理 产品列表 产品预设置 开奖记录 注单管理 即时注单 内容中心 数据中心 会员管理 会员列表 会员加减打码量 在线用户 陪玩用户 充…" at bounding box center [597, 287] width 1195 height 575
type input "999"
click at [411, 142] on button "查 询" at bounding box center [405, 135] width 30 height 15
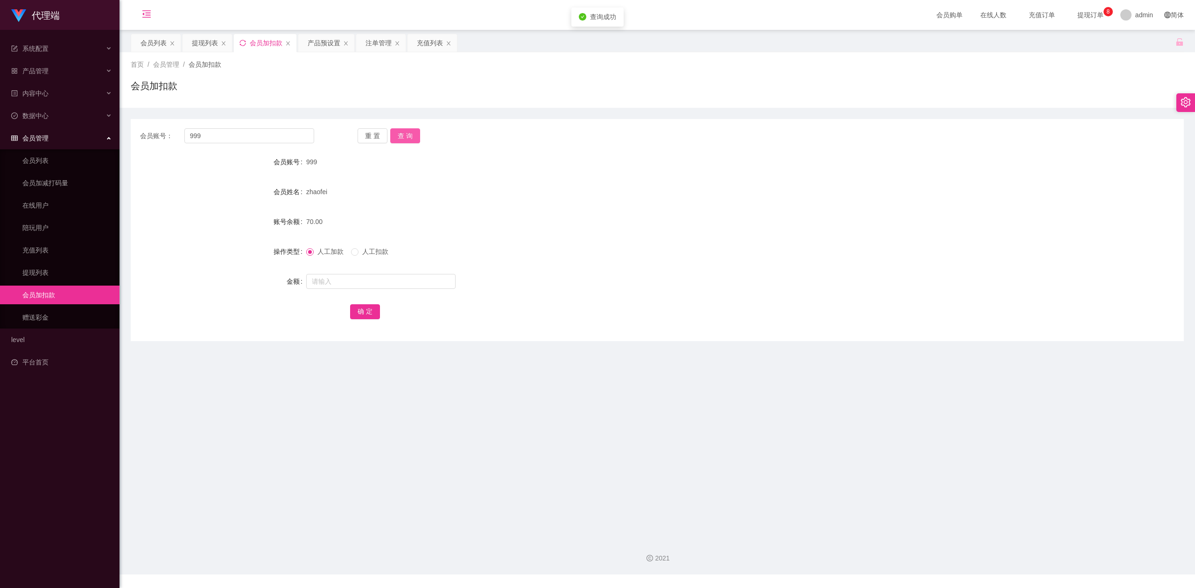
click at [406, 131] on button "查 询" at bounding box center [405, 135] width 30 height 15
click at [801, 116] on div "会员账号： 999 重 置 查 询 会员账号 999 会员姓名 zhaofei 账号余额 70.00 操作类型 人工加款 人工扣款 金额 确 定" at bounding box center [657, 224] width 1053 height 233
click at [404, 134] on button "查 询" at bounding box center [405, 135] width 30 height 15
click at [332, 283] on input "text" at bounding box center [380, 281] width 149 height 15
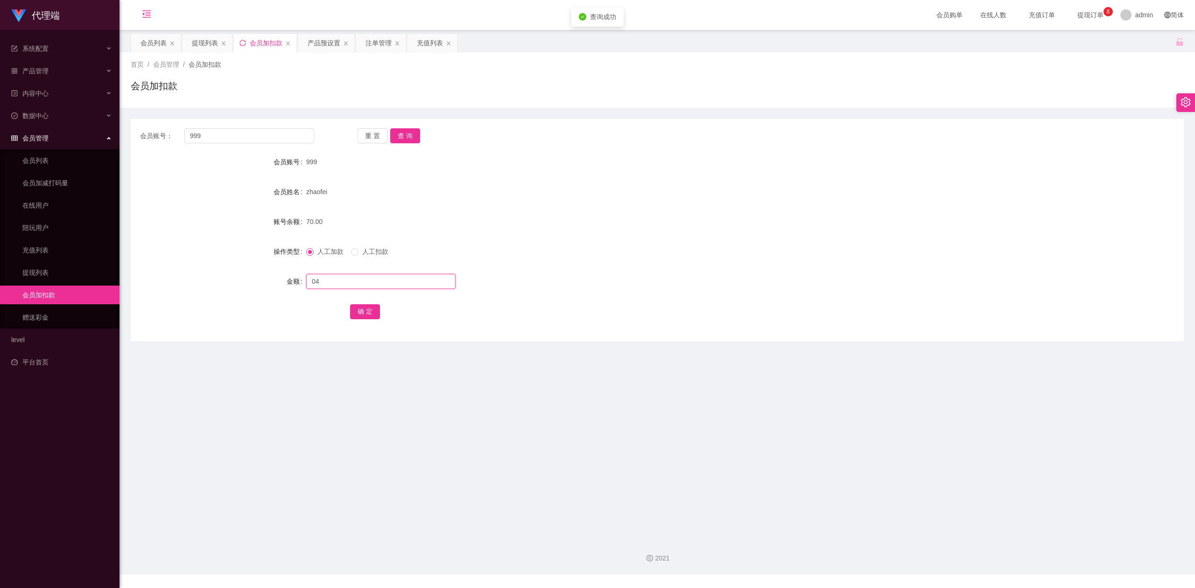
type input "0"
type input "24"
click at [362, 307] on button "确 定" at bounding box center [365, 311] width 30 height 15
drag, startPoint x: 833, startPoint y: 261, endPoint x: 994, endPoint y: 157, distance: 191.7
click at [837, 260] on form "会员账号 999 会员姓名 zhaofei 账号余额 94.00 操作类型 人工加款 人工扣款 金额 确 定" at bounding box center [657, 237] width 1053 height 168
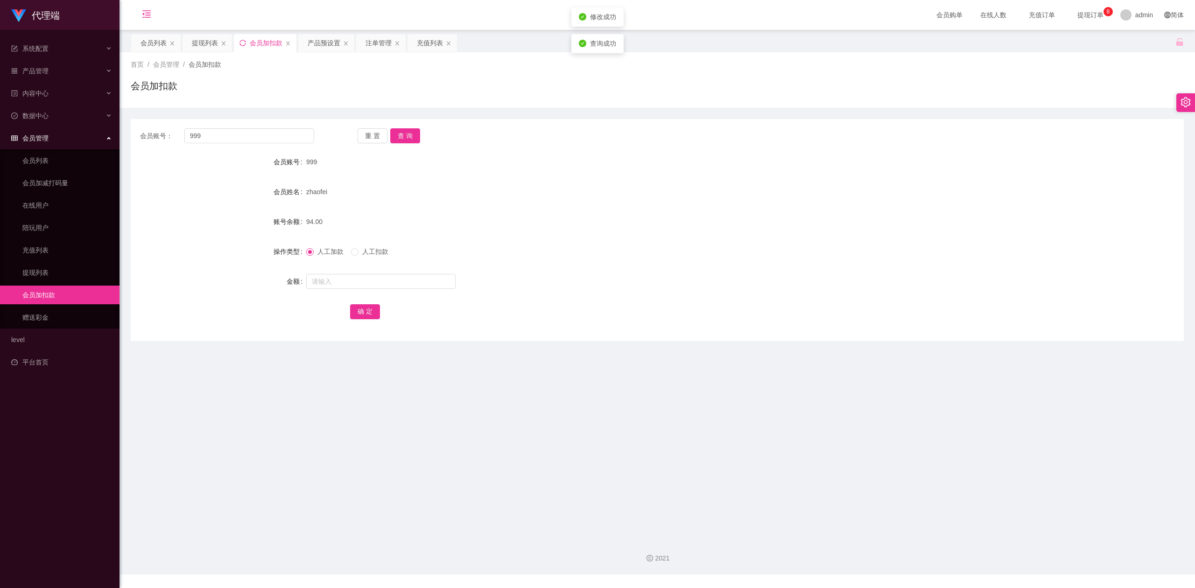
click at [994, 156] on div "会员账号 999" at bounding box center [657, 162] width 1053 height 19
click at [405, 134] on button "查 询" at bounding box center [405, 135] width 30 height 15
click at [849, 124] on div "会员账号： 999 重 置 查 询 会员账号 999 会员姓名 zhaofei 账号余额 94.00 操作类型 人工加款 人工扣款 金额 确 定" at bounding box center [657, 230] width 1053 height 222
click at [400, 131] on button "查 询" at bounding box center [405, 135] width 30 height 15
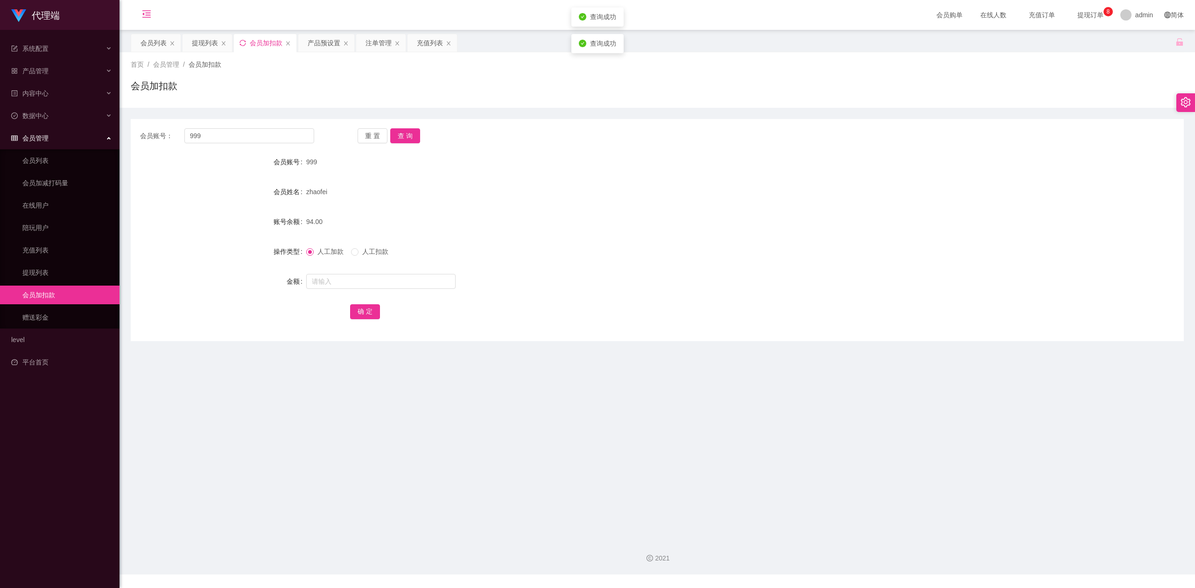
drag, startPoint x: 882, startPoint y: 102, endPoint x: 1078, endPoint y: 0, distance: 220.5
click at [883, 102] on div "首页 / 会员管理 / 会员加扣款 / 会员加扣款" at bounding box center [658, 80] width 1076 height 56
click at [288, 441] on main "关闭左侧 关闭右侧 关闭其它 刷新页面 会员列表 提现列表 会员加扣款 产品预设置 注单管理 充值列表 首页 / 会员管理 / 会员加扣款 / 会员加扣款 会…" at bounding box center [658, 280] width 1076 height 501
click at [641, 273] on div at bounding box center [613, 281] width 614 height 19
click at [413, 137] on button "查 询" at bounding box center [405, 135] width 30 height 15
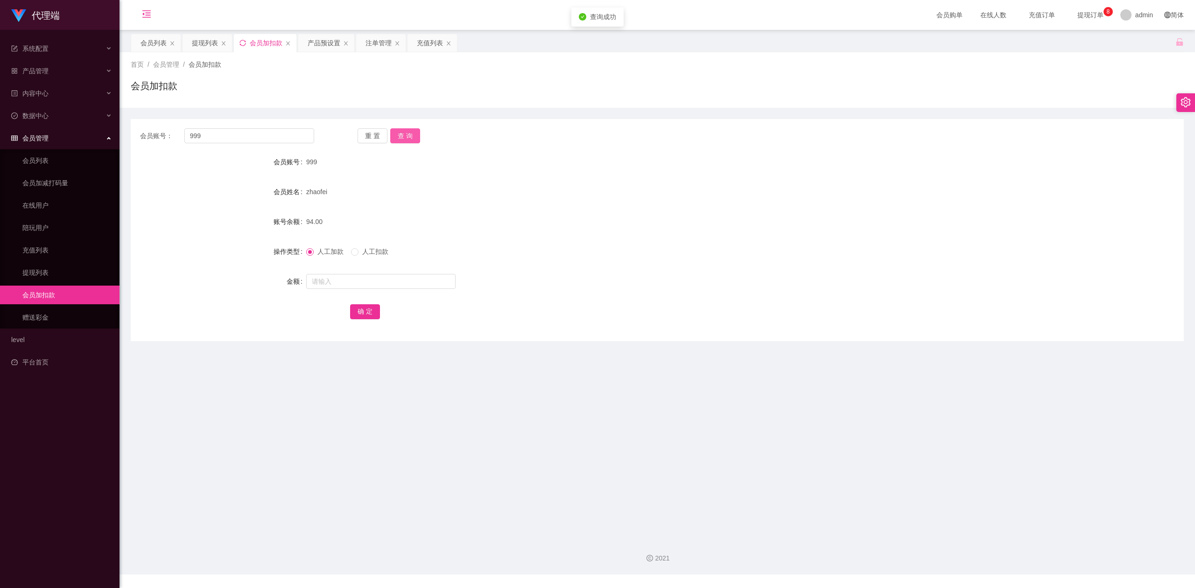
click at [413, 137] on button "查 询" at bounding box center [405, 135] width 30 height 15
click at [937, 139] on div "会员账号： 999 重 置 查 询" at bounding box center [657, 135] width 1053 height 15
drag, startPoint x: 248, startPoint y: 473, endPoint x: 587, endPoint y: 160, distance: 461.6
click at [249, 473] on main "关闭左侧 关闭右侧 关闭其它 刷新页面 会员列表 提现列表 会员加扣款 产品预设置 注单管理 充值列表 首页 / 会员管理 / 会员加扣款 / 会员加扣款 会…" at bounding box center [658, 280] width 1076 height 501
click at [588, 157] on div "999" at bounding box center [613, 162] width 614 height 19
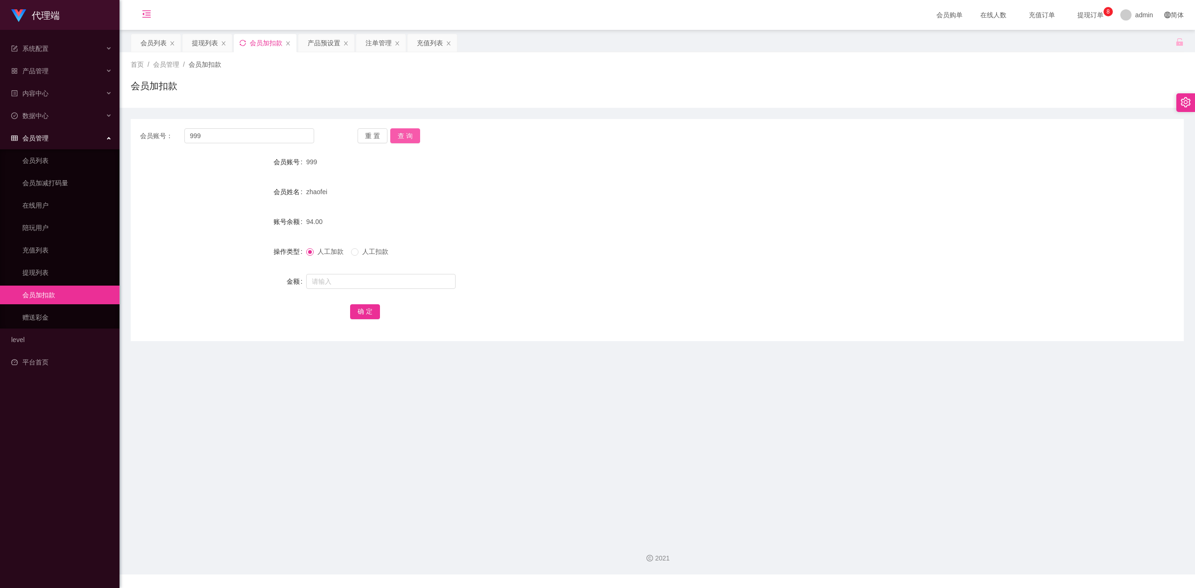
click at [401, 137] on button "查 询" at bounding box center [405, 135] width 30 height 15
click at [351, 287] on input "text" at bounding box center [380, 281] width 149 height 15
type input "8"
click at [369, 311] on button "确 定" at bounding box center [365, 311] width 30 height 15
click at [931, 272] on div "金额" at bounding box center [657, 281] width 1053 height 19
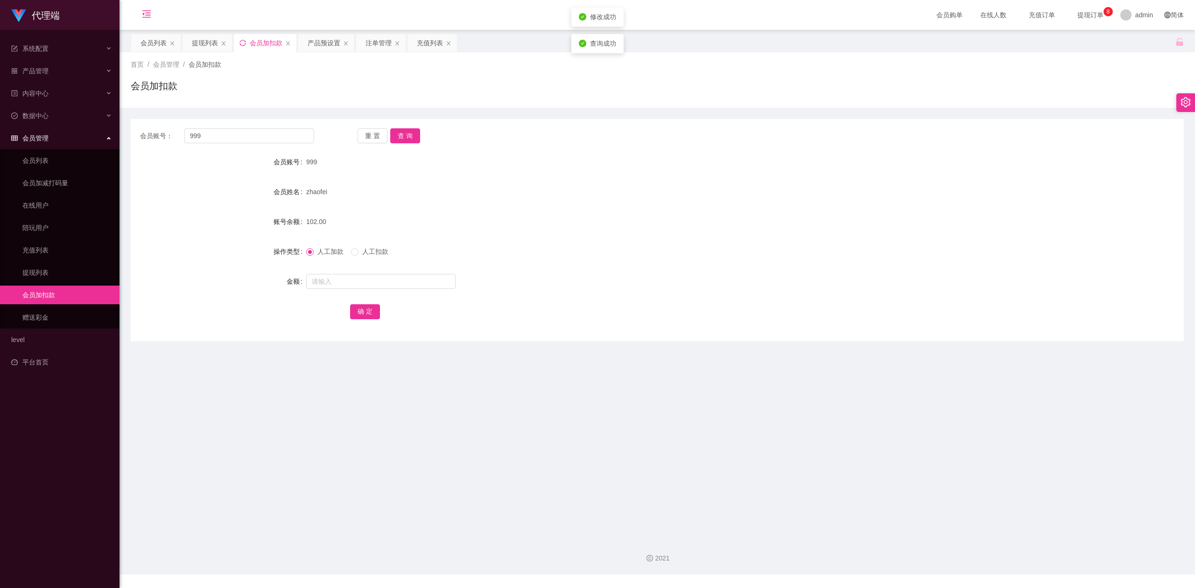
drag, startPoint x: 983, startPoint y: 195, endPoint x: 1040, endPoint y: 116, distance: 97.3
click at [994, 180] on form "会员账号 999 会员姓名 zhaofei 账号余额 102.00 操作类型 人工加款 人工扣款 金额 确 定" at bounding box center [657, 237] width 1053 height 168
click at [1044, 108] on div "会员账号： 999 重 置 查 询 会员账号 999 会员姓名 zhaofei 账号余额 102.00 操作类型 人工加款 人工扣款 金额 确 定" at bounding box center [657, 224] width 1053 height 233
click at [522, 318] on div "确 定" at bounding box center [657, 311] width 614 height 19
drag, startPoint x: 546, startPoint y: 135, endPoint x: 499, endPoint y: 15, distance: 128.5
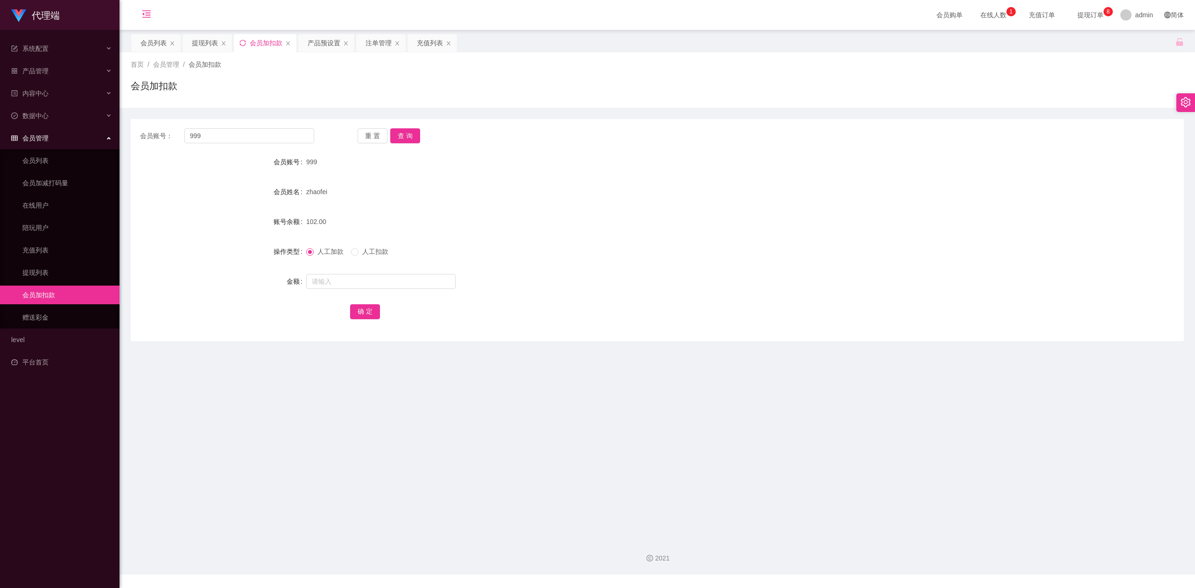
click at [546, 134] on div "会员账号： 999 重 置 查 询" at bounding box center [657, 135] width 1053 height 15
click at [241, 128] on input "999" at bounding box center [249, 135] width 130 height 15
drag, startPoint x: 240, startPoint y: 133, endPoint x: 0, endPoint y: 133, distance: 239.5
click at [0, 133] on section "代理端 系统配置 产品管理 产品列表 产品预设置 开奖记录 注单管理 即时注单 内容中心 数据中心 会员管理 会员列表 会员加减打码量 在线用户 陪玩用户 充…" at bounding box center [597, 287] width 1195 height 575
click at [404, 133] on button "查 询" at bounding box center [405, 135] width 30 height 15
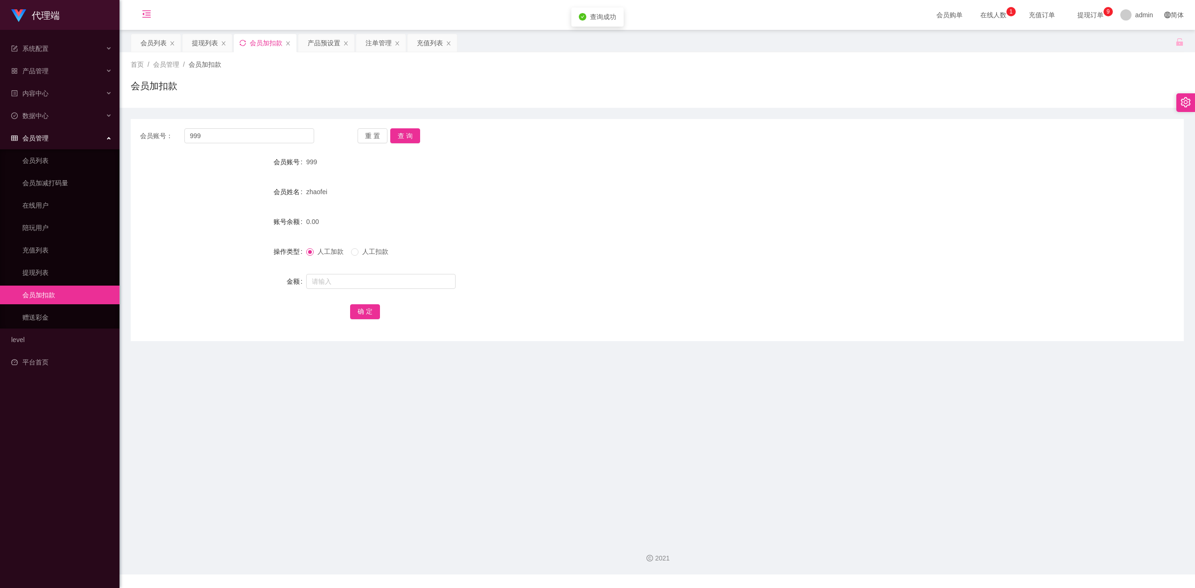
drag, startPoint x: 268, startPoint y: 108, endPoint x: 227, endPoint y: 66, distance: 59.1
click at [268, 108] on div "会员账号： 999 重 置 查 询 会员账号 999 会员姓名 zhaofei 账号余额 0.00 操作类型 人工加款 人工扣款 金额 确 定" at bounding box center [657, 224] width 1053 height 233
click at [206, 35] on div "提现列表" at bounding box center [205, 43] width 26 height 18
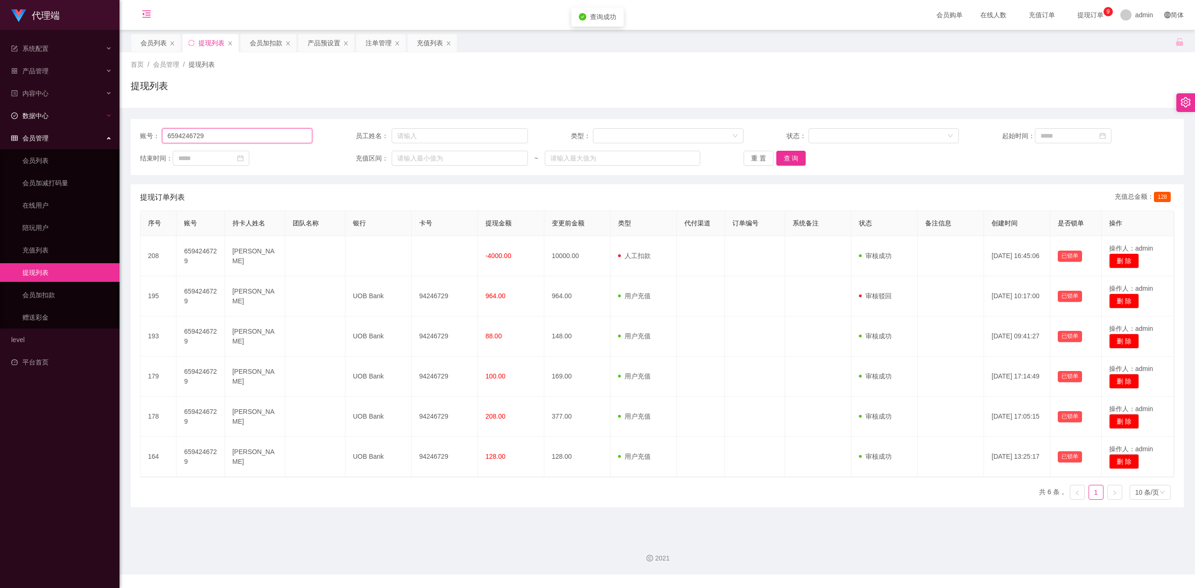
drag, startPoint x: 274, startPoint y: 135, endPoint x: 0, endPoint y: 103, distance: 275.6
click at [0, 103] on section "代理端 系统配置 产品管理 产品列表 产品预设置 开奖记录 注单管理 即时注单 内容中心 数据中心 会员管理 会员列表 会员加减打码量 在线用户 陪玩用户 充…" at bounding box center [597, 287] width 1195 height 575
paste input "99"
type input "999"
click at [790, 157] on button "查 询" at bounding box center [792, 158] width 30 height 15
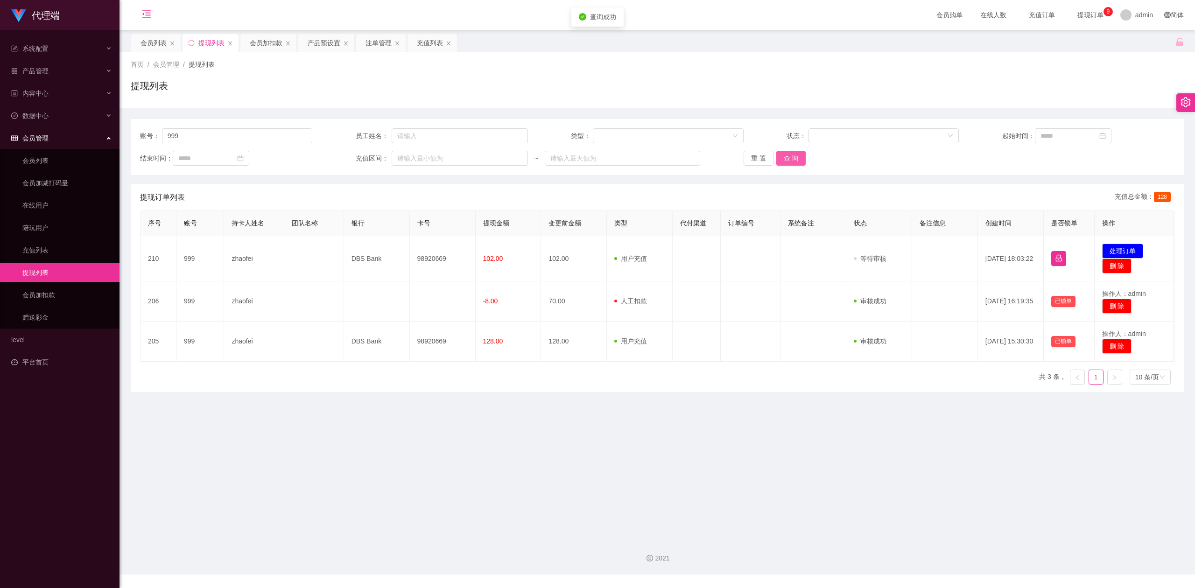
click at [790, 157] on button "查 询" at bounding box center [792, 158] width 30 height 15
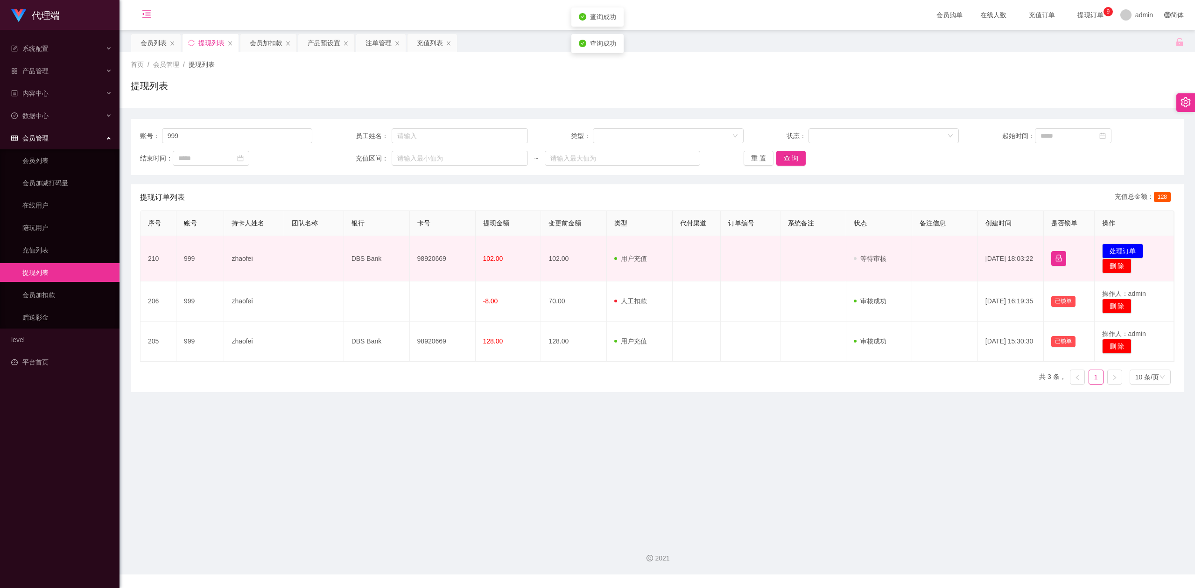
click at [437, 252] on td "98920669" at bounding box center [443, 258] width 66 height 45
click at [426, 259] on td "98920669" at bounding box center [443, 258] width 66 height 45
copy td "98920669"
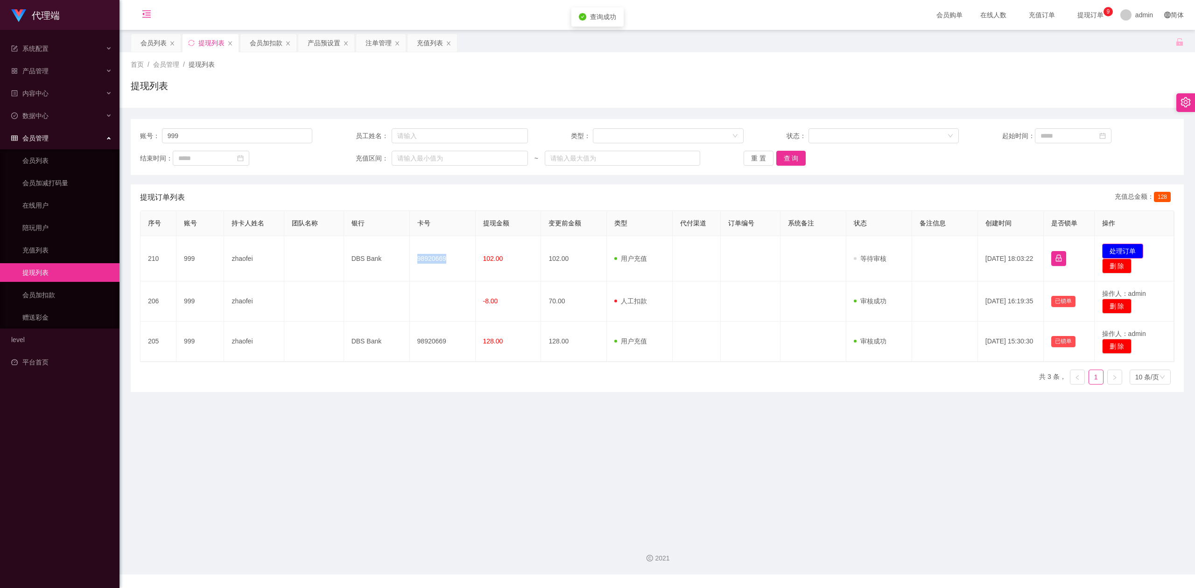
click at [1108, 247] on button "处理订单" at bounding box center [1122, 251] width 41 height 15
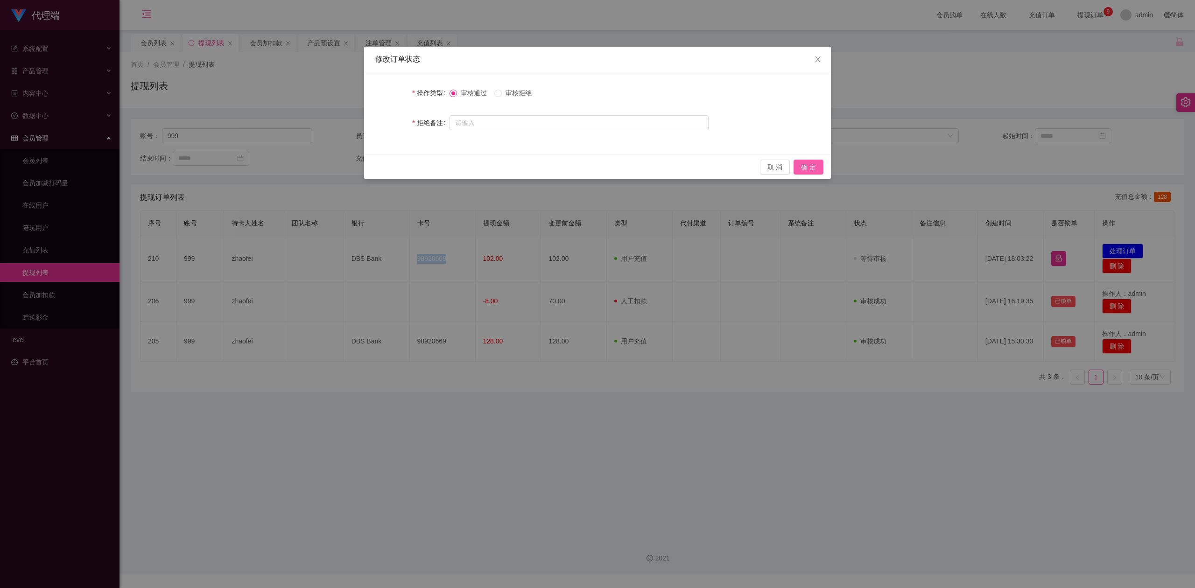
click at [809, 167] on button "确 定" at bounding box center [809, 167] width 30 height 15
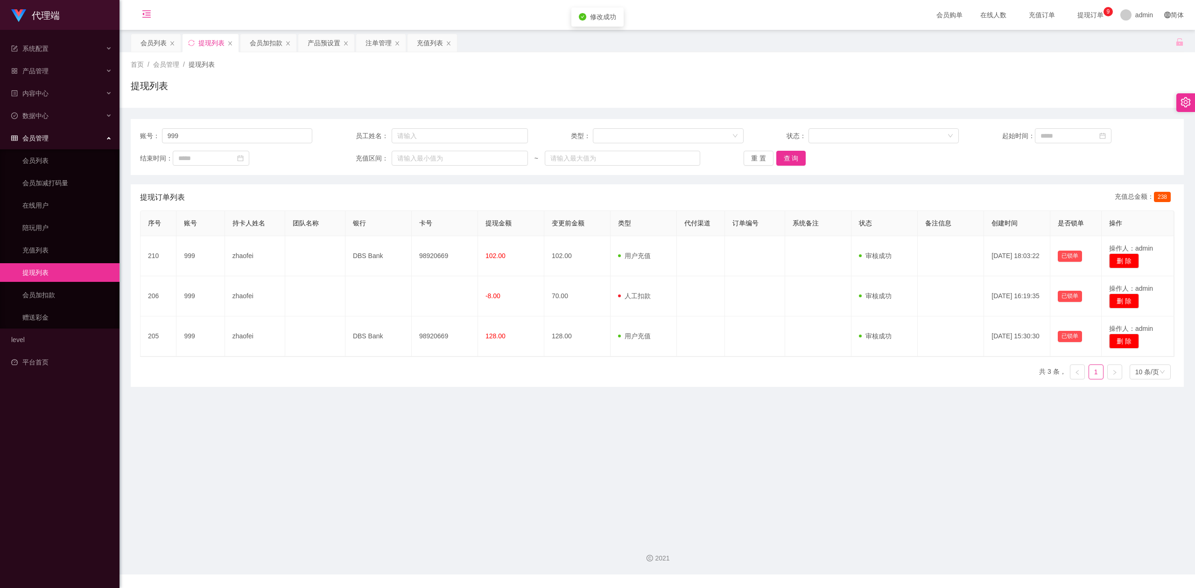
click at [978, 79] on div "提现列表" at bounding box center [657, 89] width 1053 height 21
drag, startPoint x: 428, startPoint y: 523, endPoint x: 865, endPoint y: 154, distance: 572.2
click at [430, 523] on main "关闭左侧 关闭右侧 关闭其它 刷新页面 会员列表 提现列表 会员加扣款 产品预设置 注单管理 充值列表 首页 / 会员管理 / 提现列表 / 提现列表 账号：…" at bounding box center [658, 280] width 1076 height 501
click at [957, 61] on div "首页 / 会员管理 / 提现列表 /" at bounding box center [657, 65] width 1053 height 10
drag, startPoint x: 275, startPoint y: 99, endPoint x: 292, endPoint y: 99, distance: 16.8
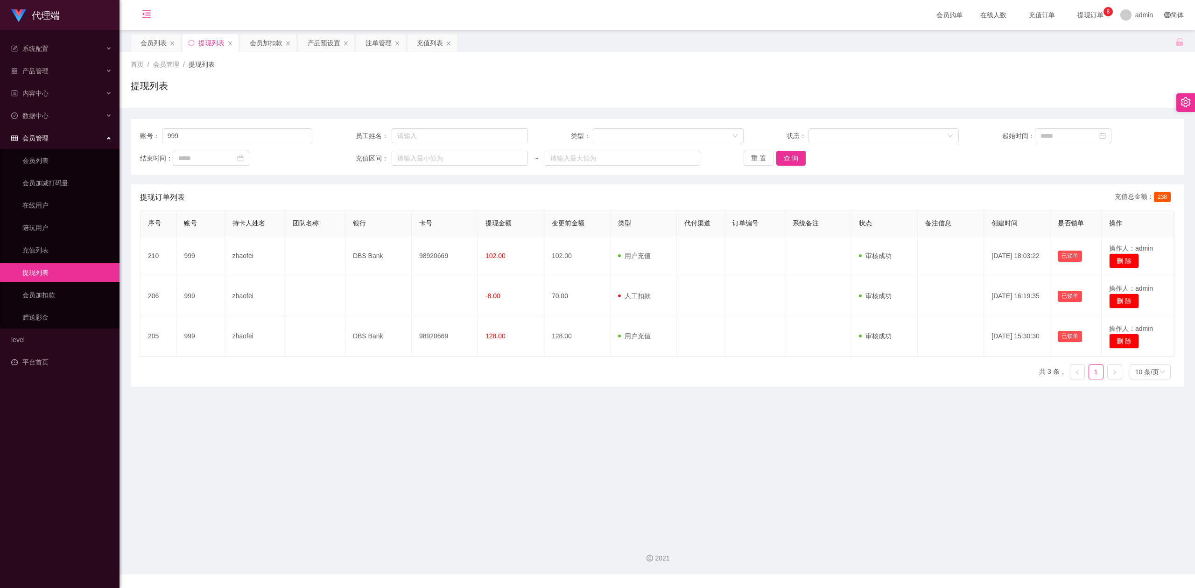
click at [275, 99] on div "提现列表" at bounding box center [657, 89] width 1053 height 21
click at [784, 154] on button "查 询" at bounding box center [792, 158] width 30 height 15
click at [649, 88] on div "提现列表" at bounding box center [657, 89] width 1053 height 21
click at [480, 21] on div "会员购单 在线人数 充值订单 提现订单 0 1 2 3 4 5 6 7 8 9 0 1 2 3 4 5 6 7 8 9 0 1 2 3 4 5 6 7 8 9…" at bounding box center [658, 15] width 1076 height 30
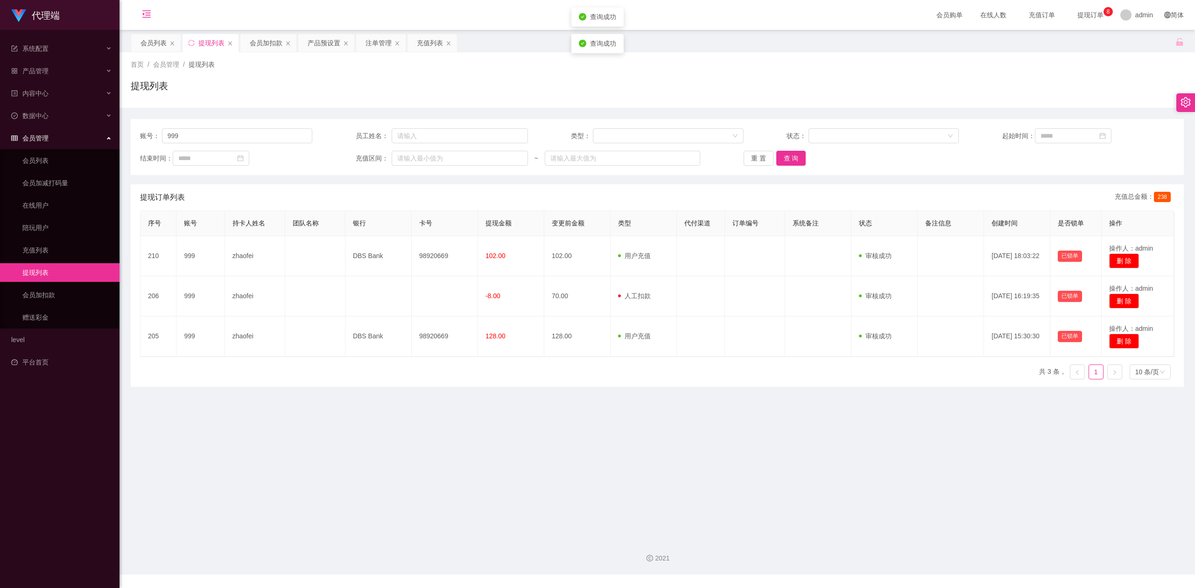
click at [486, 23] on div "会员购单 在线人数 充值订单 提现订单 0 1 2 3 4 5 6 7 8 9 0 1 2 3 4 5 6 7 8 9 0 1 2 3 4 5 6 7 8 9…" at bounding box center [658, 15] width 1076 height 30
click at [743, 6] on div "会员购单 在线人数 充值订单 提现订单 0 1 2 3 4 5 6 7 8 9 0 1 2 3 4 5 6 7 8 9 0 1 2 3 4 5 6 7 8 9…" at bounding box center [658, 15] width 1076 height 30
click at [852, 19] on div "会员购单 在线人数 充值订单 提现订单 0 1 2 3 4 5 6 7 8 9 0 1 2 3 4 5 6 7 8 9 0 1 2 3 4 5 6 7 8 9…" at bounding box center [658, 15] width 1076 height 30
click at [539, 17] on div "会员购单 在线人数 充值订单 提现订单 0 1 2 3 4 5 6 7 8 9 0 1 2 3 4 5 6 7 8 9 0 1 2 3 4 5 6 7 8 9…" at bounding box center [658, 15] width 1076 height 30
click at [271, 10] on div "会员购单 在线人数 充值订单 提现订单 0 1 2 3 4 5 6 7 8 9 0 1 2 3 4 5 6 7 8 9 0 1 2 3 4 5 6 7 8 9…" at bounding box center [658, 15] width 1076 height 30
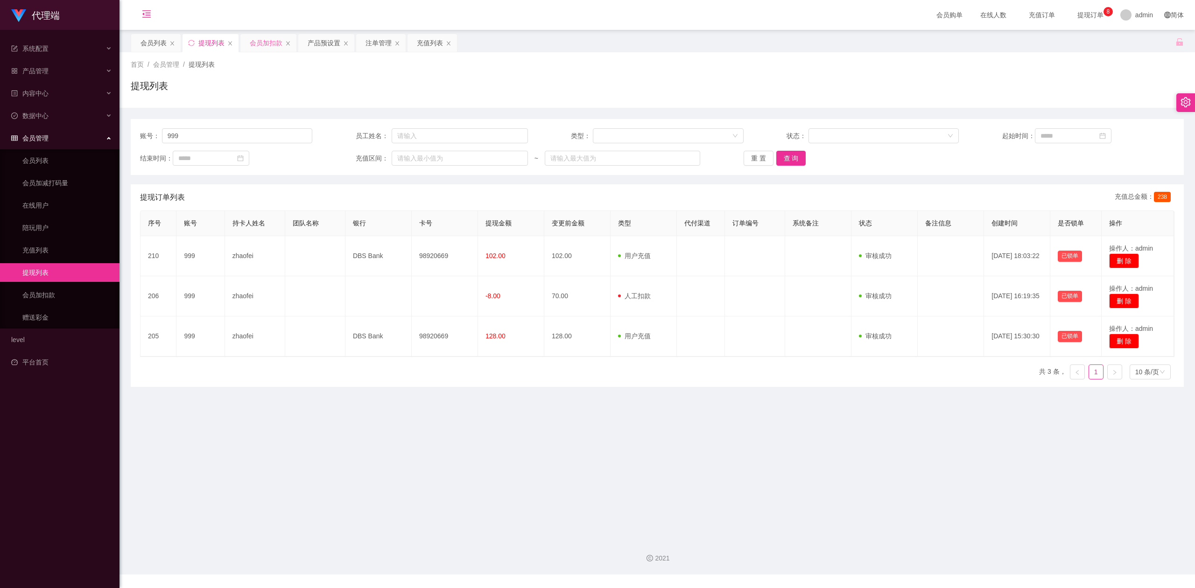
click at [269, 42] on div "会员加扣款" at bounding box center [266, 43] width 33 height 18
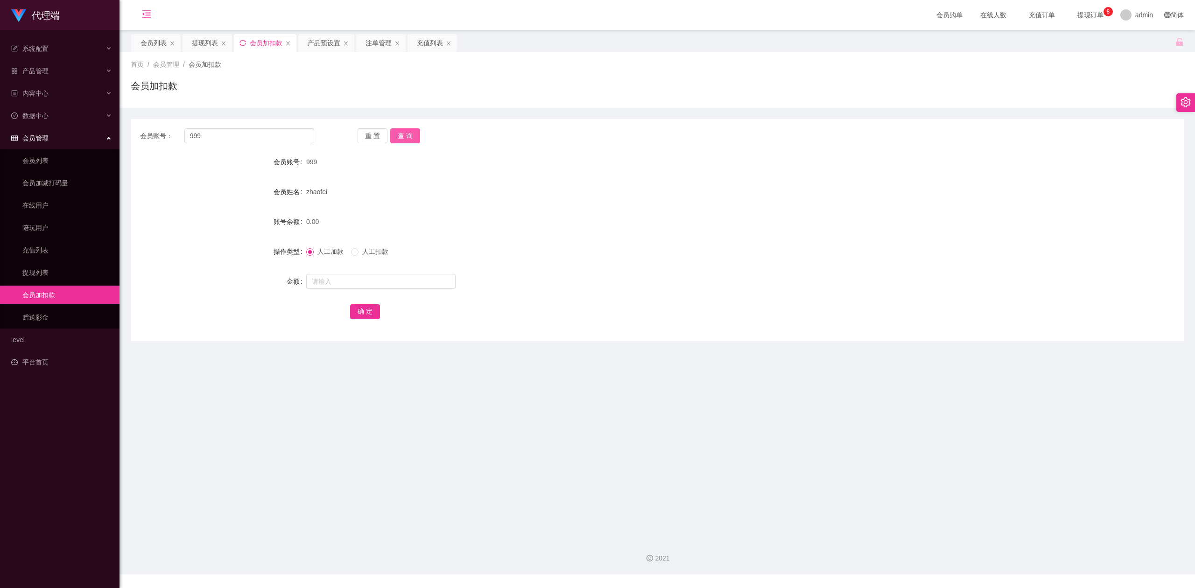
click at [409, 133] on button "查 询" at bounding box center [405, 135] width 30 height 15
click at [336, 282] on input "text" at bounding box center [380, 281] width 149 height 15
type input "8"
click at [371, 309] on button "确 定" at bounding box center [365, 311] width 30 height 15
drag, startPoint x: 774, startPoint y: 294, endPoint x: 880, endPoint y: 163, distance: 167.7
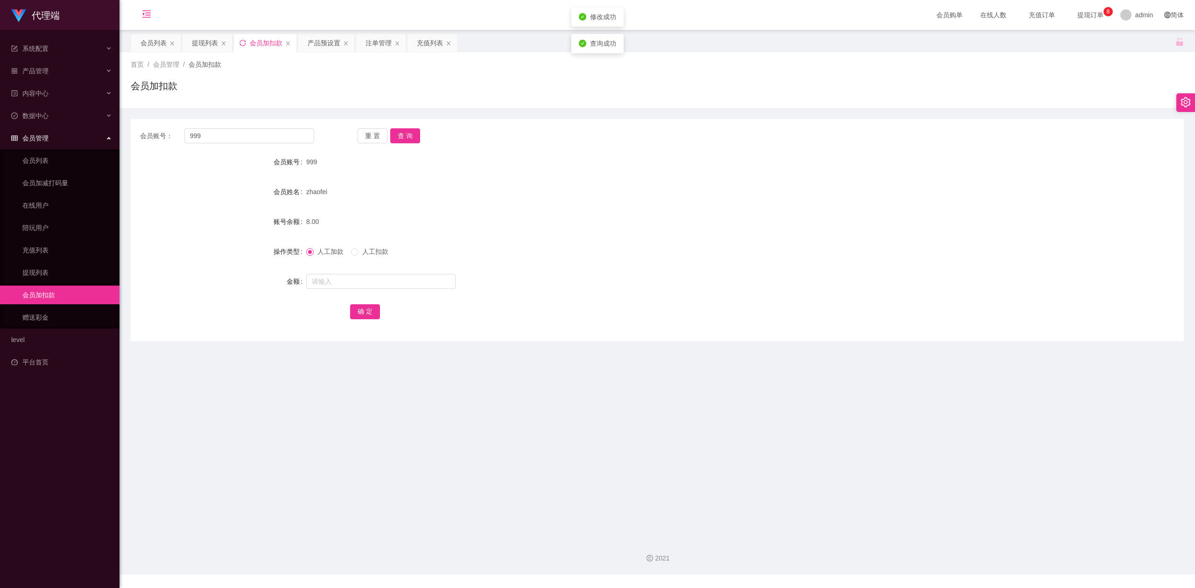
click at [785, 291] on form "会员账号 999 会员姓名 zhaofei 账号余额 8.00 操作类型 人工加款 人工扣款 金额 确 定" at bounding box center [657, 237] width 1053 height 168
click at [905, 137] on div "会员账号： 999 重 置 查 询" at bounding box center [657, 135] width 1053 height 15
